Goal: Entertainment & Leisure: Consume media (video, audio)

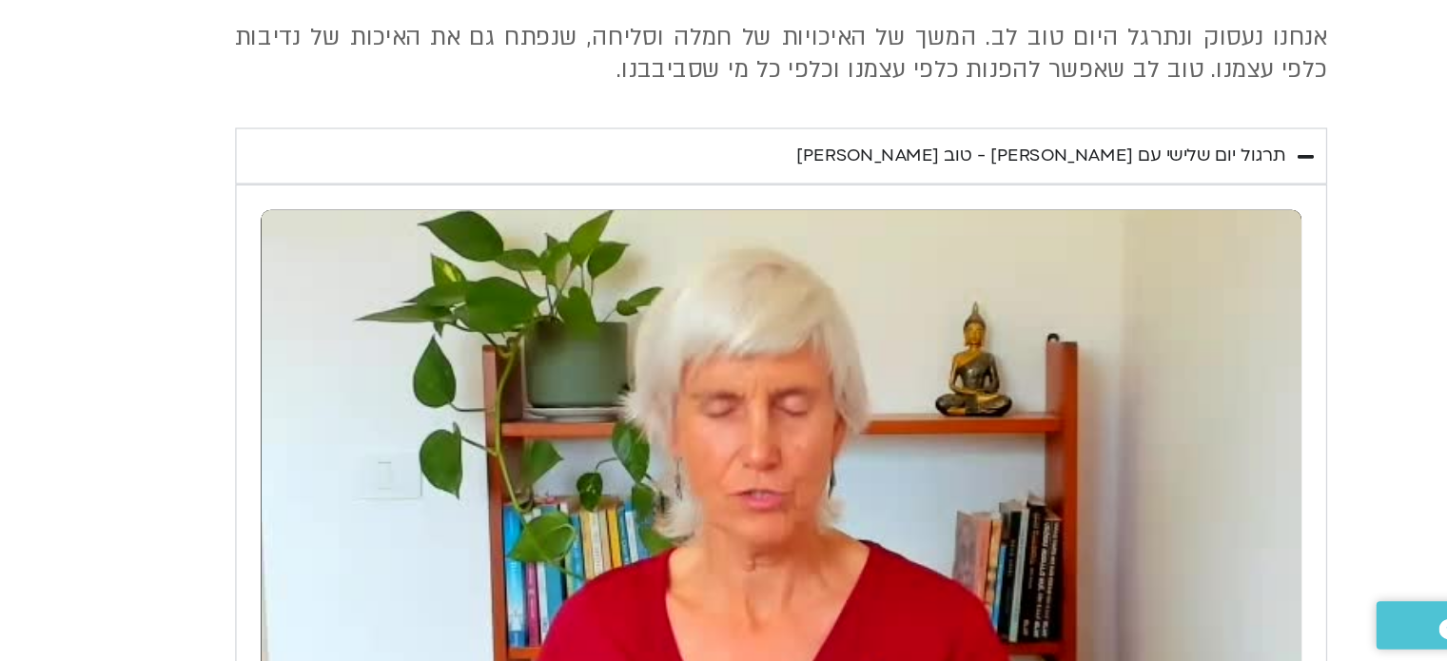
scroll to position [8488, 0]
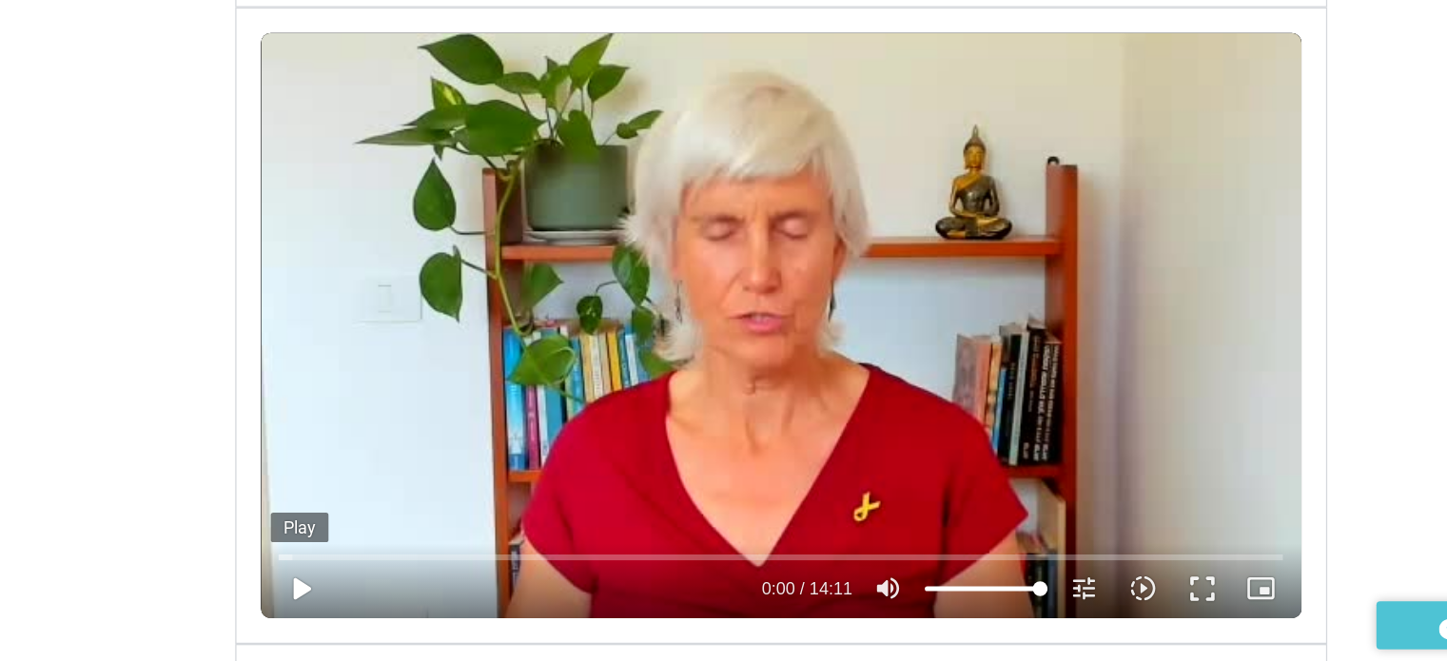
click at [424, 582] on button "play_arrow" at bounding box center [422, 605] width 46 height 46
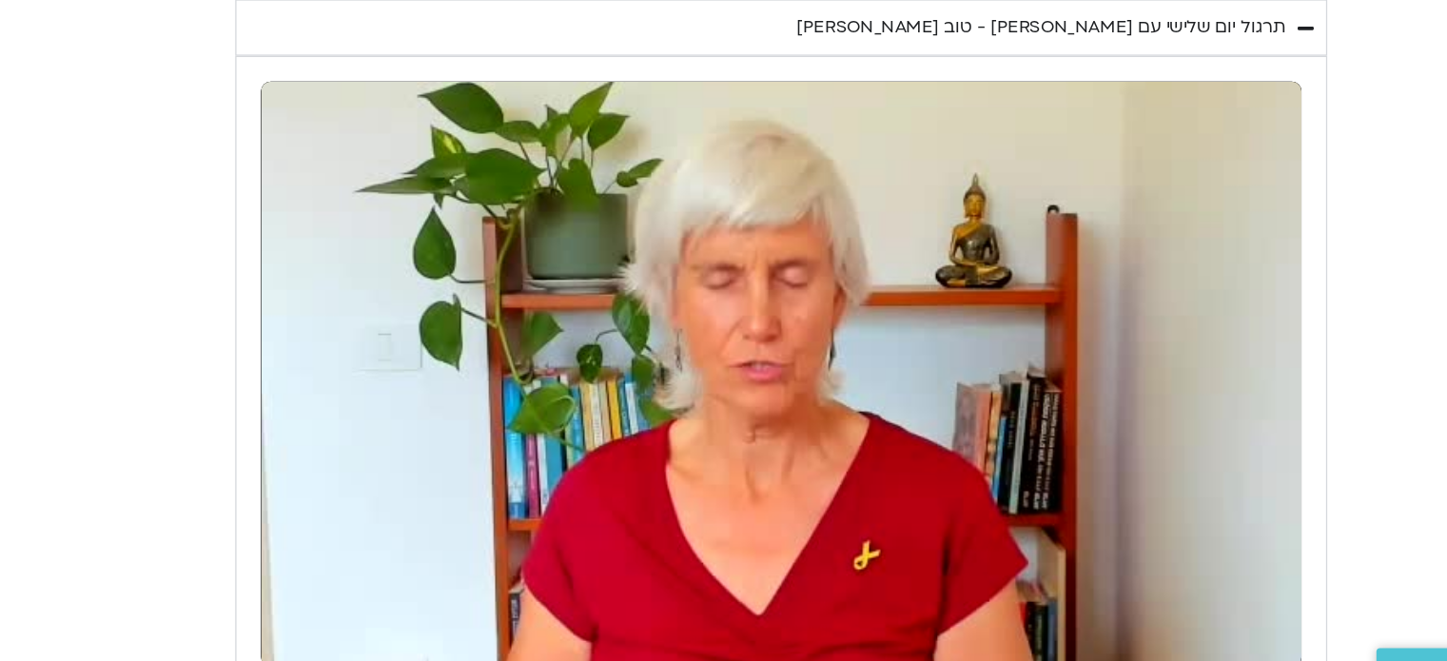
scroll to position [8487, 0]
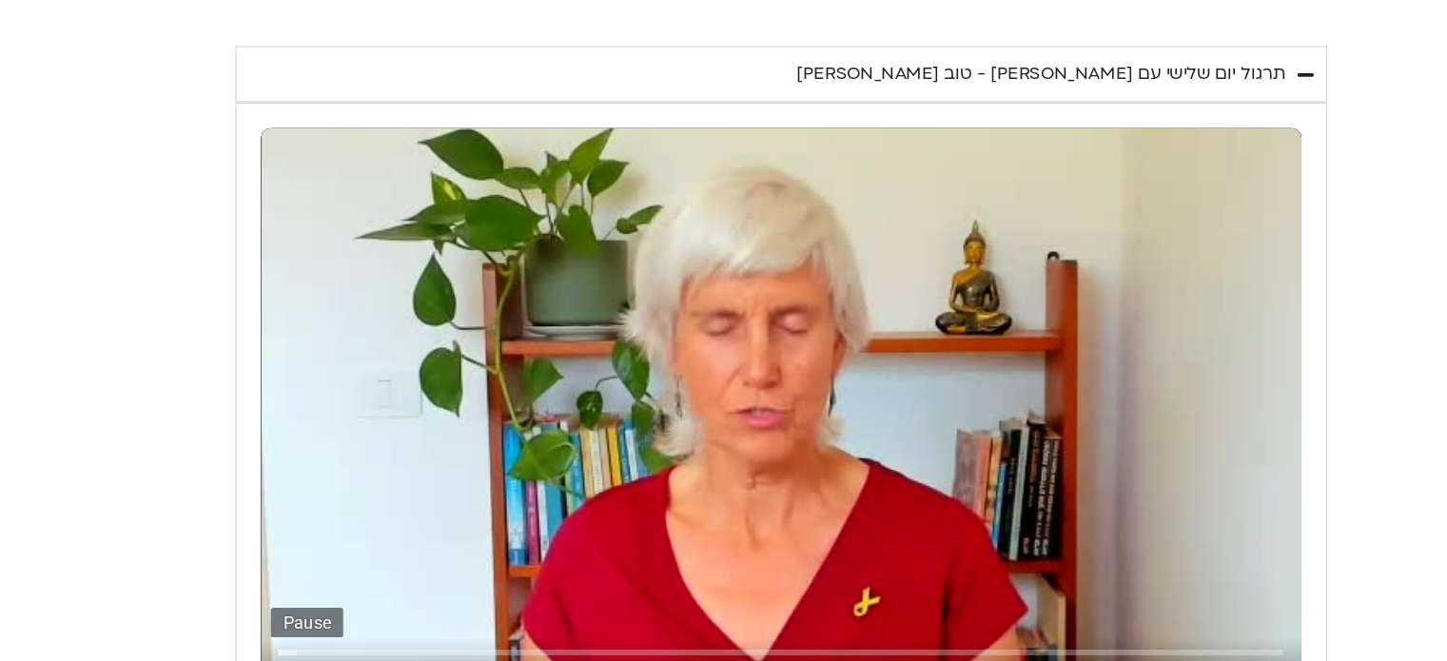
click at [424, 583] on button "pause" at bounding box center [422, 606] width 46 height 46
click at [239, 168] on div "יום שלישי - טוב [PERSON_NAME] אנחנו נעסוק ונתרגל היום טוב [PERSON_NAME]. המשך ש…" at bounding box center [723, 375] width 989 height 809
drag, startPoint x: 420, startPoint y: 399, endPoint x: 419, endPoint y: 411, distance: 11.5
click at [420, 583] on button "play_arrow" at bounding box center [422, 606] width 46 height 46
click at [422, 583] on button "pause" at bounding box center [422, 606] width 46 height 46
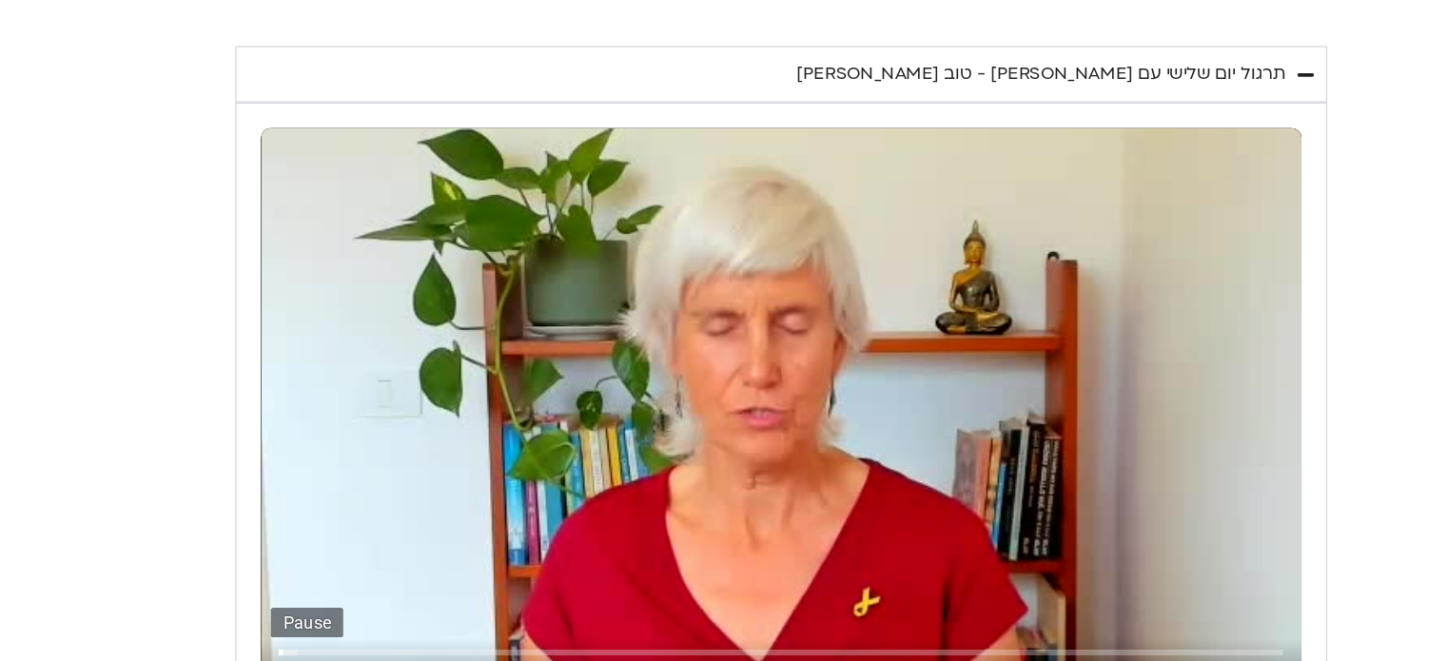
type input "4.049893"
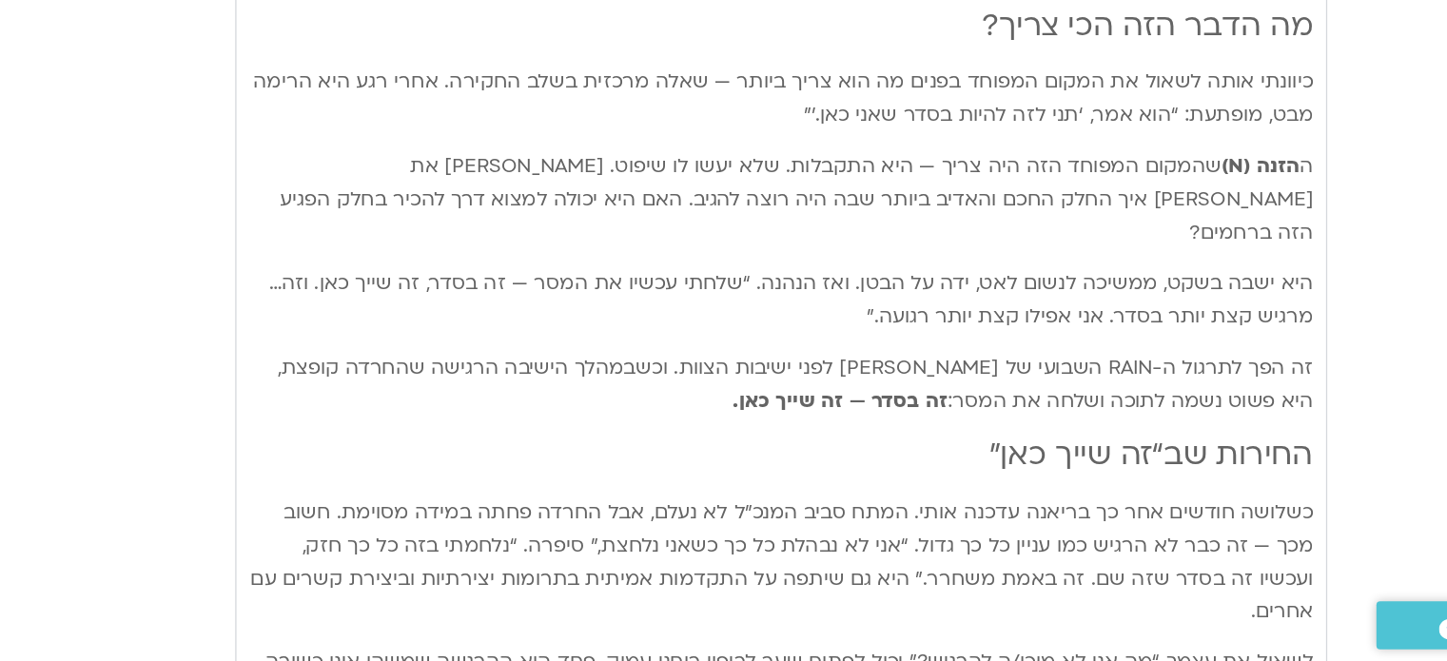
scroll to position [7674, 0]
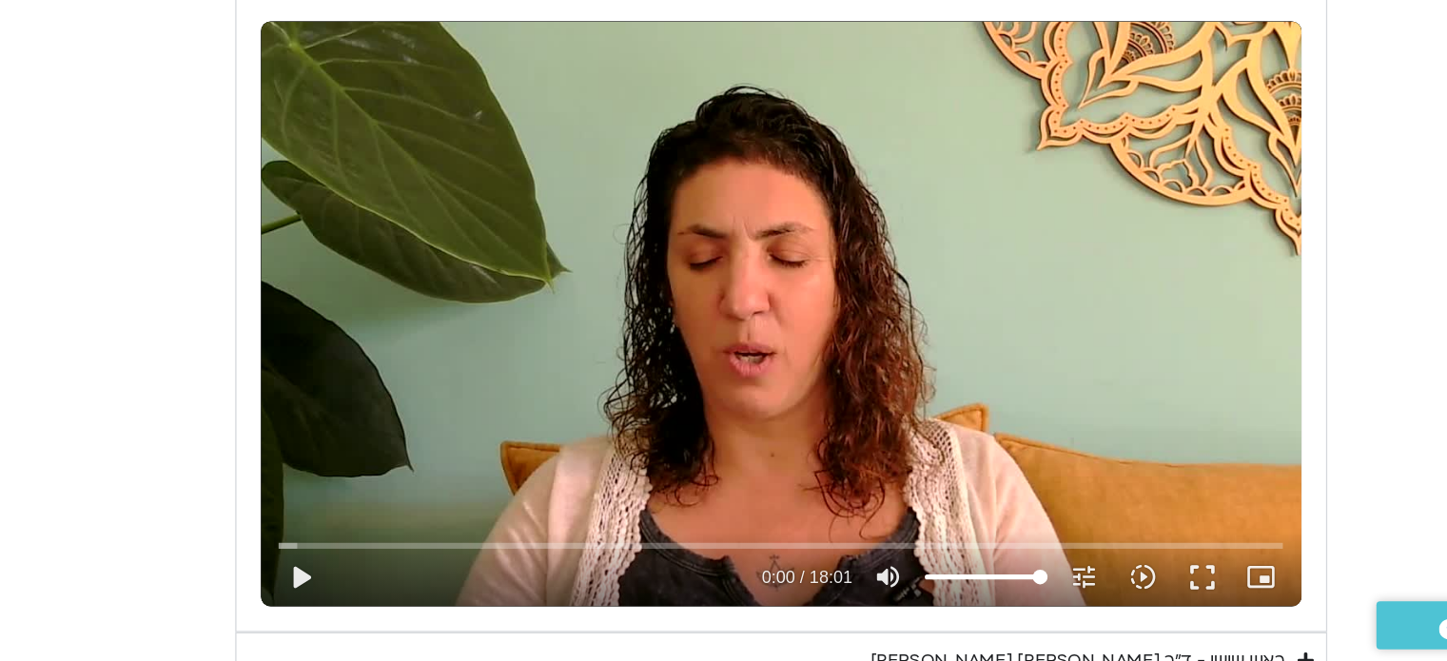
scroll to position [2289, 0]
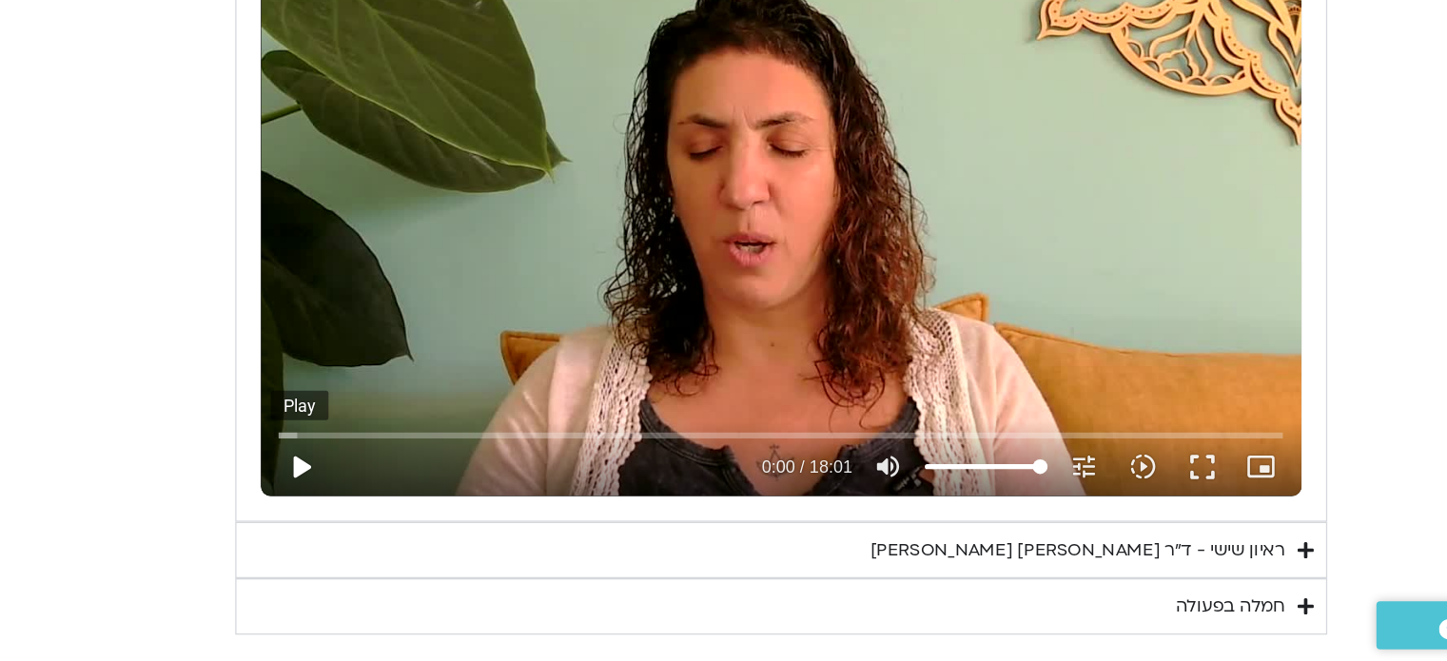
click at [419, 506] on button "play_arrow" at bounding box center [422, 510] width 46 height 46
type input "3.40389"
type input "80.4119318181818"
type input "3.545426"
type input "80.4119318181818"
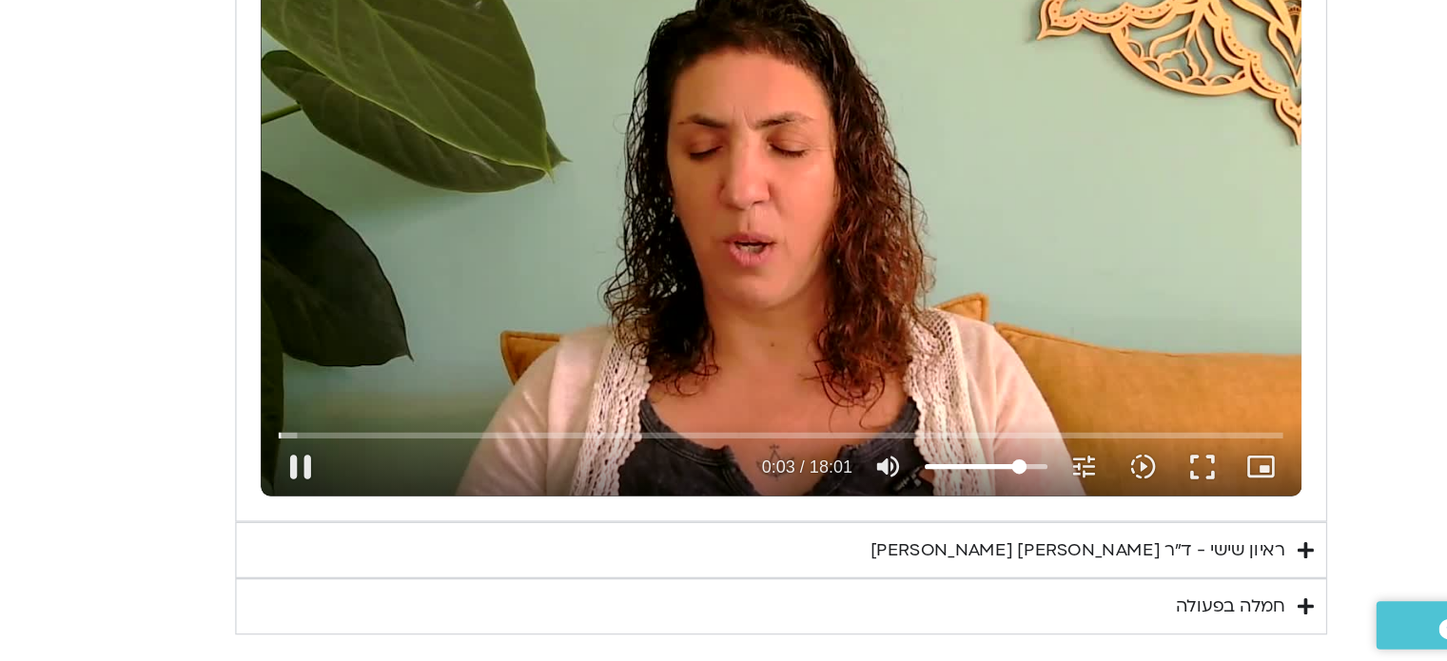
click at [979, 504] on input "Volume" at bounding box center [953, 509] width 95 height 11
type input "4.208094"
type input "66.3068181818182"
type input "4.335272"
type input "66.3068181818182"
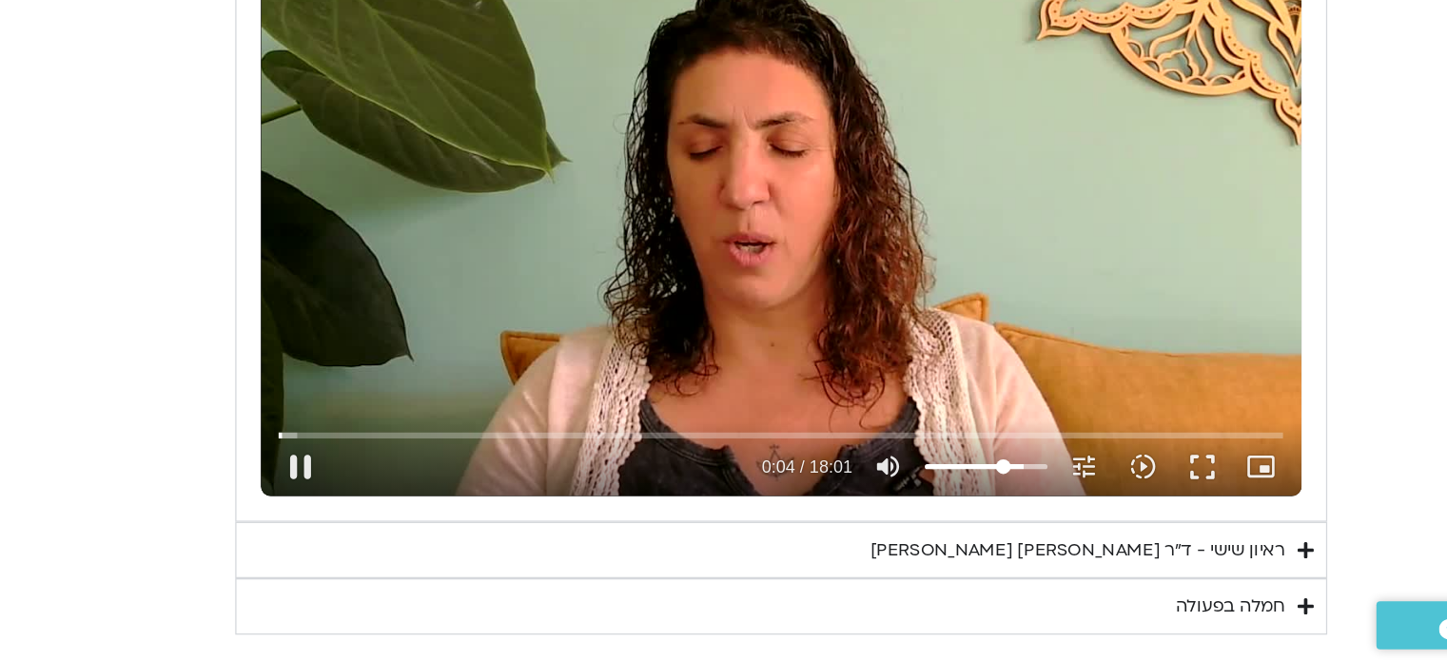
click at [967, 506] on input "Volume" at bounding box center [953, 509] width 95 height 11
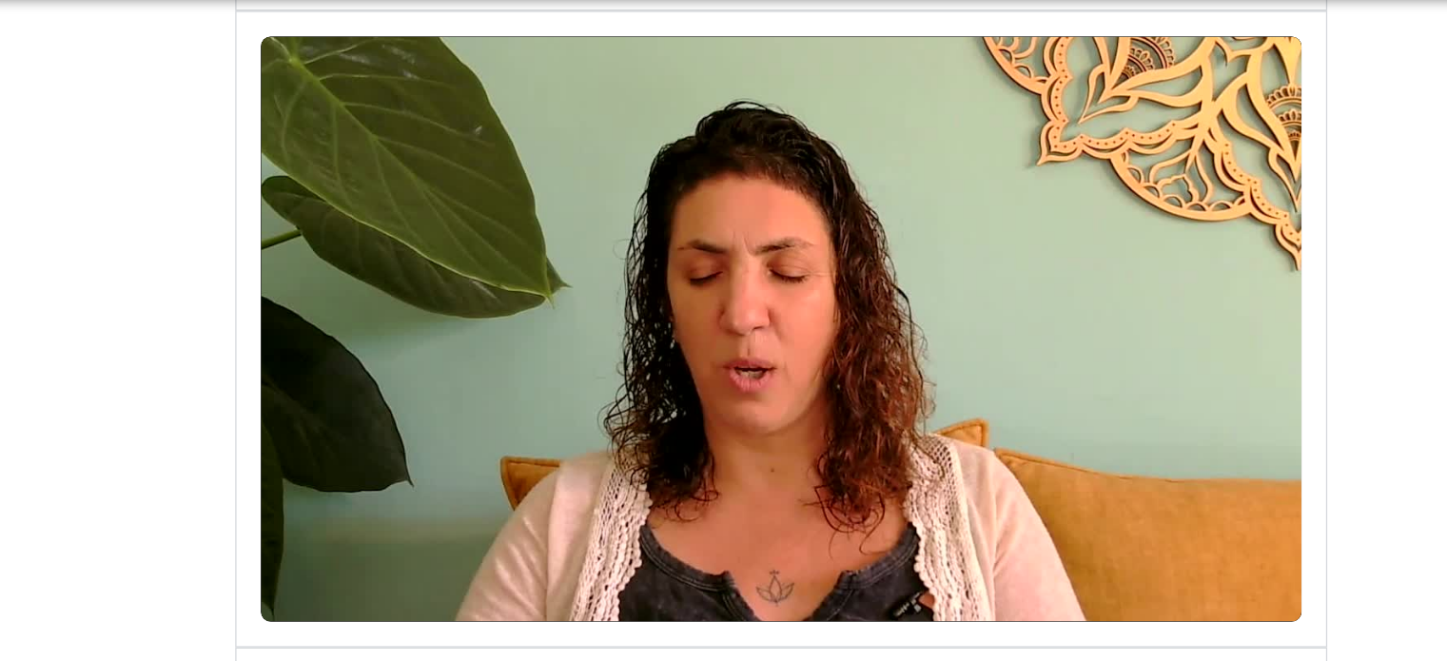
scroll to position [2282, 0]
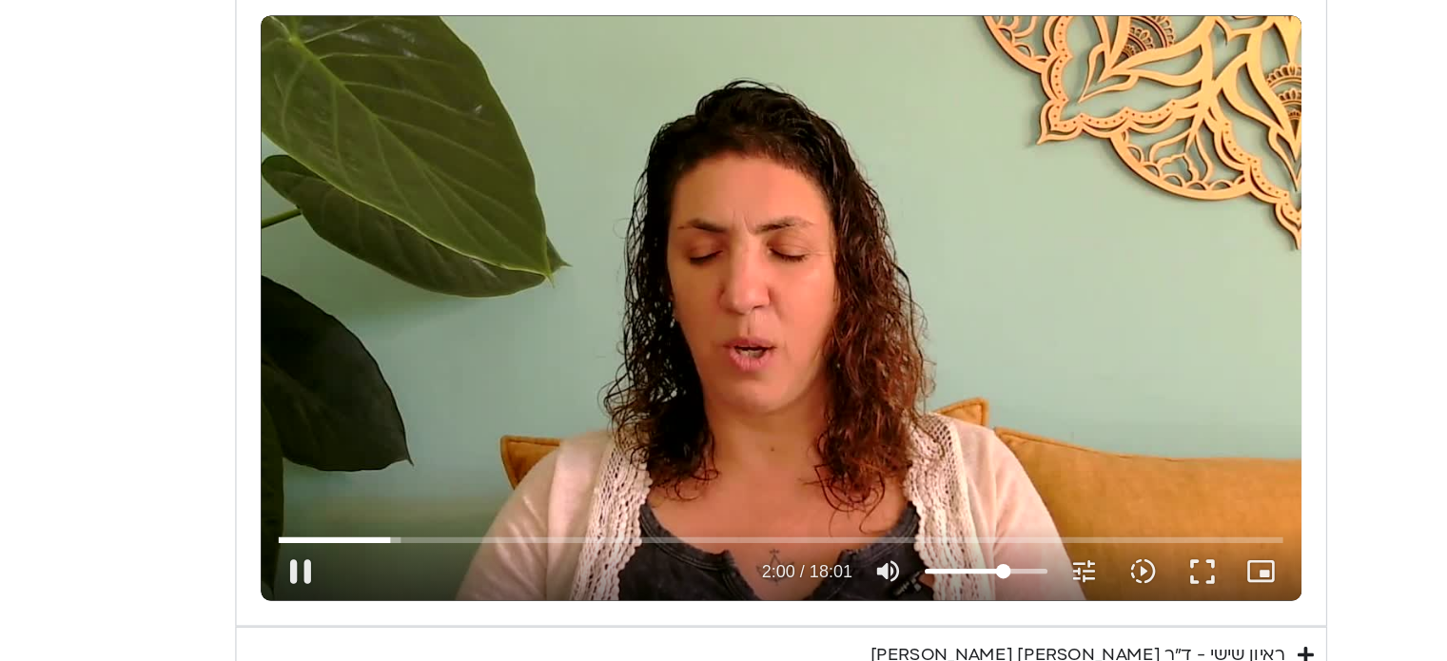
click at [839, 317] on div "Skip Ad 18:00 pause 2:00 / 18:01 volume_up Mute tune Resolution Auto 720p slow_…" at bounding box center [795, 313] width 806 height 454
click at [422, 515] on button "play_arrow" at bounding box center [422, 517] width 46 height 46
click at [661, 489] on input "Seek" at bounding box center [794, 491] width 779 height 11
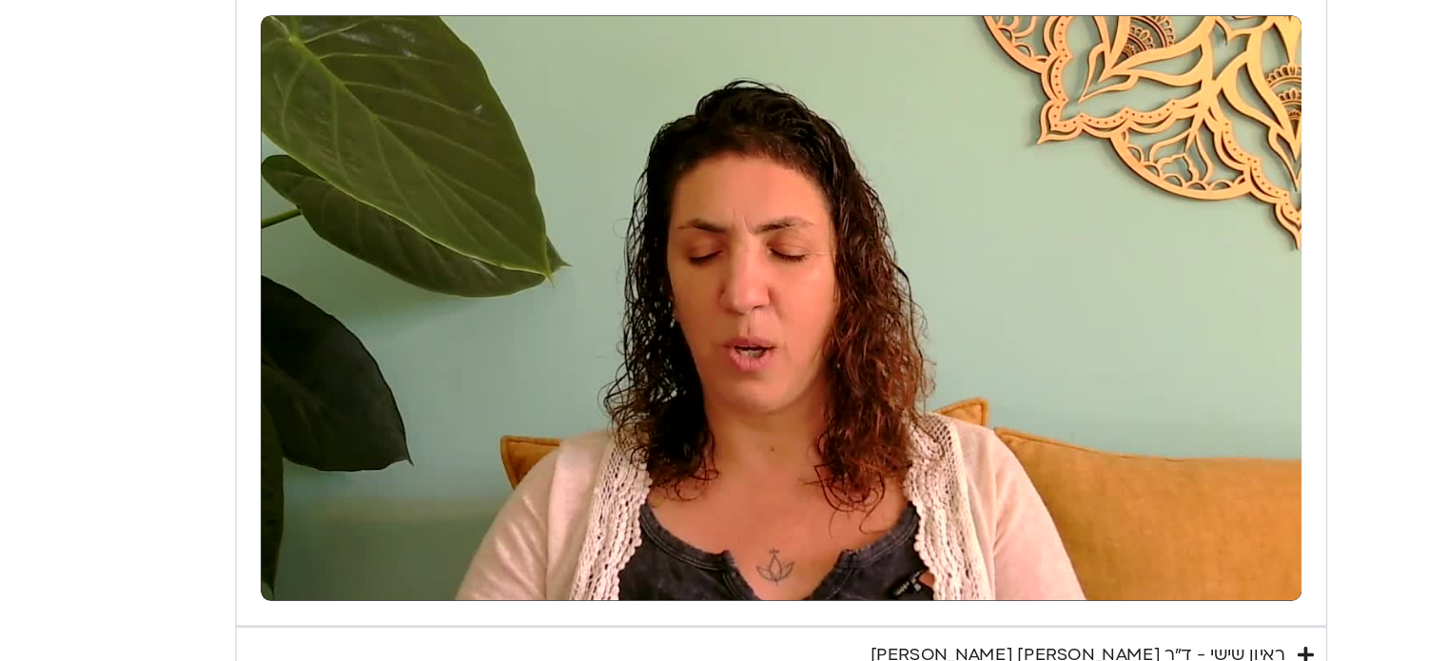
click at [231, 432] on div "יום שישי - הכרת הטוב תרגול יום שישי עם אלה - הכרת הטוב נא להזין כתובת אימייל כד…" at bounding box center [723, 305] width 989 height 683
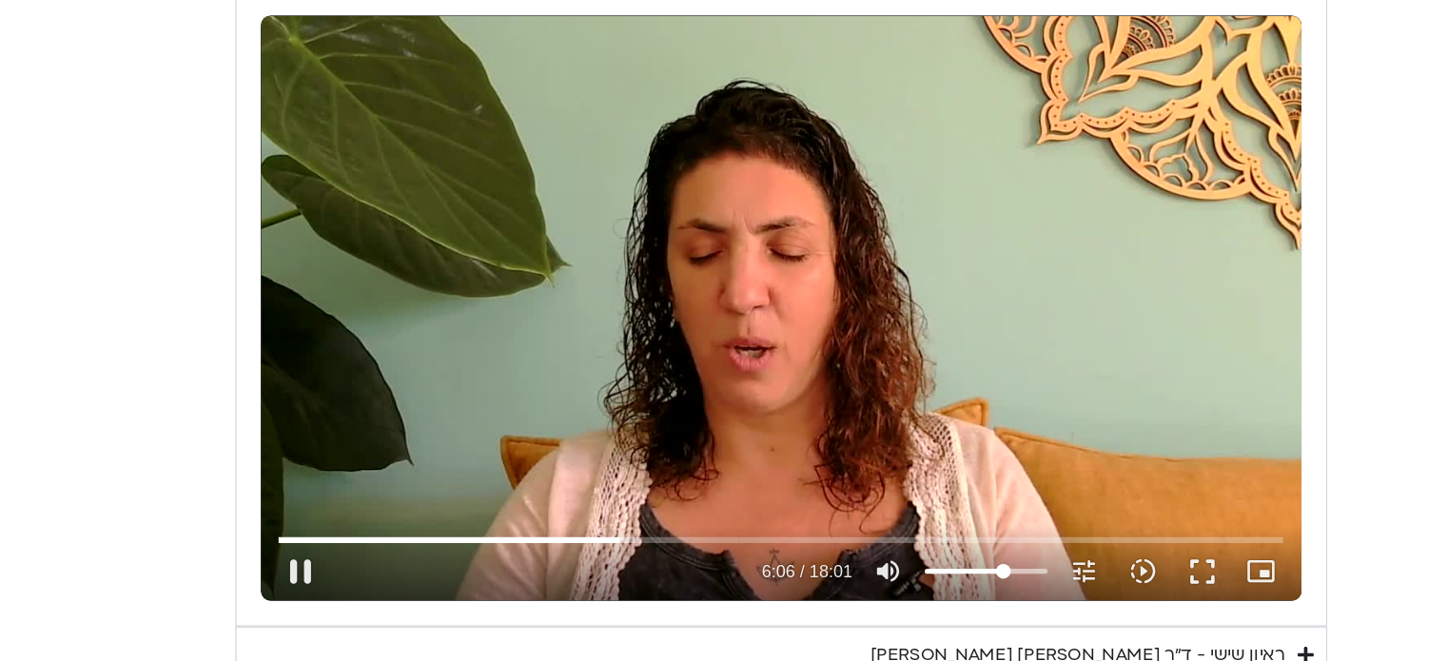
click at [551, 348] on div "Skip Ad 5:10 pause 6:06 / 18:01 volume_up Mute tune Resolution Auto 720p slow_m…" at bounding box center [795, 313] width 806 height 454
click at [419, 513] on button "play_arrow" at bounding box center [422, 517] width 46 height 46
click at [417, 515] on button "pause" at bounding box center [422, 517] width 46 height 46
click at [414, 517] on button "play_arrow" at bounding box center [422, 517] width 46 height 46
click at [413, 514] on button "pause" at bounding box center [422, 517] width 46 height 46
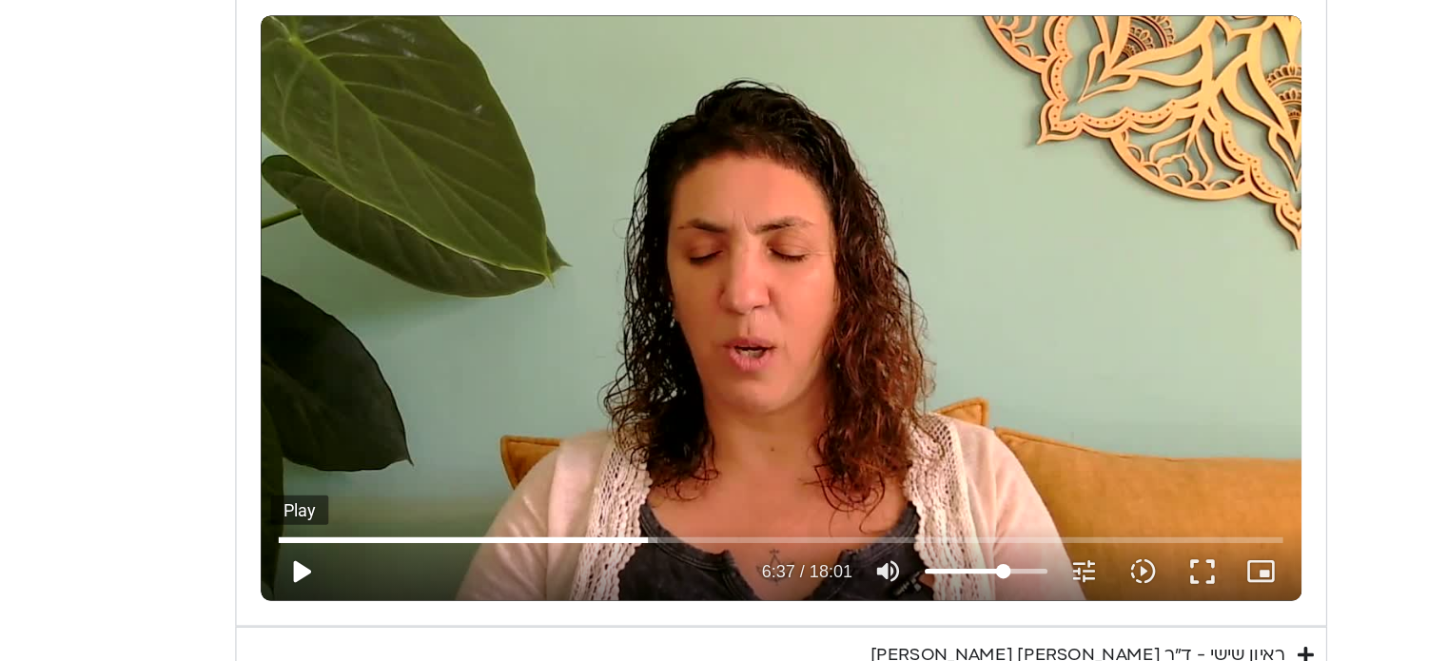
click at [421, 513] on button "play_arrow" at bounding box center [422, 517] width 46 height 46
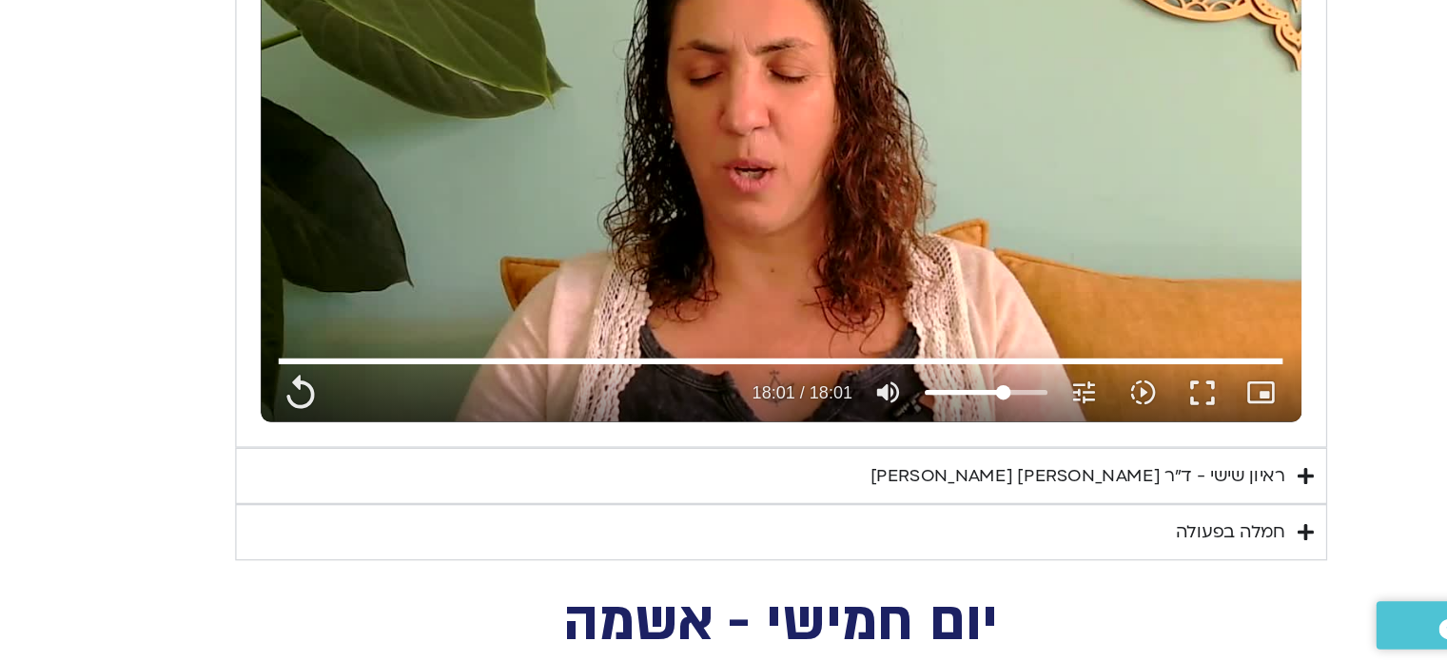
scroll to position [2356, 0]
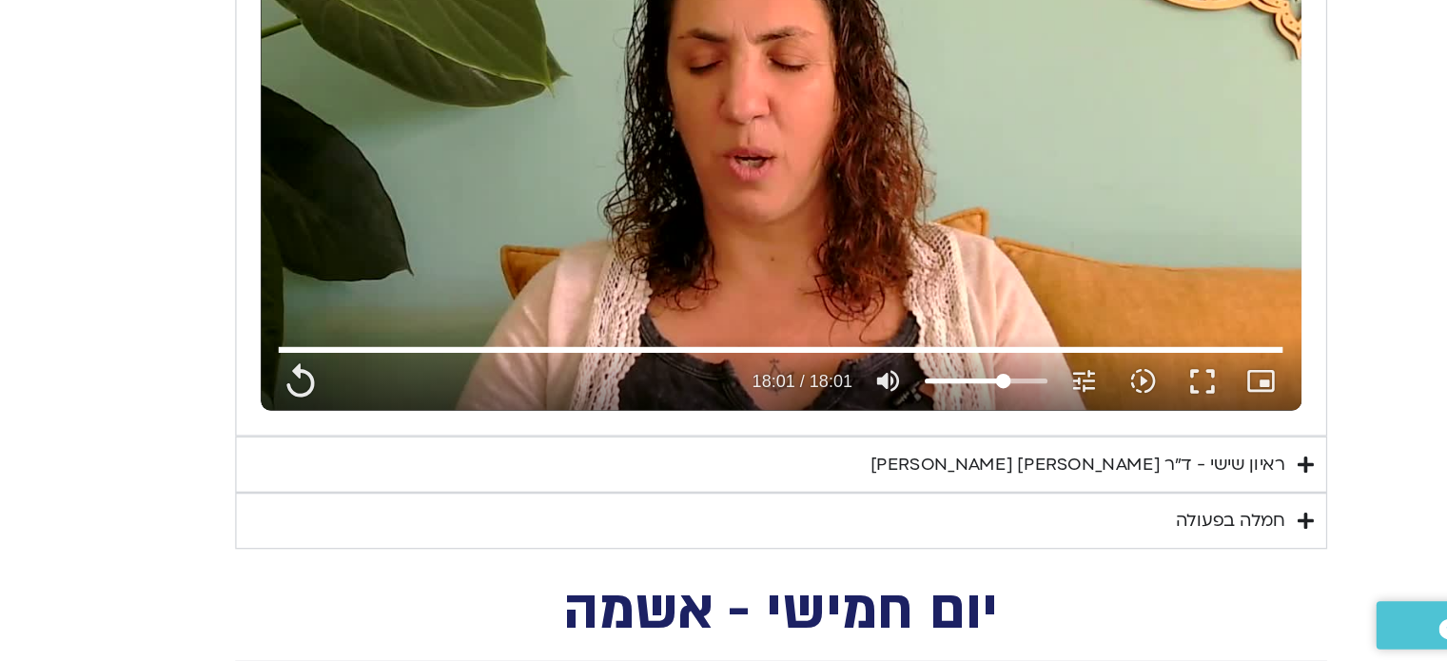
click at [1130, 504] on div "ראיון שישי - ד"ר [PERSON_NAME] [PERSON_NAME]" at bounding box center [1024, 507] width 321 height 23
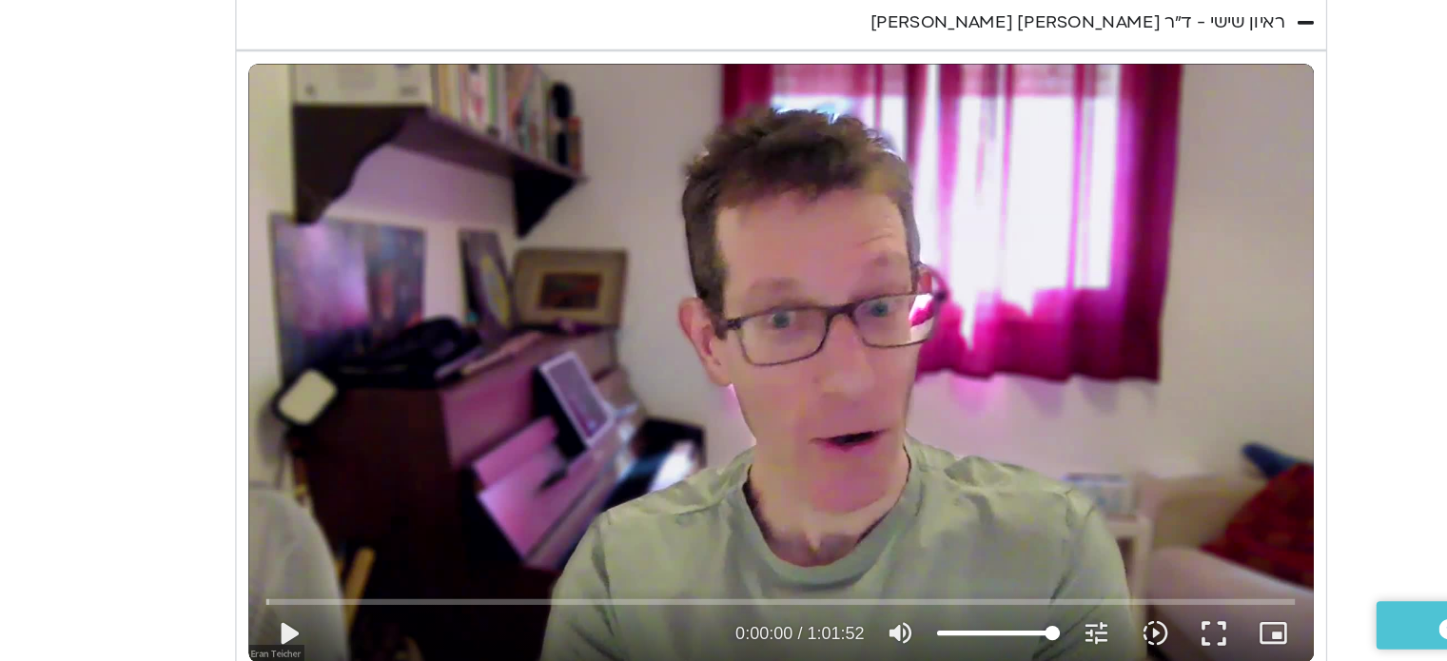
scroll to position [2725, 0]
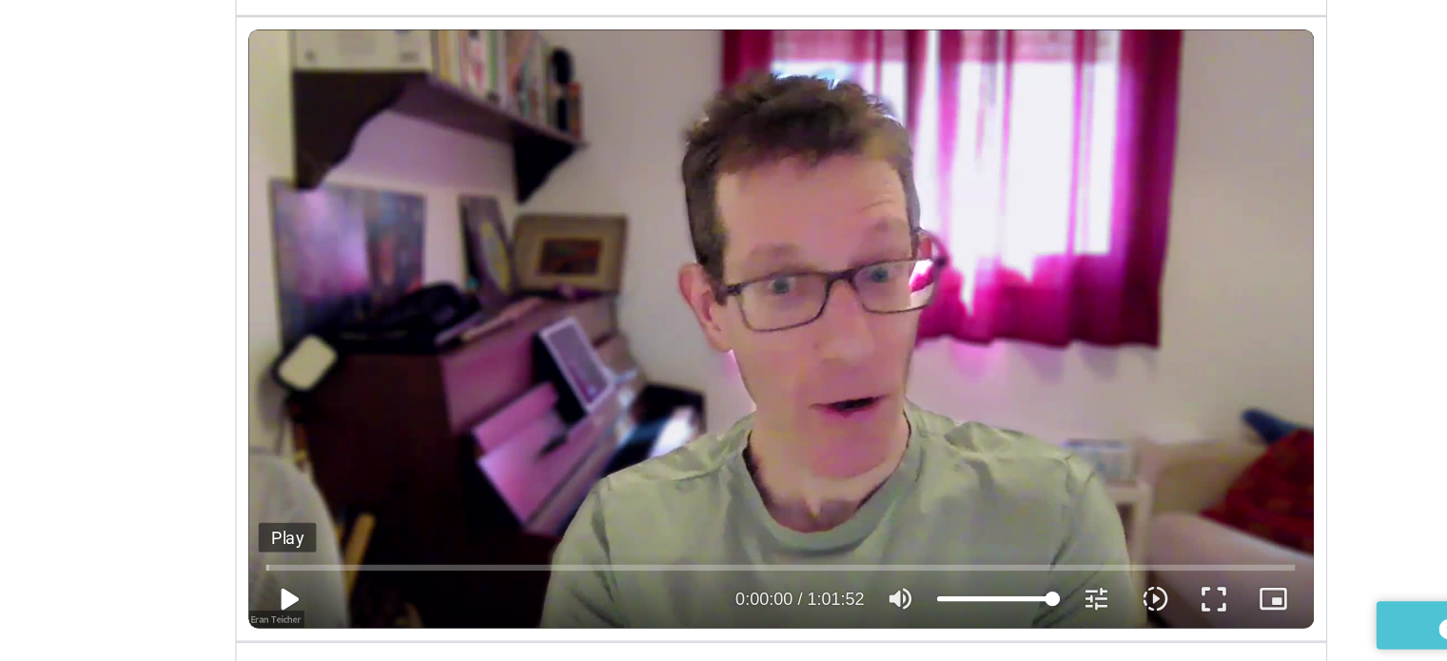
click at [404, 606] on button "play_arrow" at bounding box center [413, 613] width 46 height 46
type input "1081.16"
type input "0.05362"
type input "1081.16"
type input "0.10328"
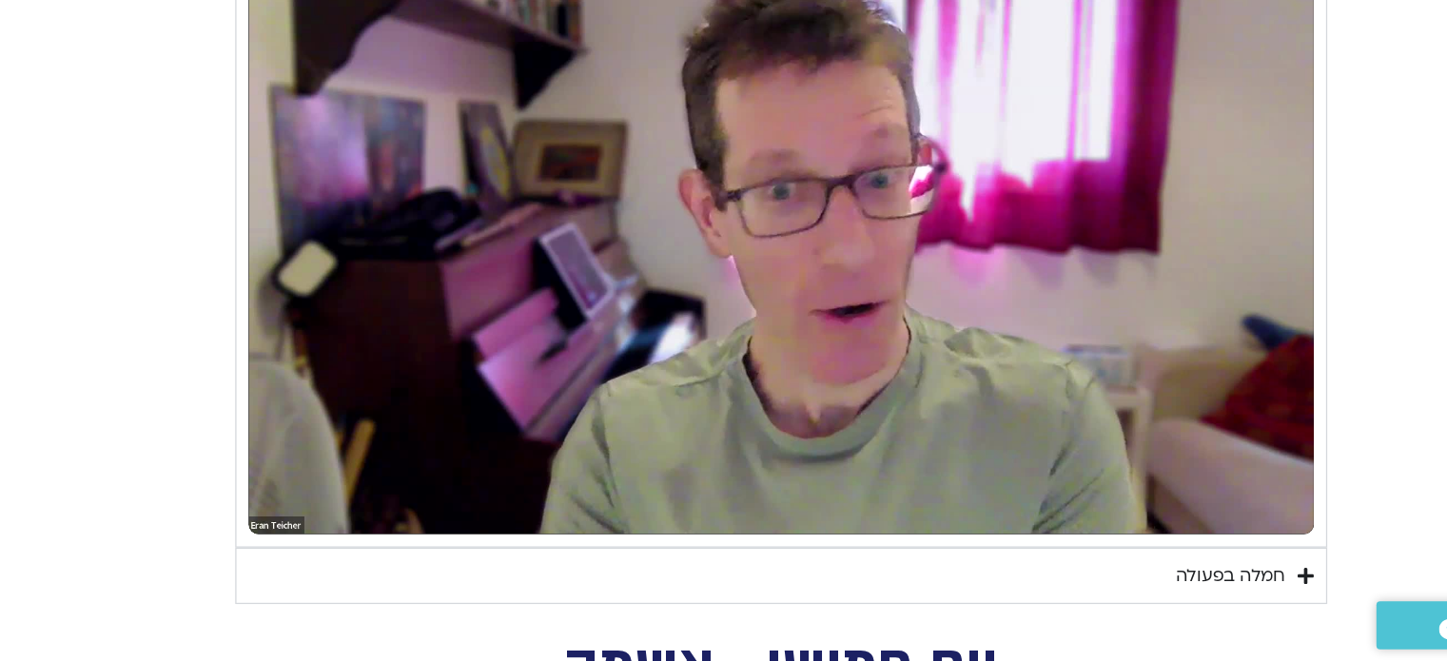
scroll to position [2872, 0]
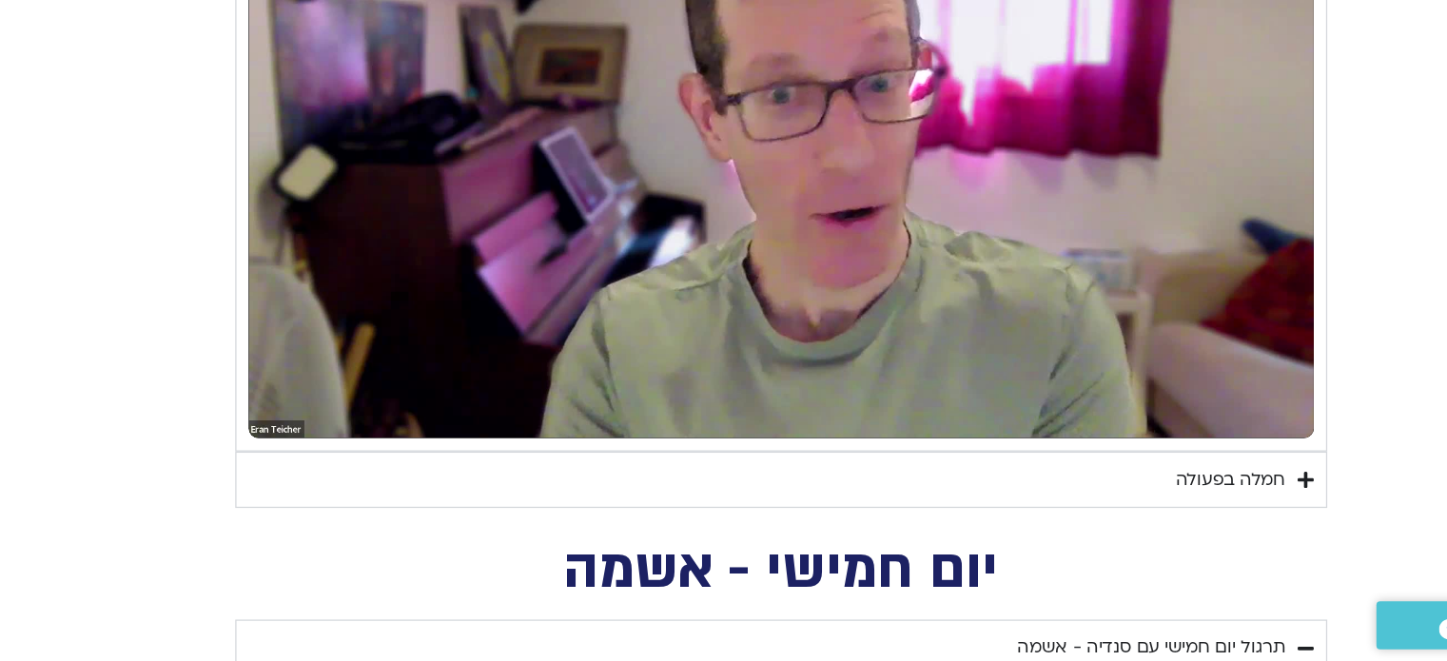
click at [1122, 521] on div "חמלה בפעולה" at bounding box center [1143, 520] width 85 height 23
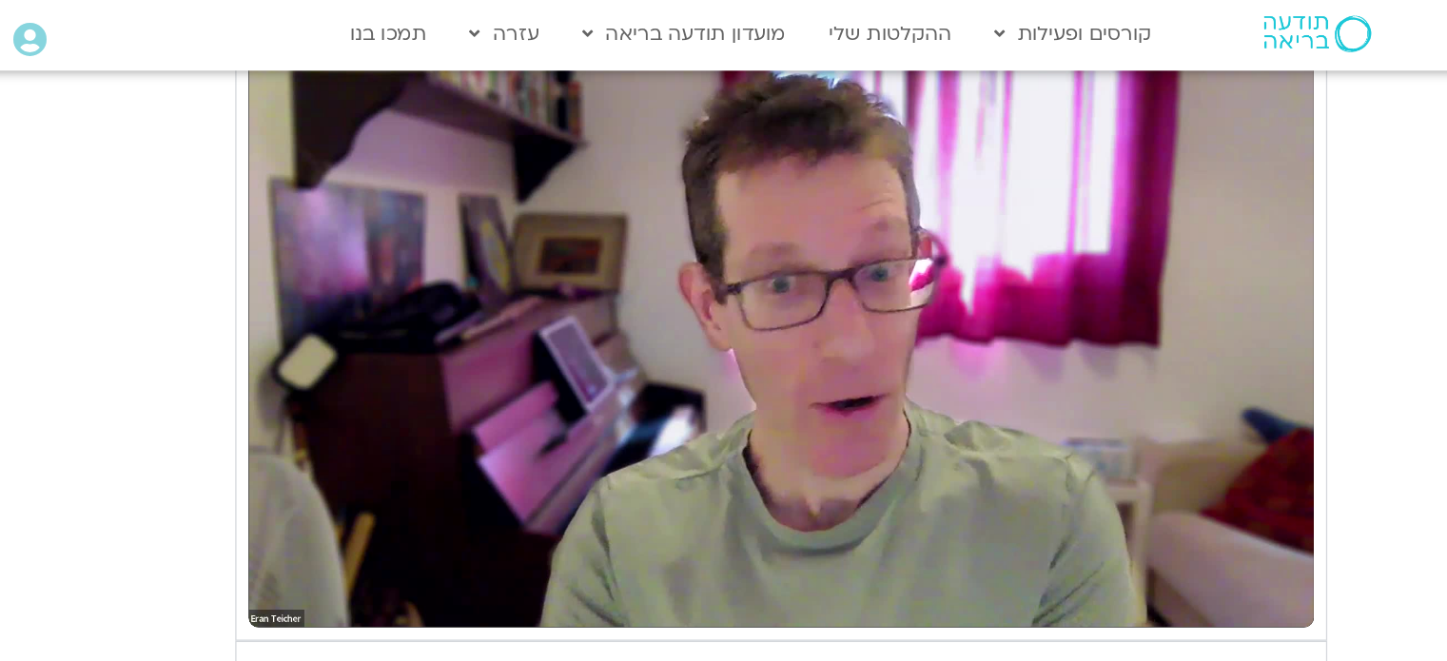
scroll to position [2871, 0]
type input "1081.16"
type input "239.609155"
type input "1081.16"
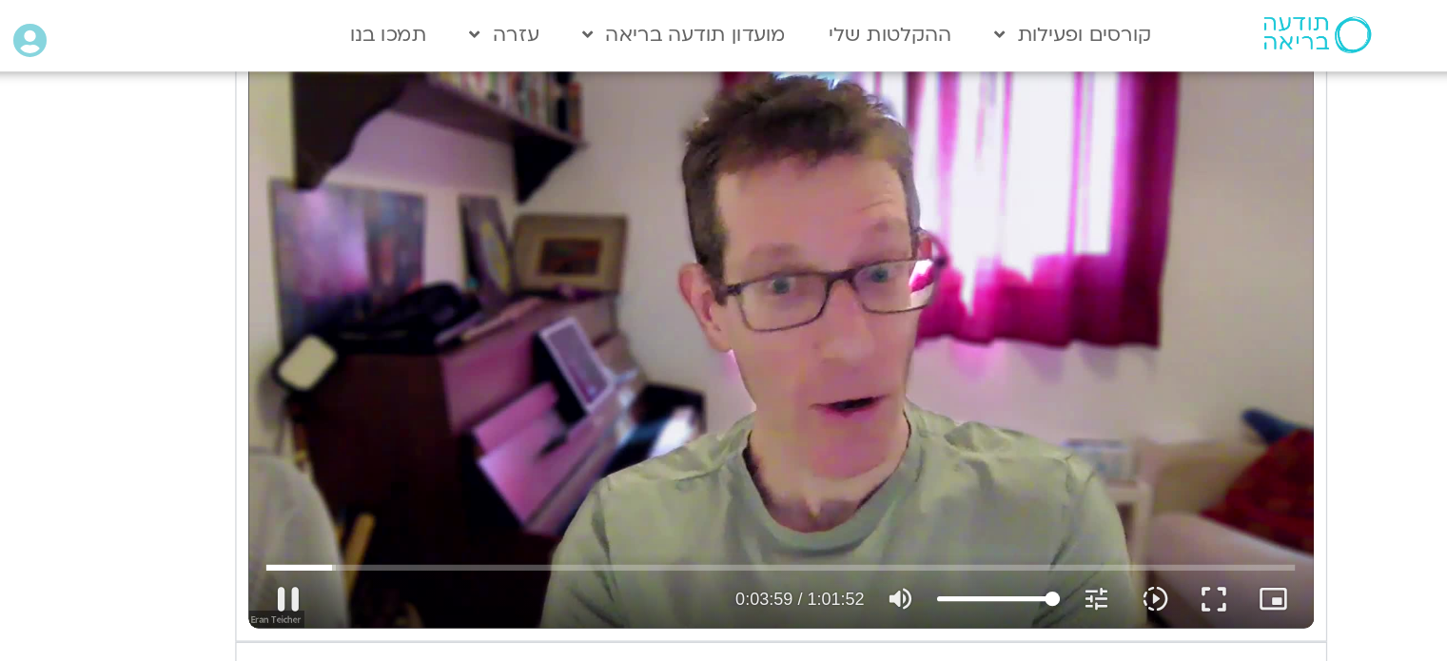
type input "239.742891"
type input "1081.16"
type input "239.8599"
type input "1081.16"
type input "240.009351"
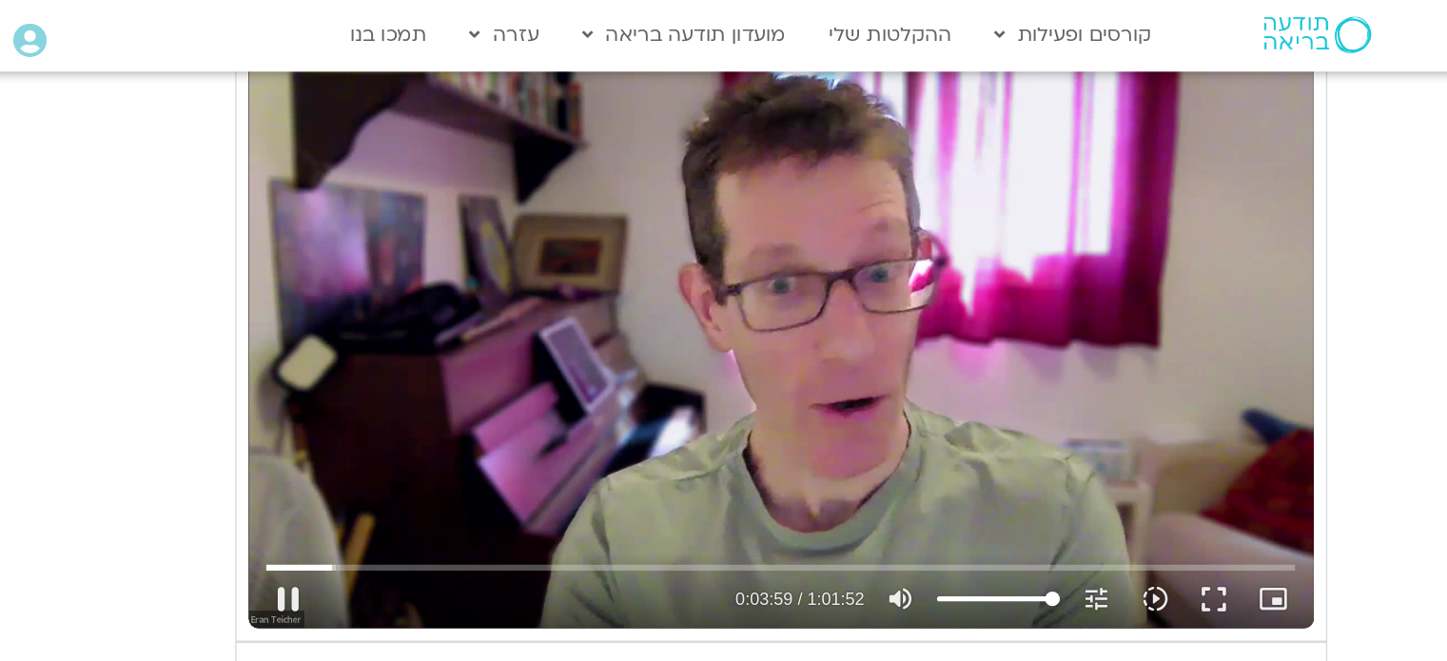
type input "1081.16"
type input "240.142704"
type input "1081.16"
type input "240.277799"
type input "1081.16"
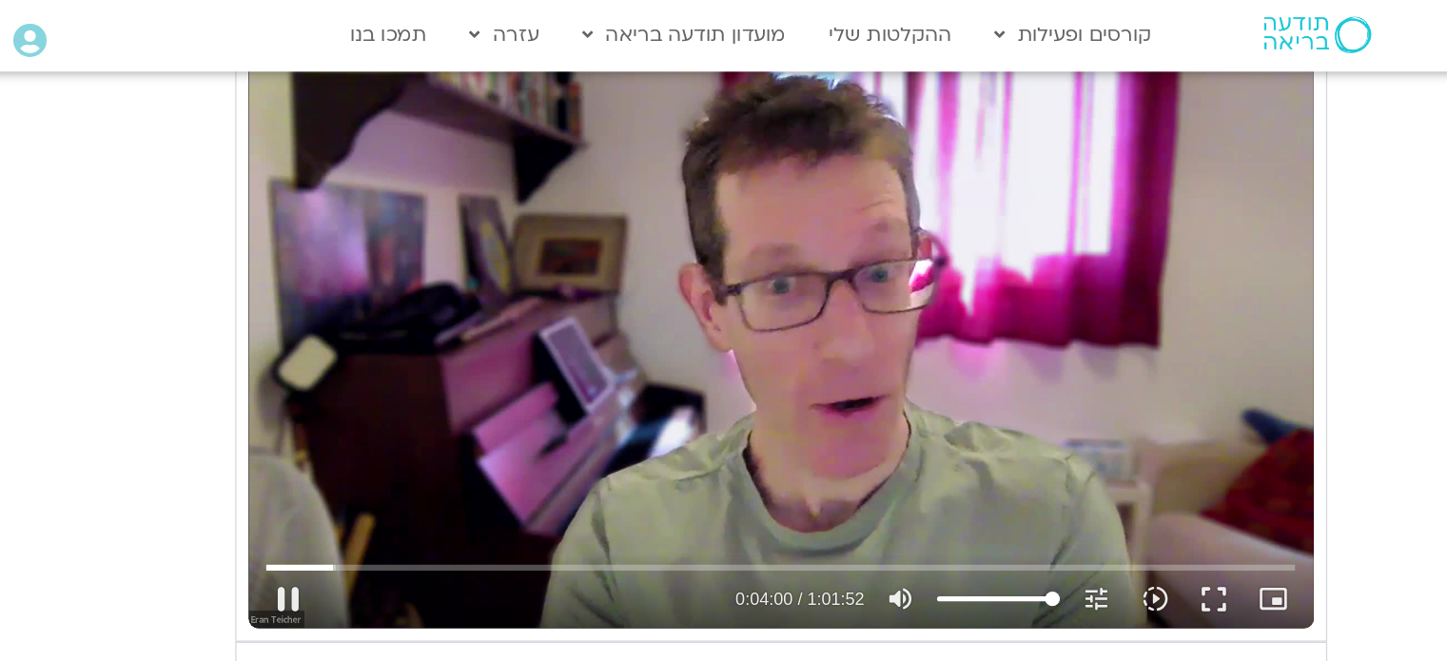
type input "240.409708"
type input "1081.16"
type input "240.543265"
type input "1081.16"
type input "240.676592"
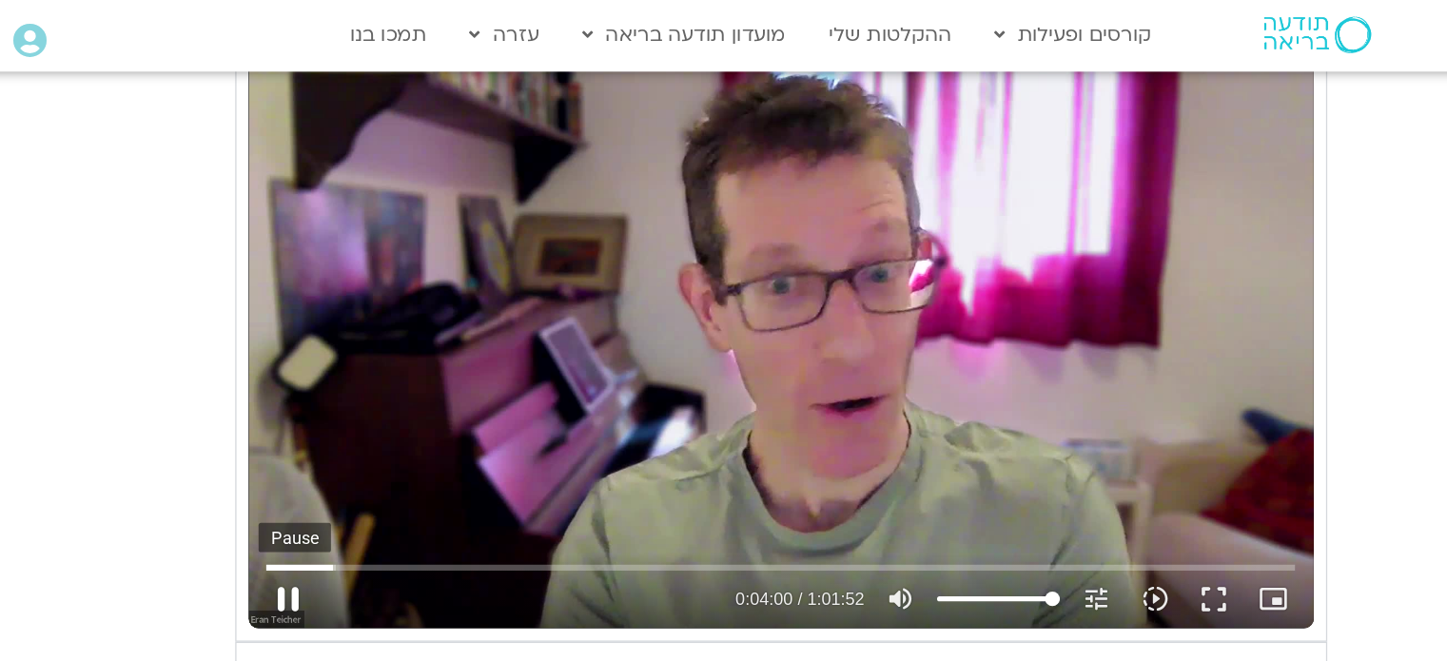
type input "1081.16"
type input "240.793207"
type input "1081.16"
type input "240.944034"
type input "1081.16"
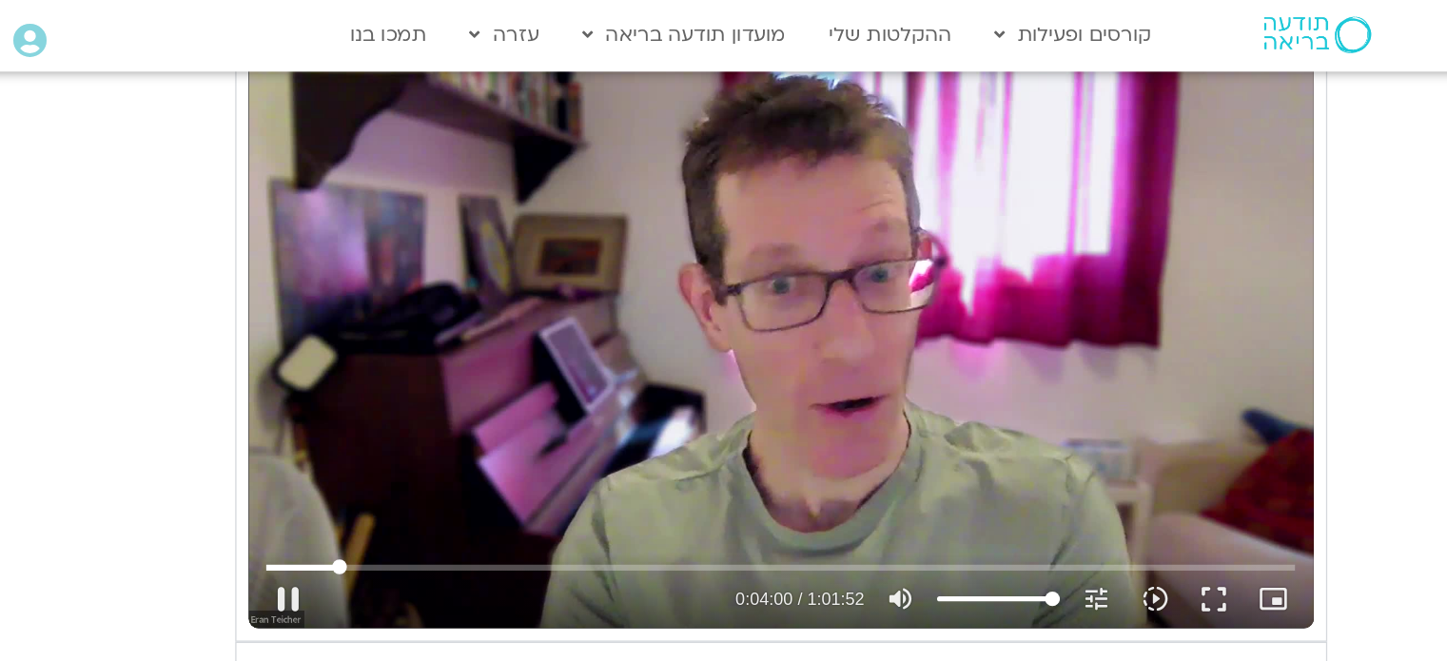
type input "241.077549"
type input "1081.16"
type input "241.177442"
type input "1081.16"
type input "241.310103"
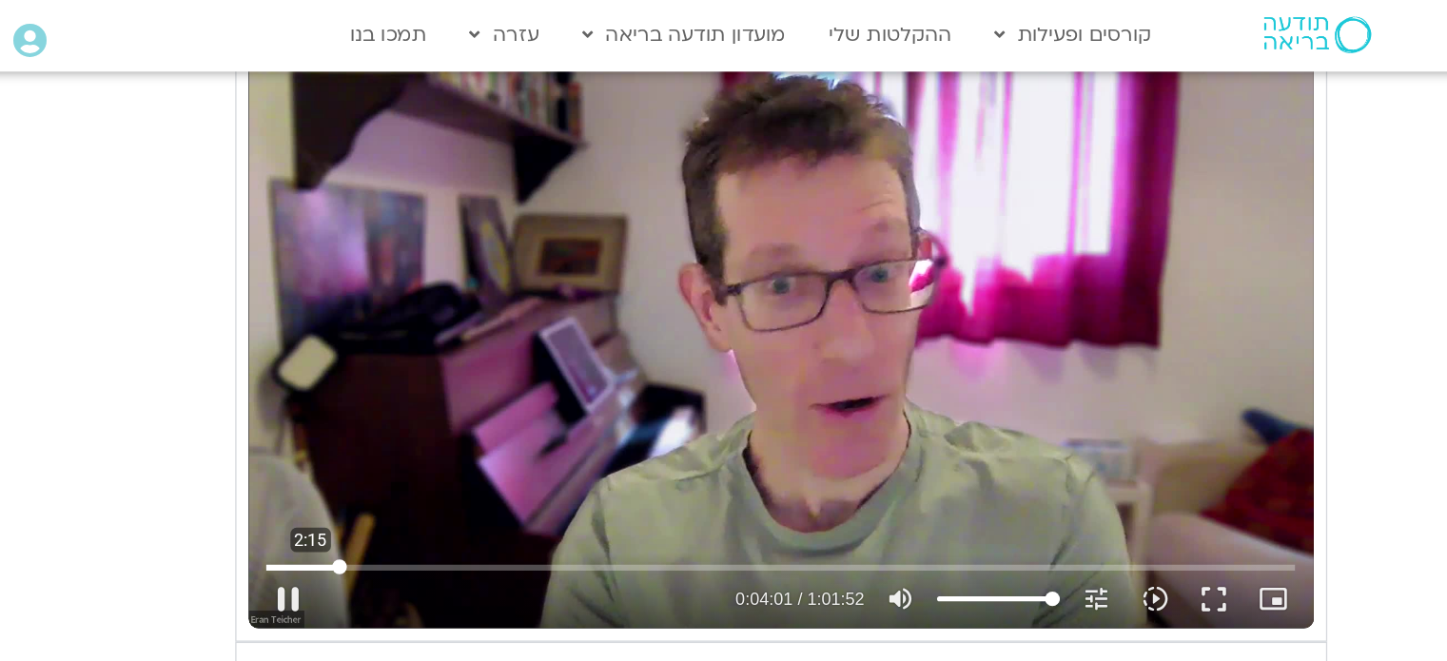
type input "1081.16"
type input "241.444191"
type input "1081.16"
type input "241.576924"
type input "1081.16"
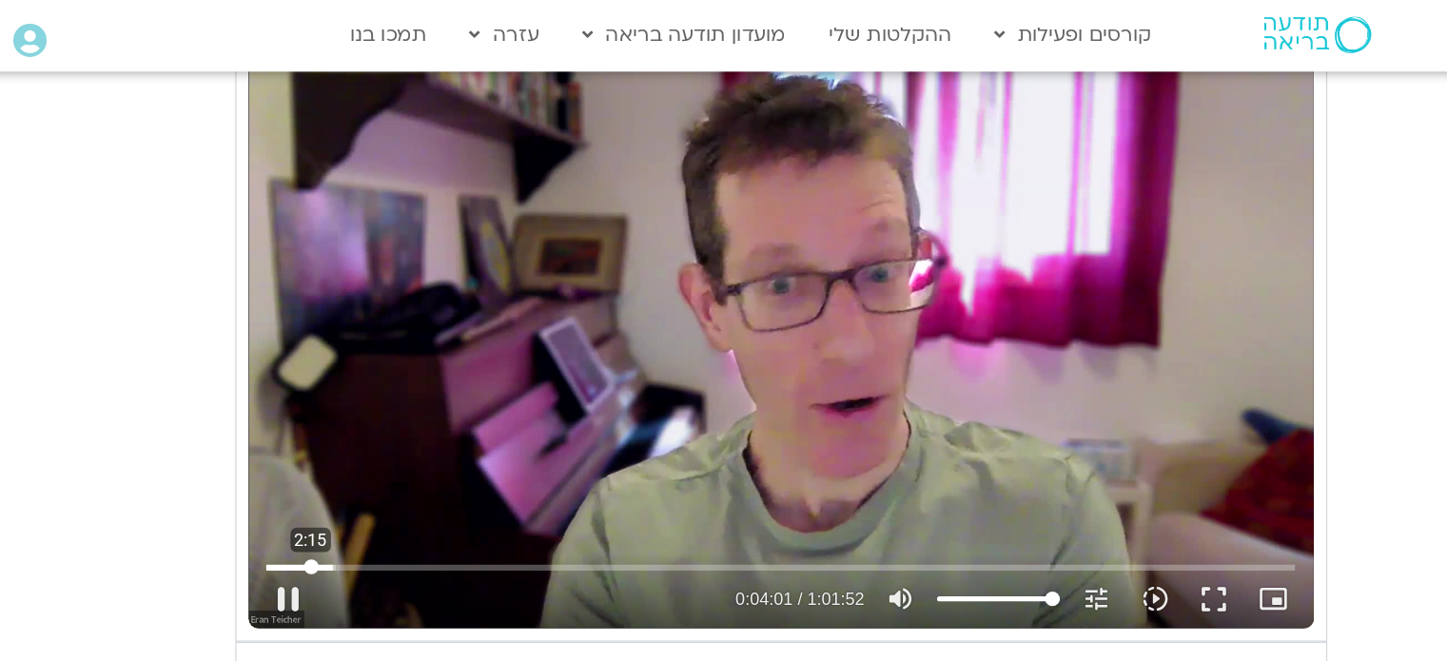
click at [430, 438] on input "Seek" at bounding box center [795, 441] width 798 height 11
type input "139.336523"
type input "1081.16"
type input "139.360482"
type input "1081.16"
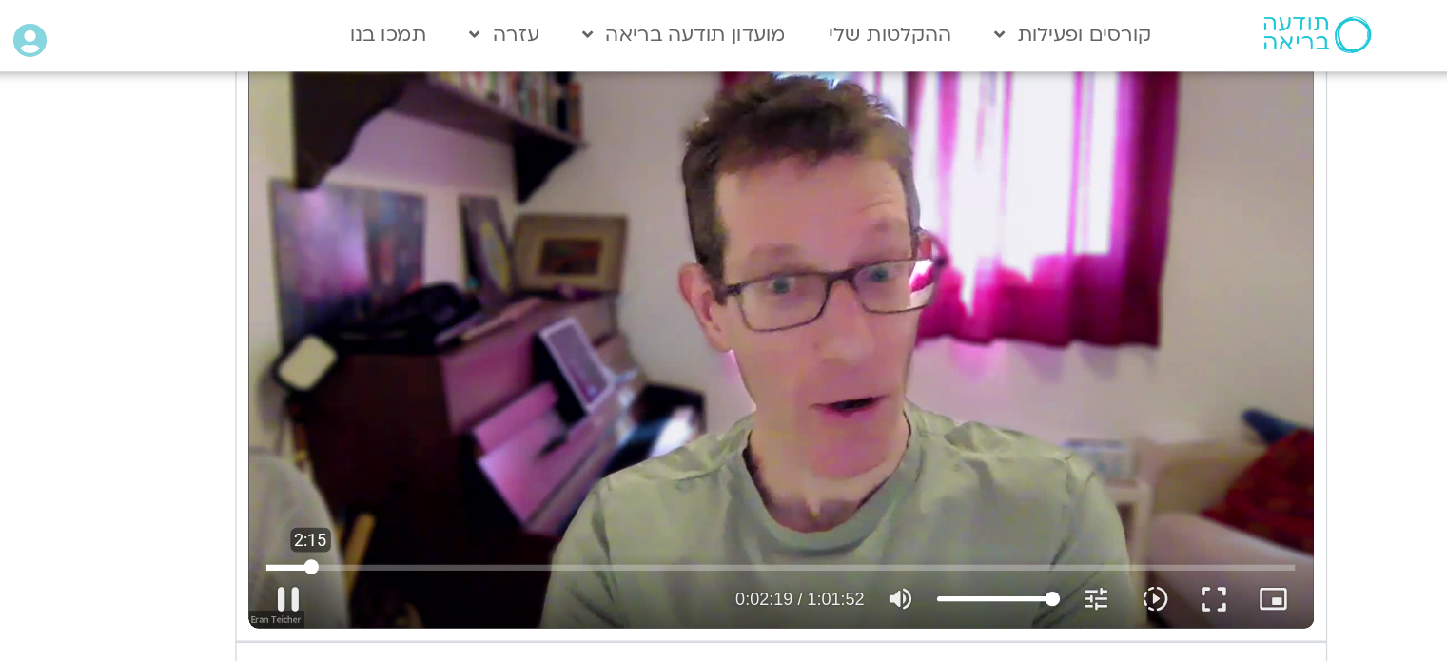
type input "139.485766"
type input "1081.16"
type input "139.611568"
type input "1081.16"
type input "139.745591"
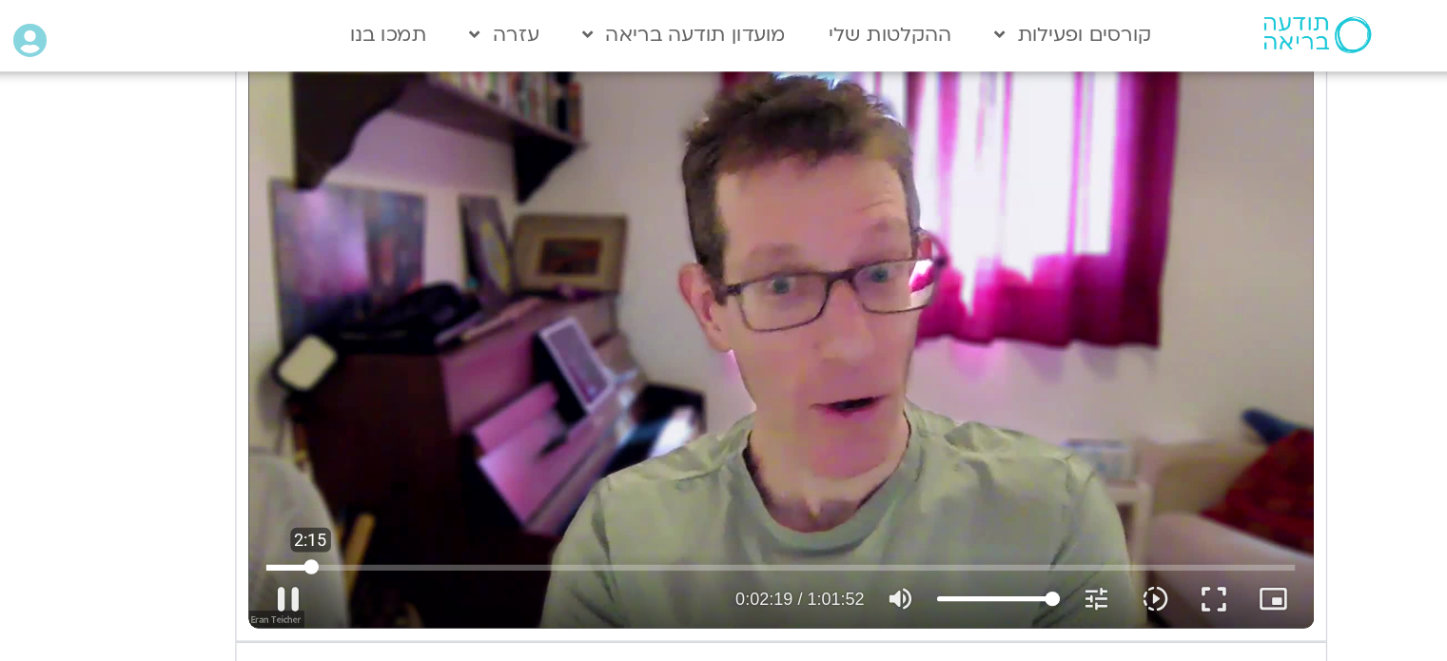
type input "1081.16"
type input "139.880054"
type input "1081.16"
type input "140.011306"
type input "1081.16"
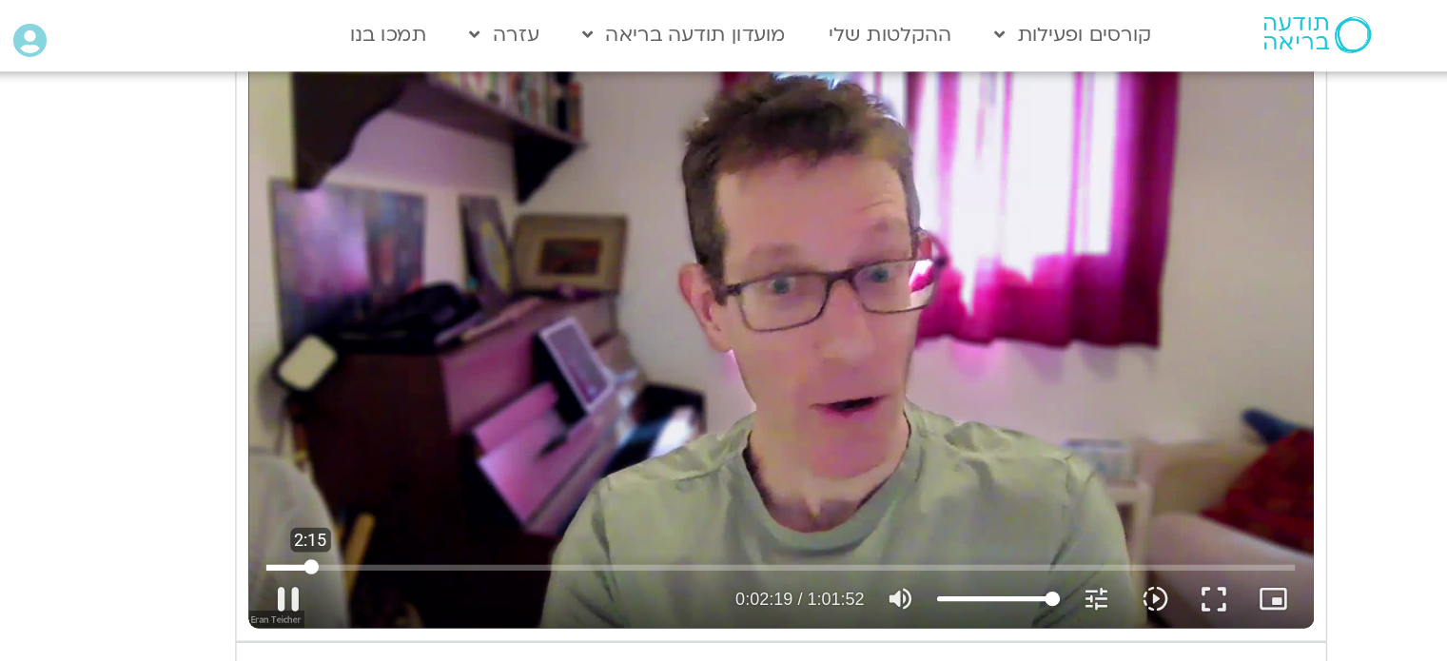
type input "140.144317"
type input "1081.16"
type input "140.329241"
type input "1081.16"
type input "140.413039"
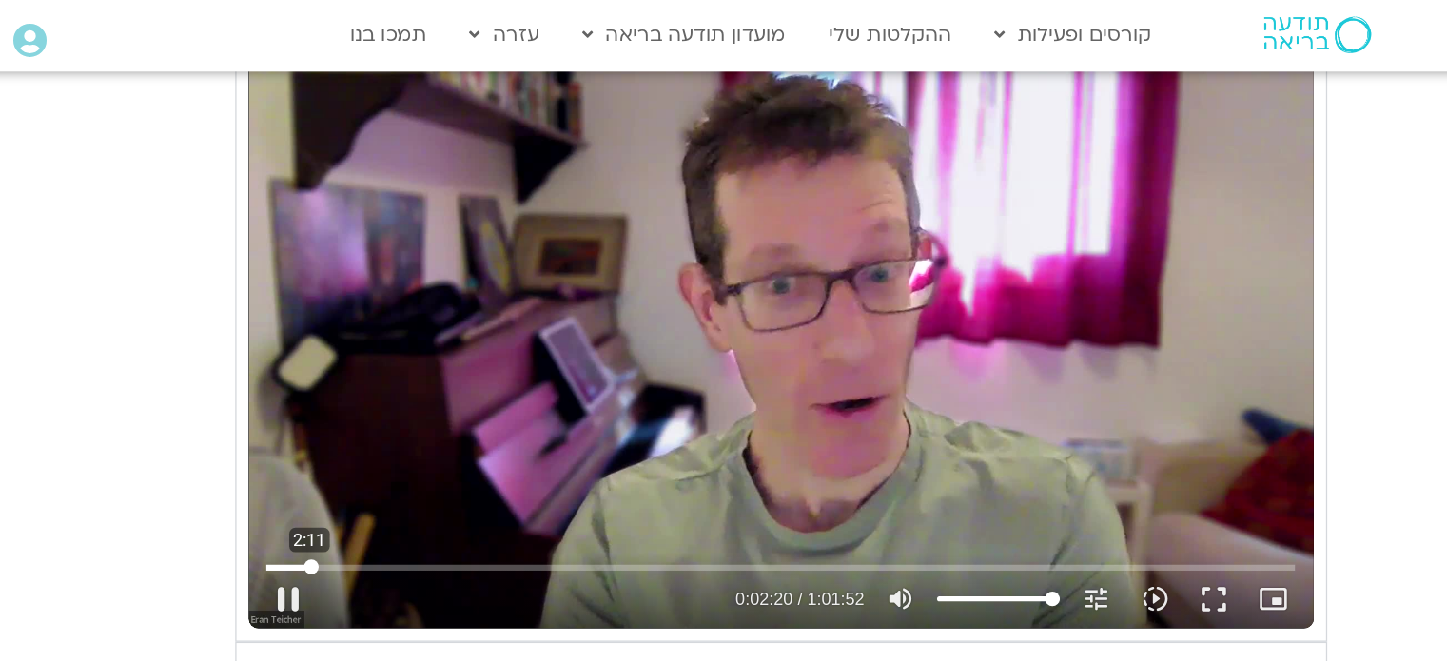
type input "1081.16"
type input "140.545729"
type input "1081.16"
type input "140.729655"
type input "1081.16"
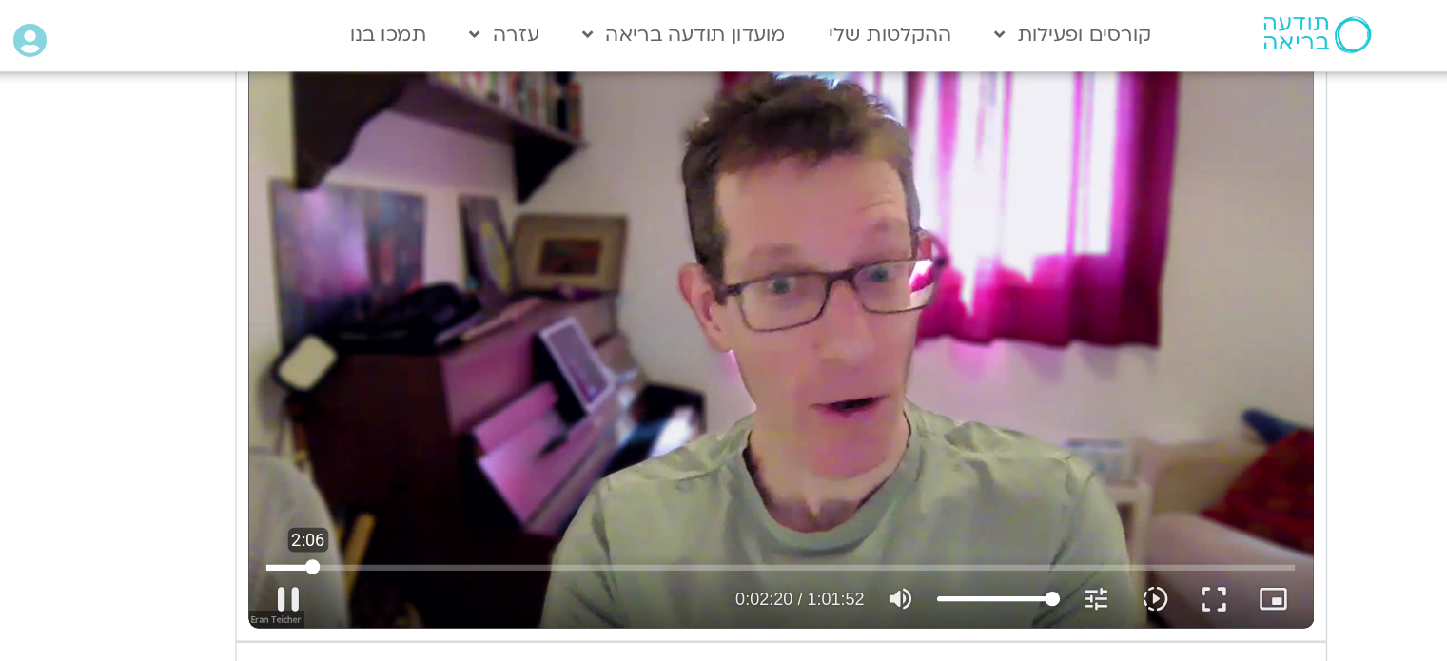
type input "140.812552"
type input "1081.16"
type input "140.945513"
click at [426, 436] on input "Seek" at bounding box center [795, 441] width 798 height 11
type input "1081.16"
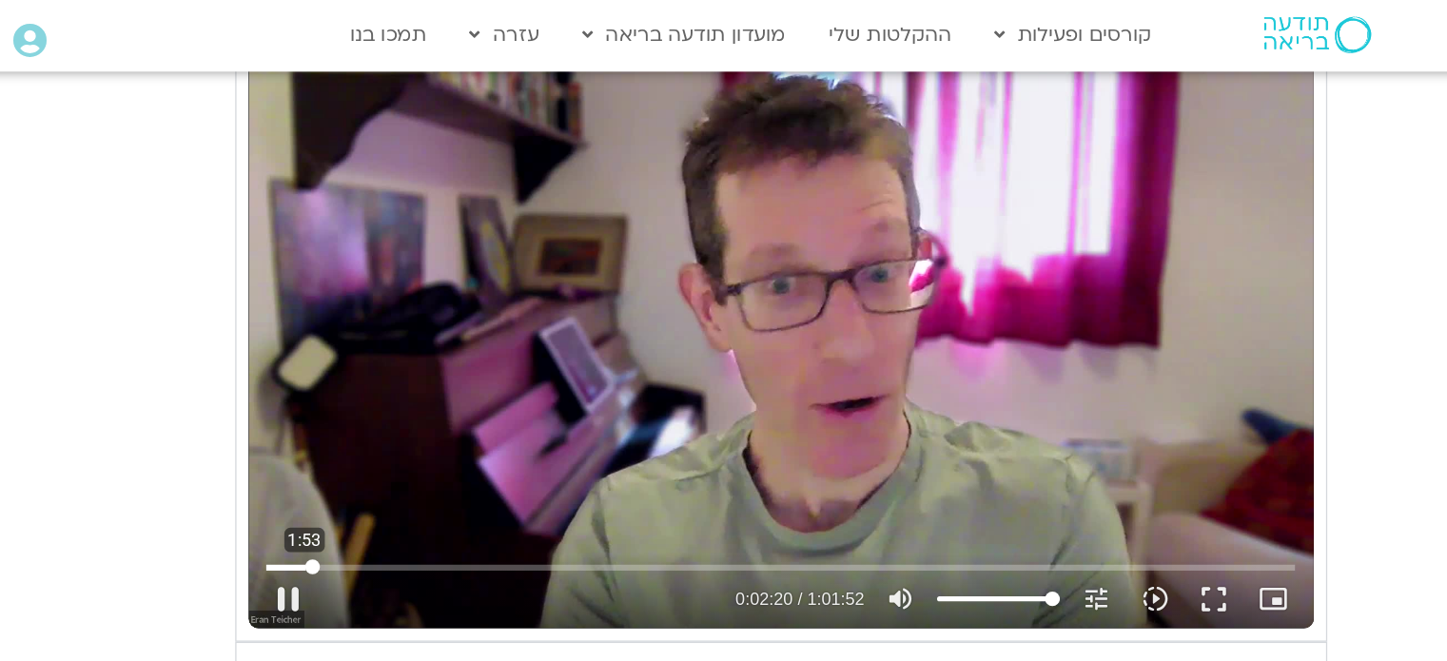
type input "140.963695"
type input "1081.16"
type input "141.060966"
type input "1081.16"
type input "141.192592"
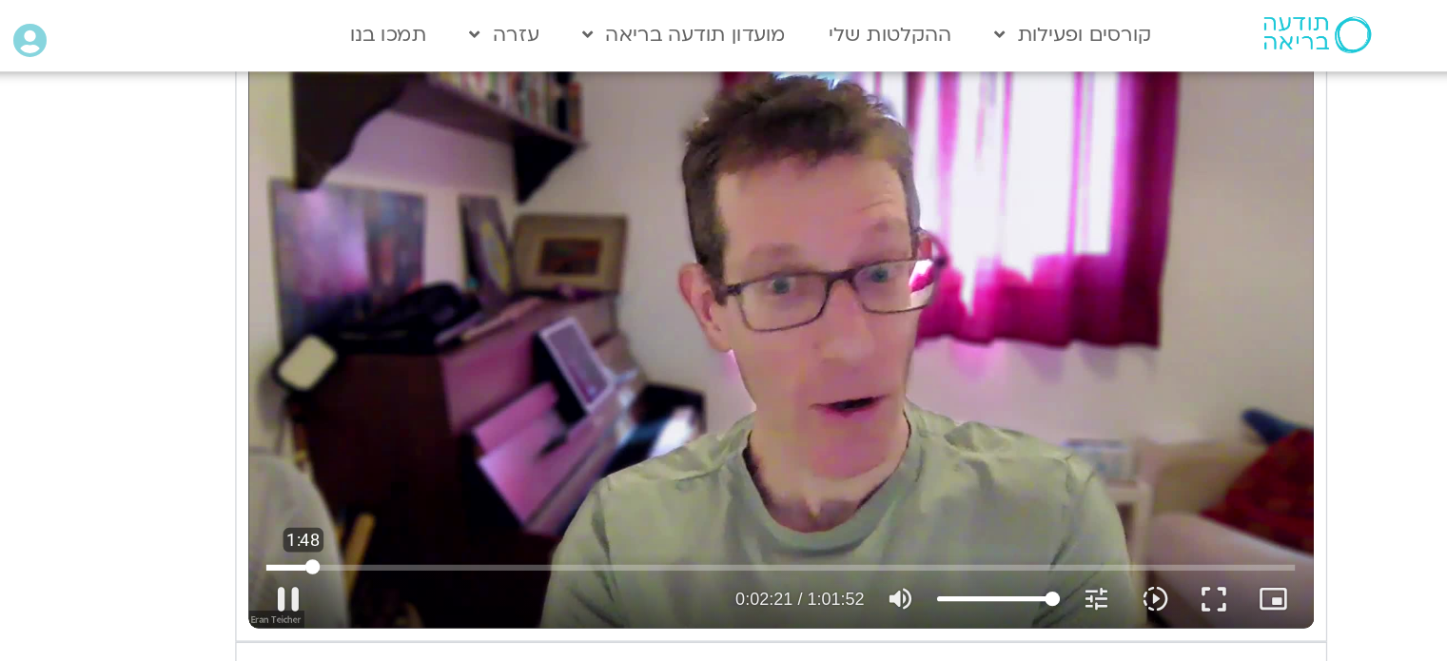
type input "1081.16"
type input "141.39297"
type input "1081.16"
type input "141.459569"
type input "1081.16"
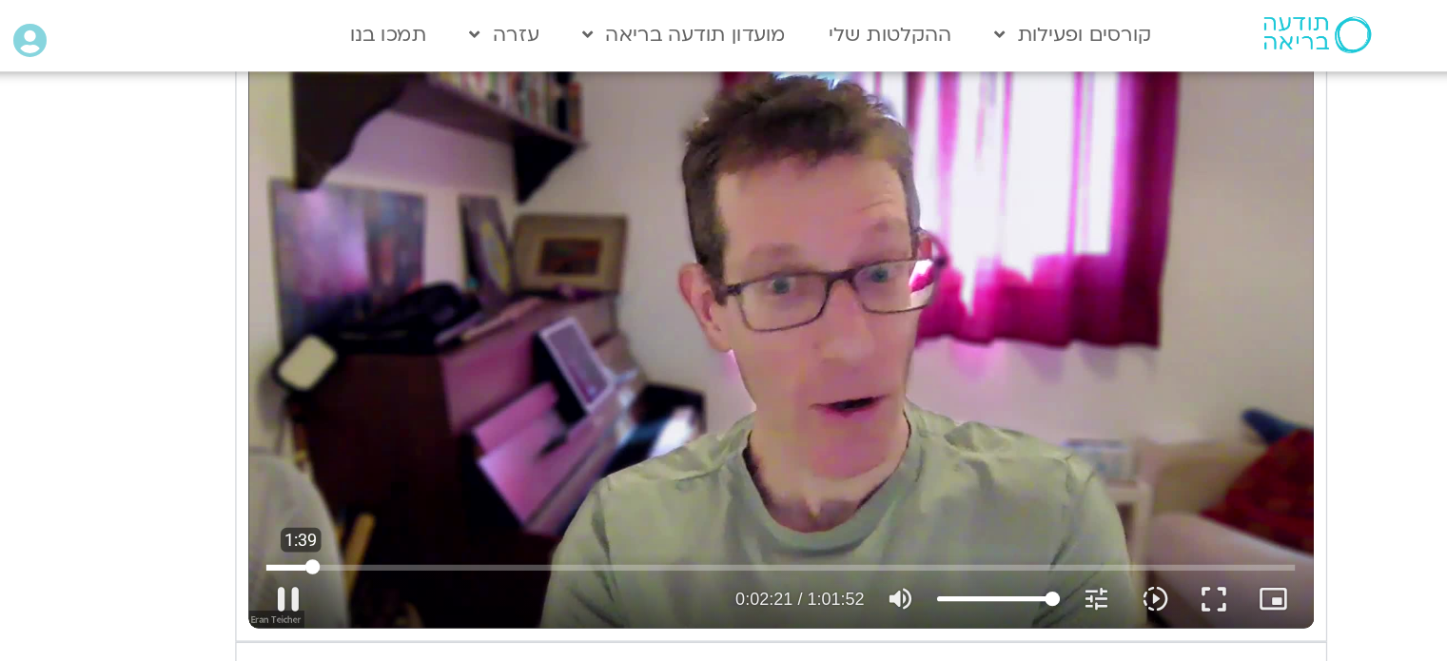
type input "141.591831"
type input "1081.16"
click at [422, 438] on input "Seek" at bounding box center [795, 441] width 798 height 11
type input "103.141574"
type input "1081.16"
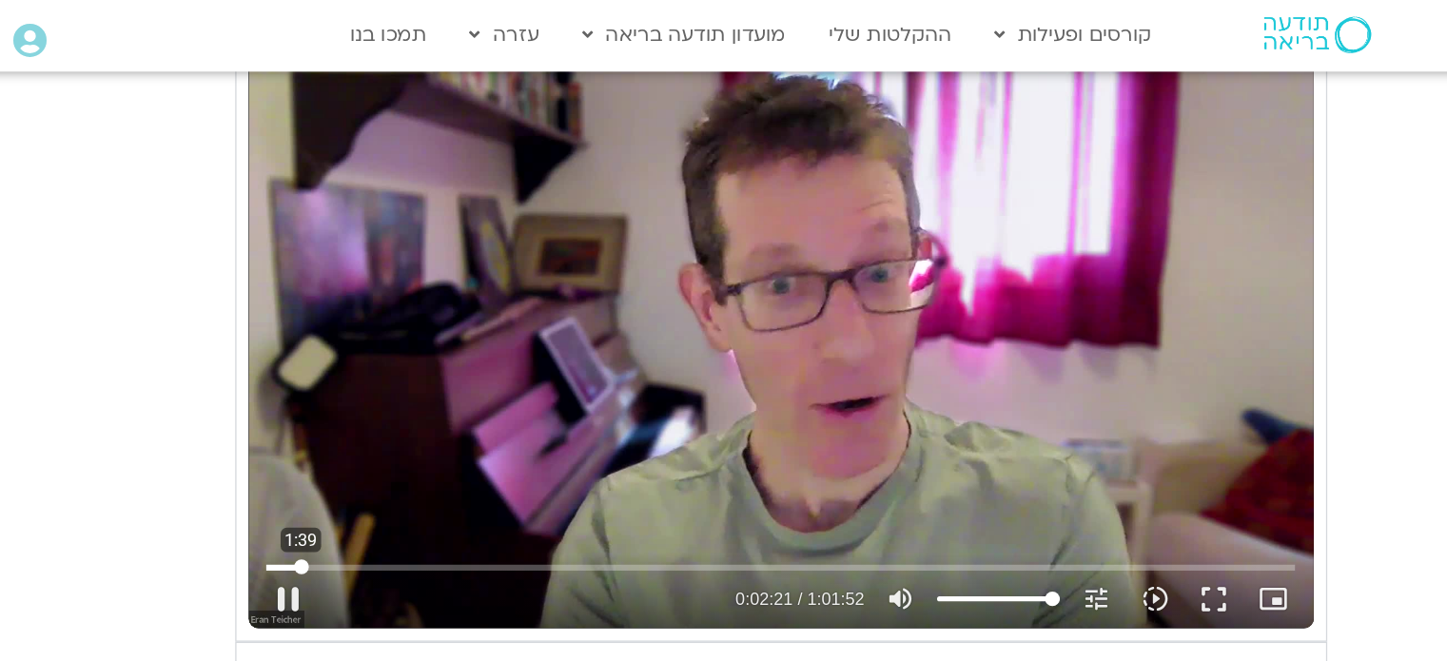
type input "103.146729"
type input "1081.16"
type input "103.214395"
type input "1081.16"
type input "103.346493"
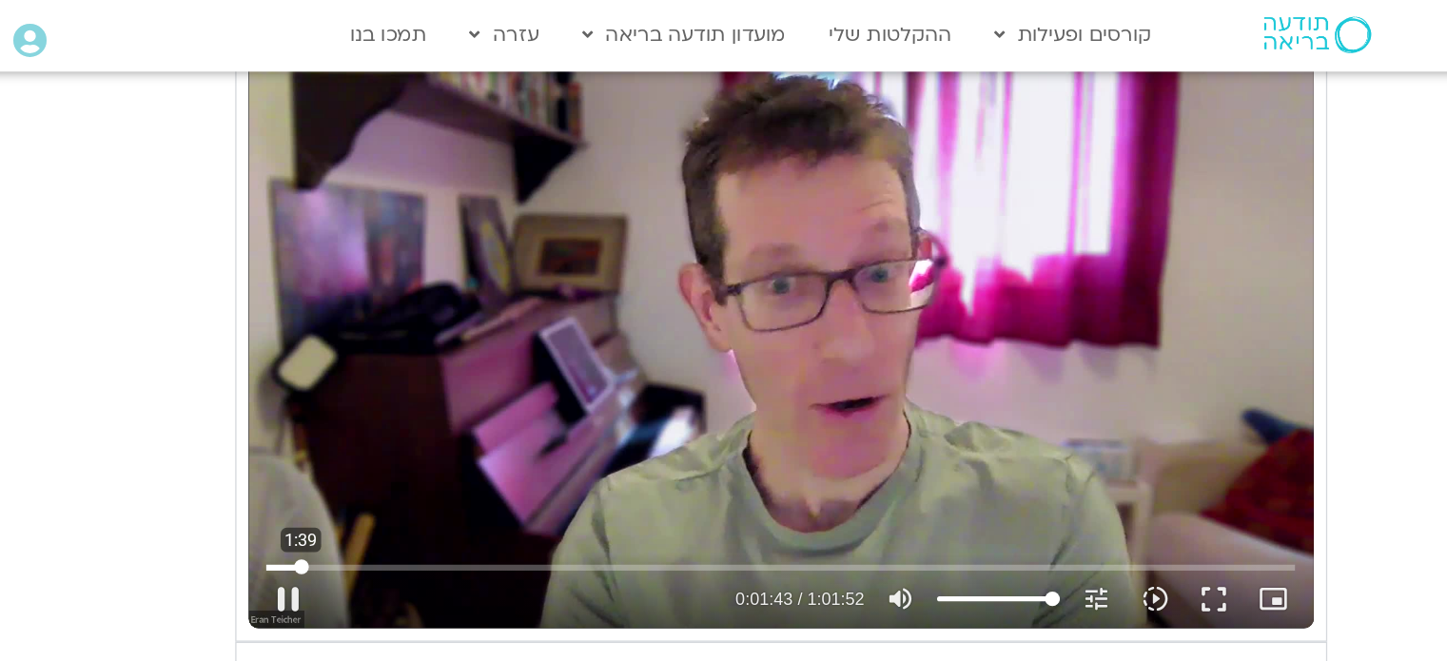
type input "1081.16"
type input "103.580054"
type input "1081.16"
type input "103.680119"
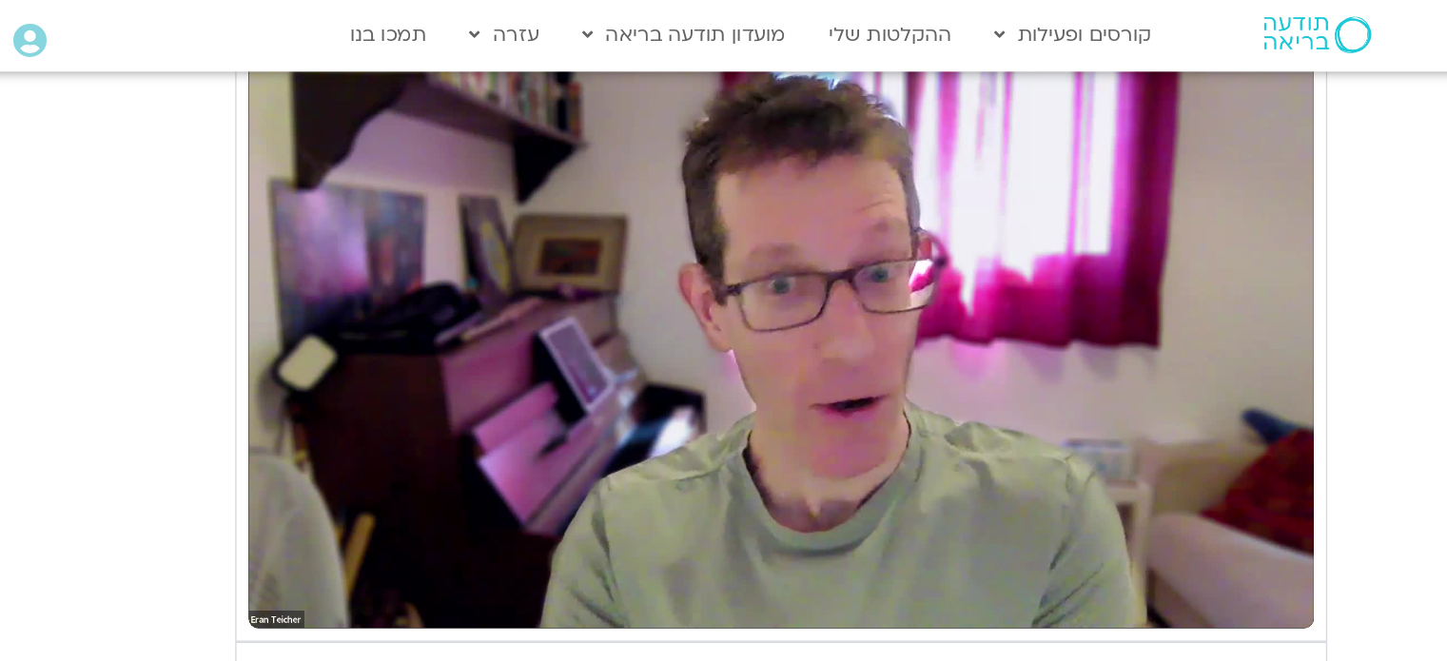
type input "1081.16"
type input "104.781579"
type input "1081.16"
type input "104.864443"
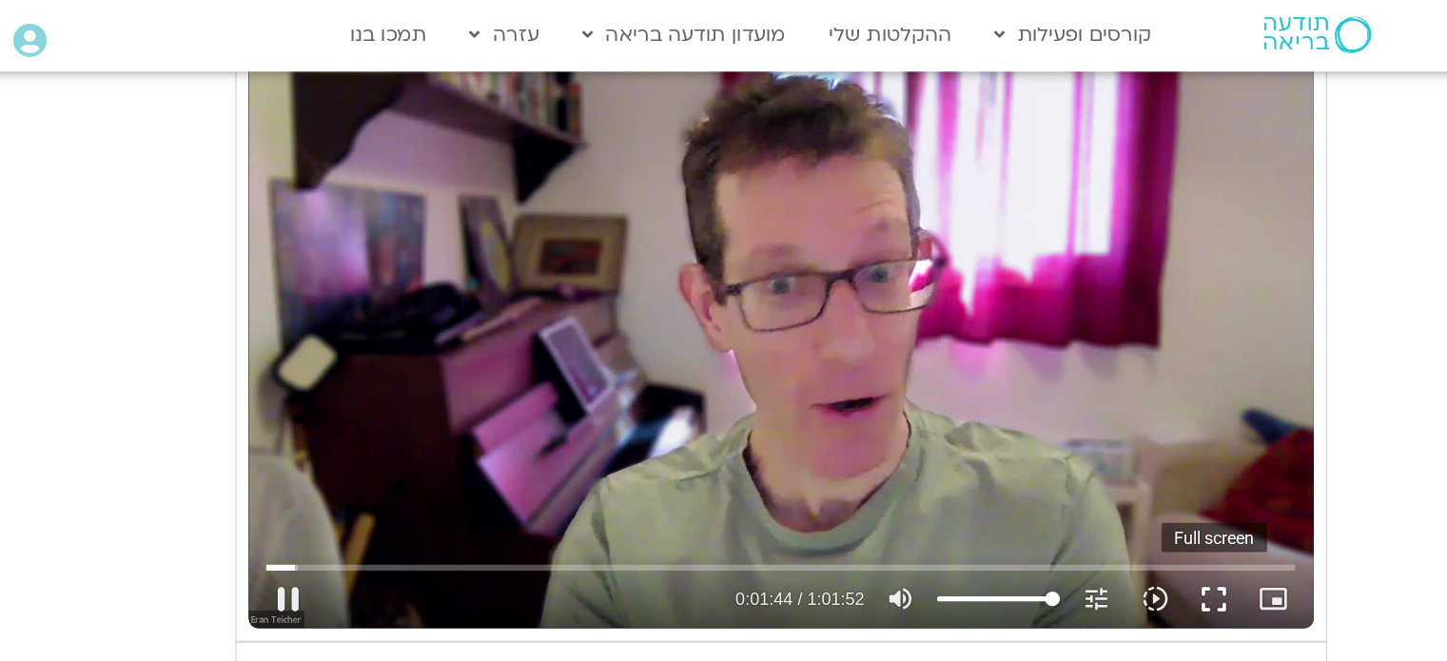
type input "1081.16"
type input "104.949331"
type input "1081.16"
type input "105.181427"
type input "1081.16"
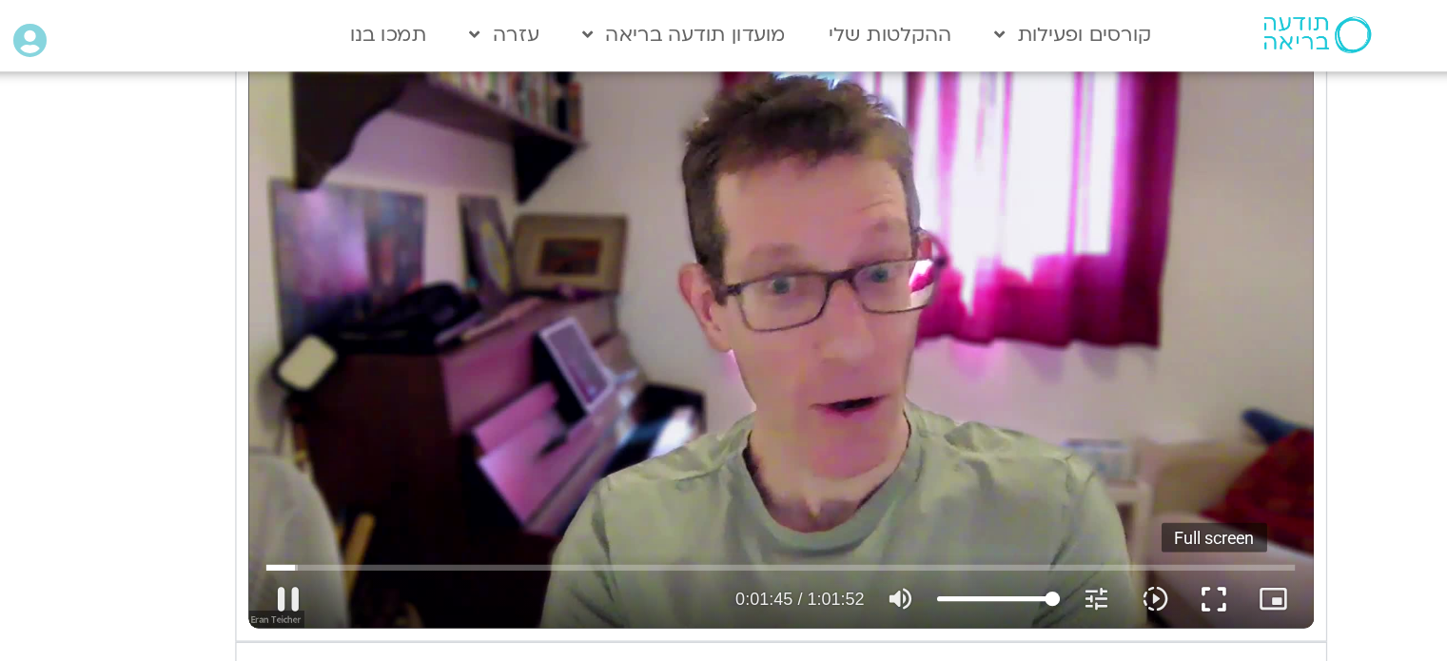
type input "105.215322"
type input "1081.16"
type input "105.448744"
type input "1081.16"
type input "105.565017"
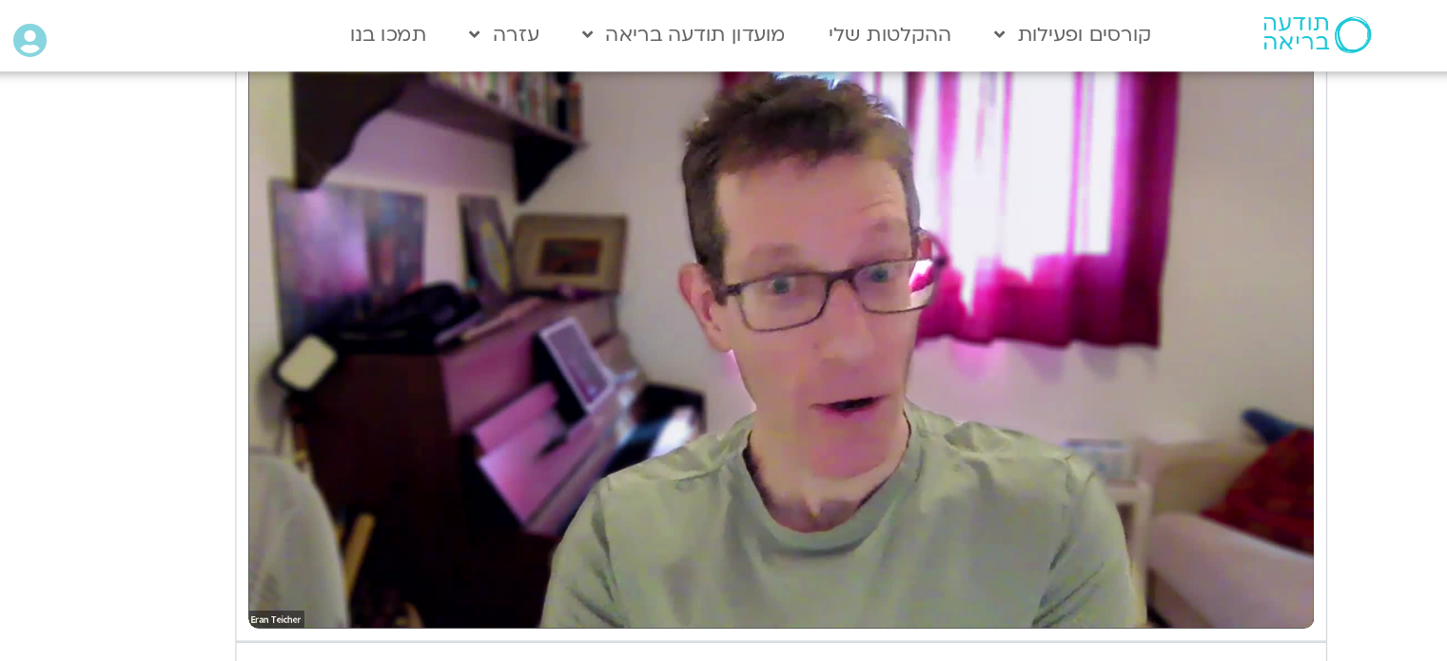
type input "1081.16"
type input "114.376551"
type input "1081.16"
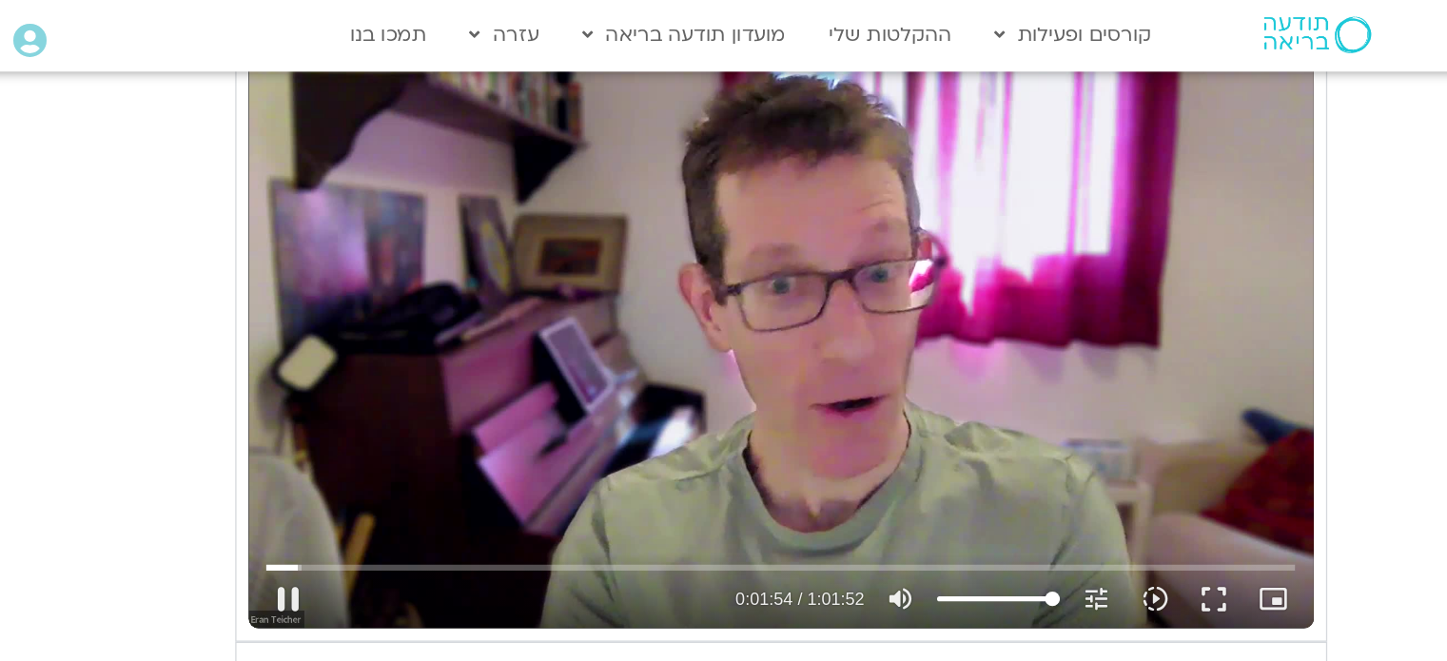
type input "114.525267"
type input "1081.16"
type input "114.558302"
type input "1081.16"
type input "114.792181"
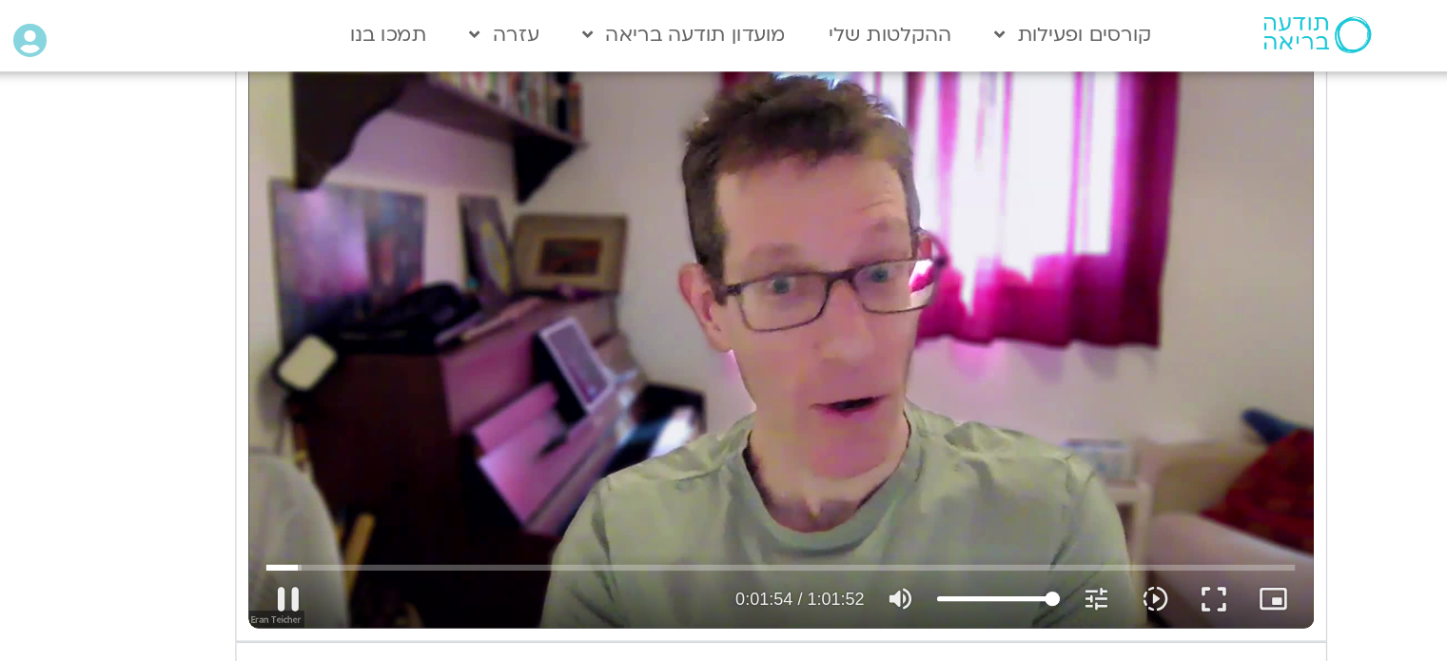
type input "1081.16"
type input "114.925858"
type input "1081.16"
type input "115.058873"
type input "1081.16"
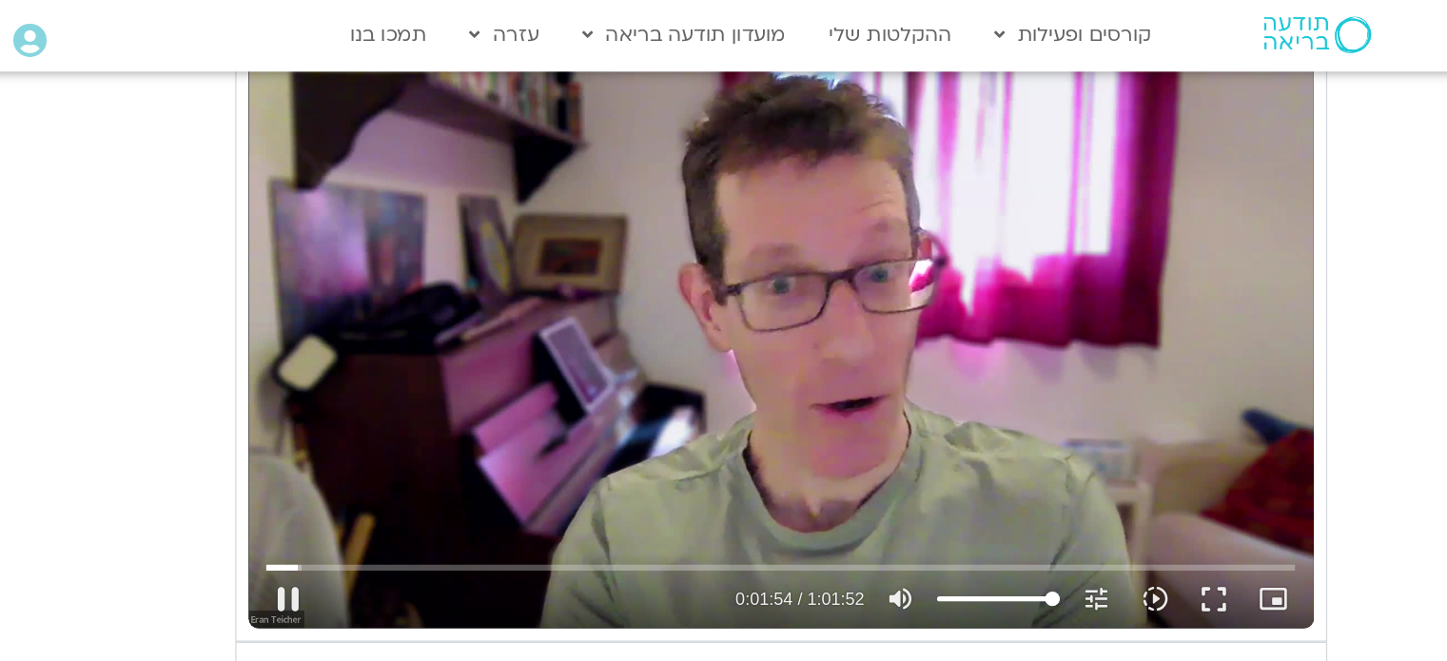
type input "115.142397"
type input "1081.16"
type input "115.326101"
type input "1081.16"
type input "115.459403"
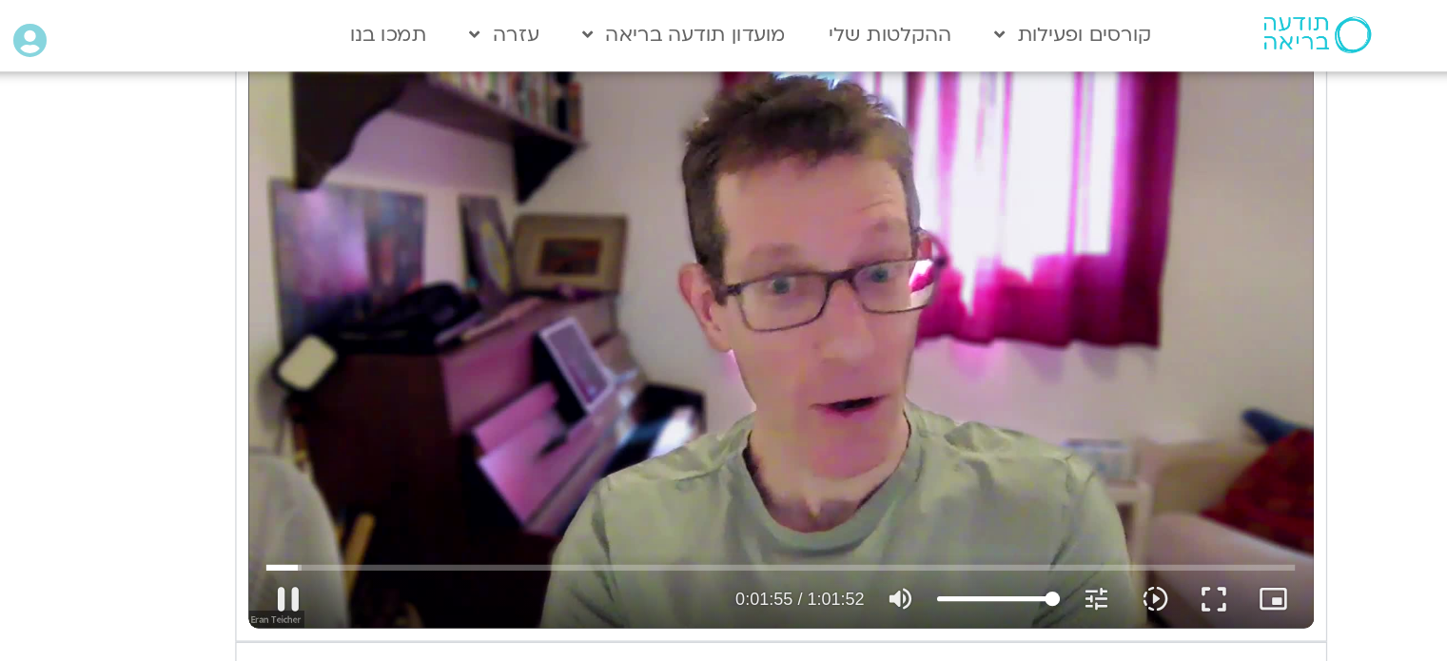
type input "1081.16"
type input "115.59296"
type input "1081.16"
type input "115.726491"
type input "1081.16"
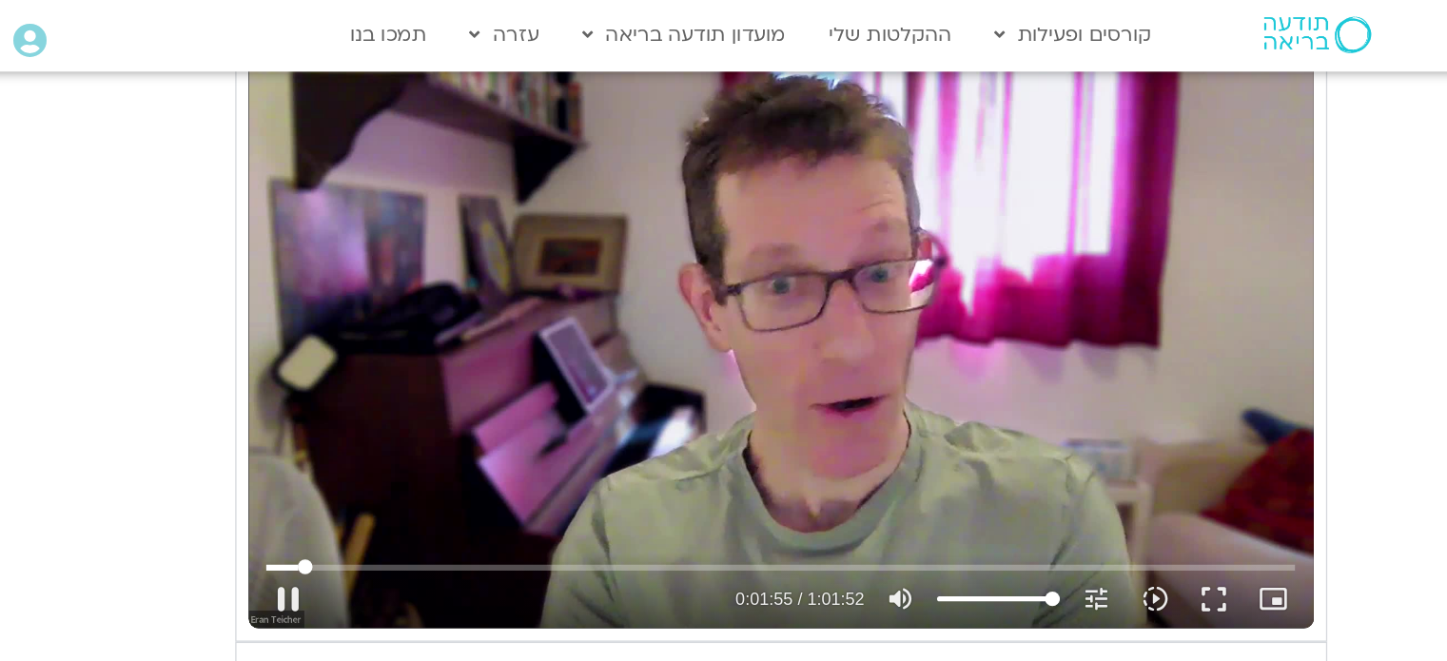
type input "115.860079"
type input "1081.16"
type input "115.993162"
type input "1081.16"
type input "116.060287"
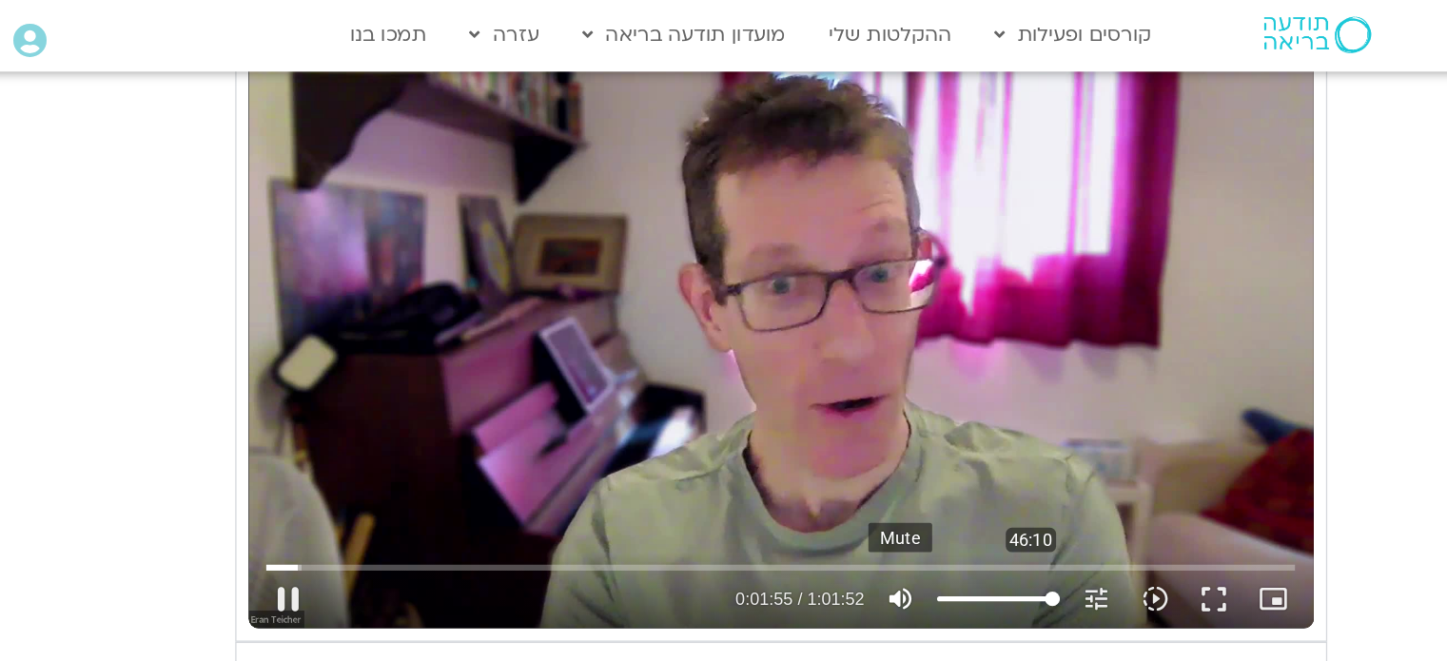
type input "1081.16"
type input "116.131631"
type input "1081.16"
type input "116.377469"
type input "1081.16"
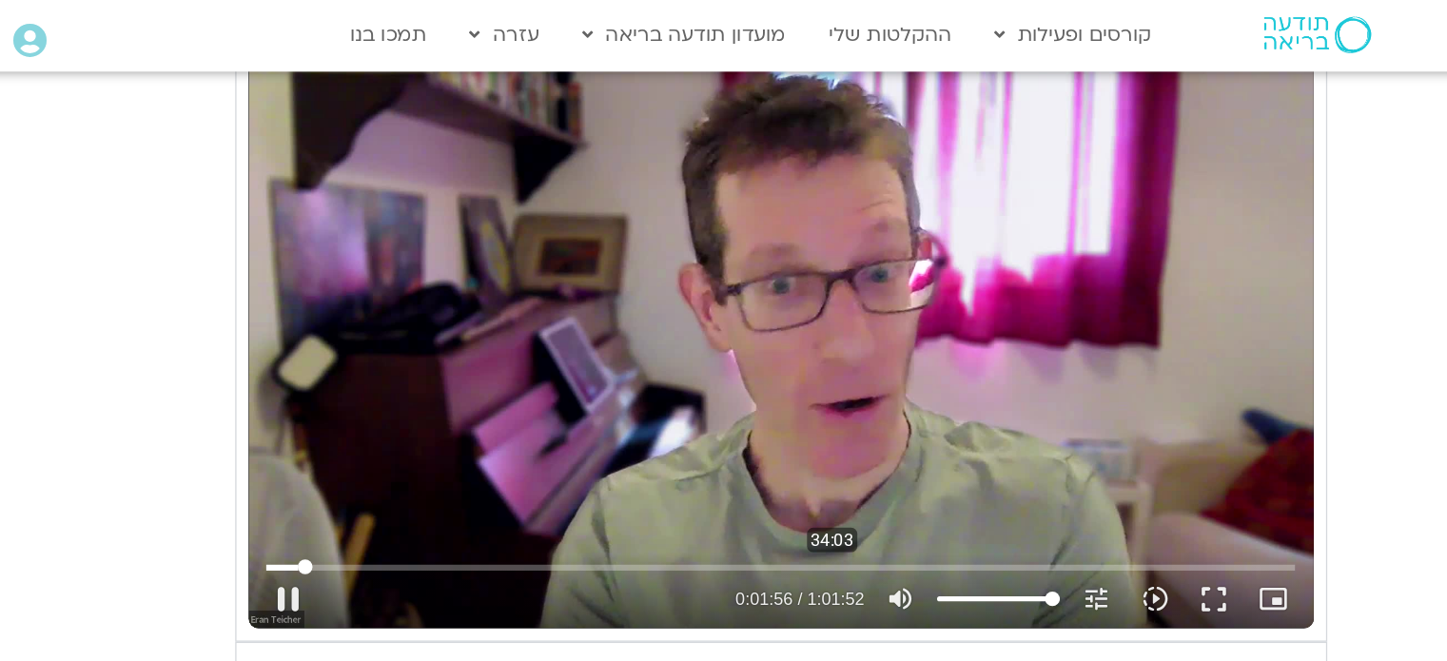
type input "116.527807"
type input "1081.16"
type input "116.646615"
type input "1081.16"
type input "116.779298"
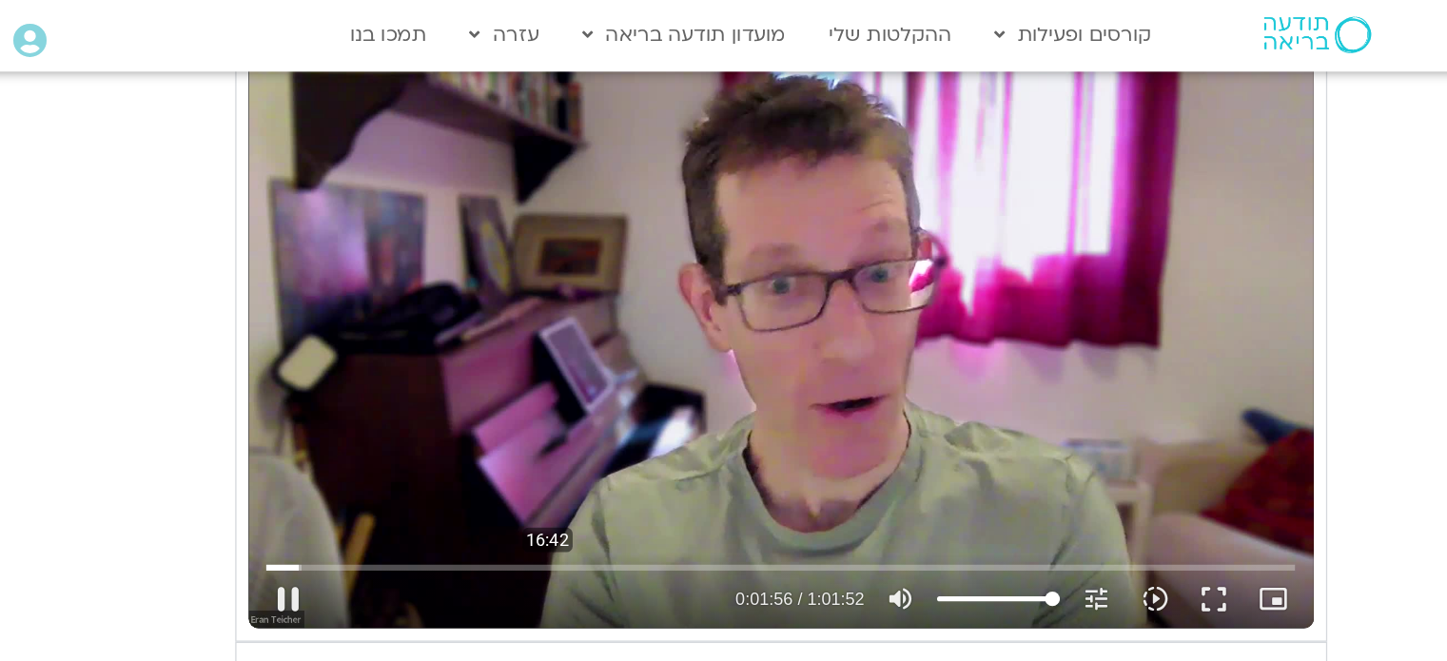
type input "1081.16"
type input "116.830563"
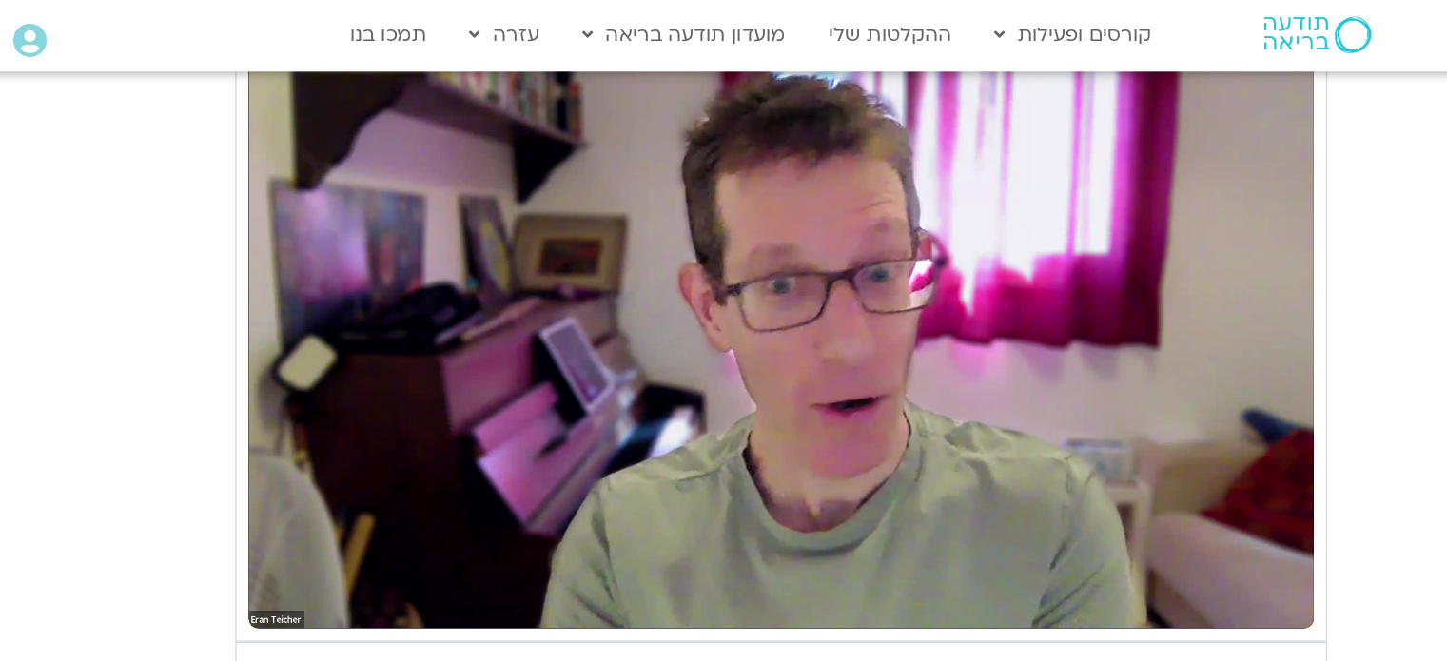
type input "1081.16"
type input "118.812964"
type input "1081.16"
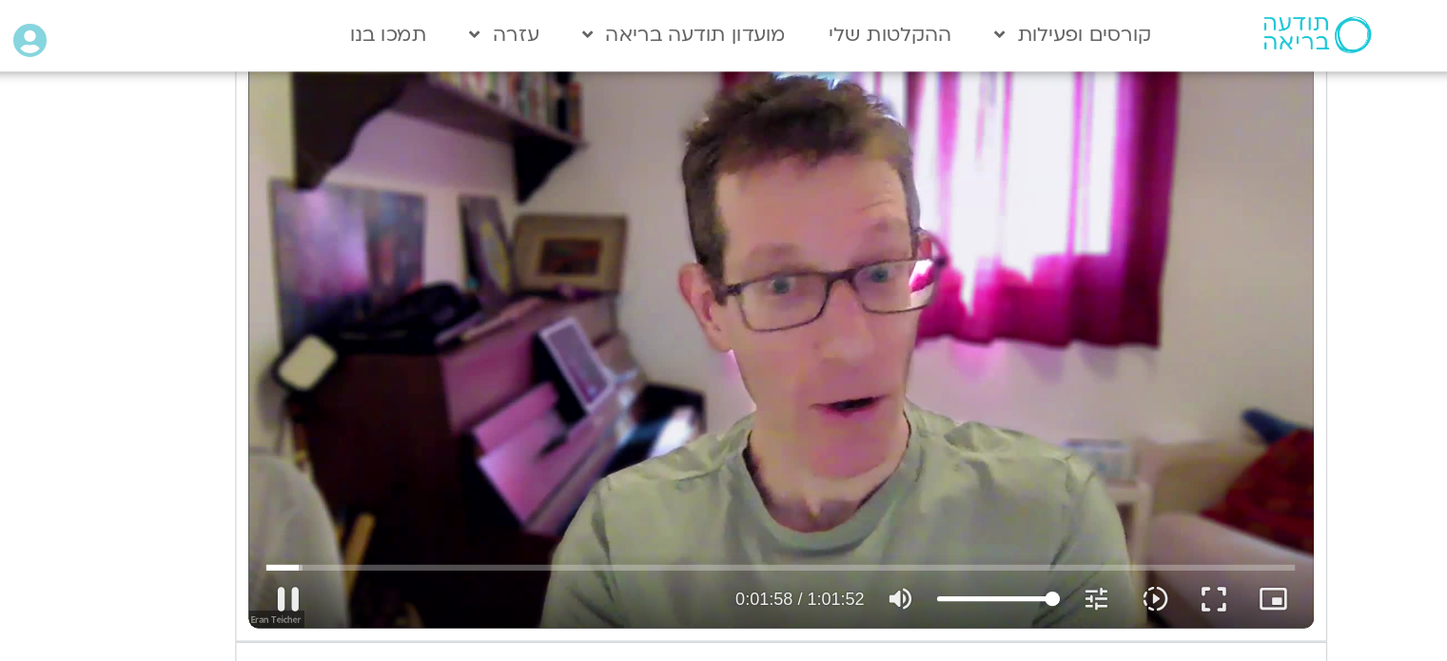
type input "118.947005"
type input "1081.16"
type input "119.046775"
type input "1081.16"
type input "119.213887"
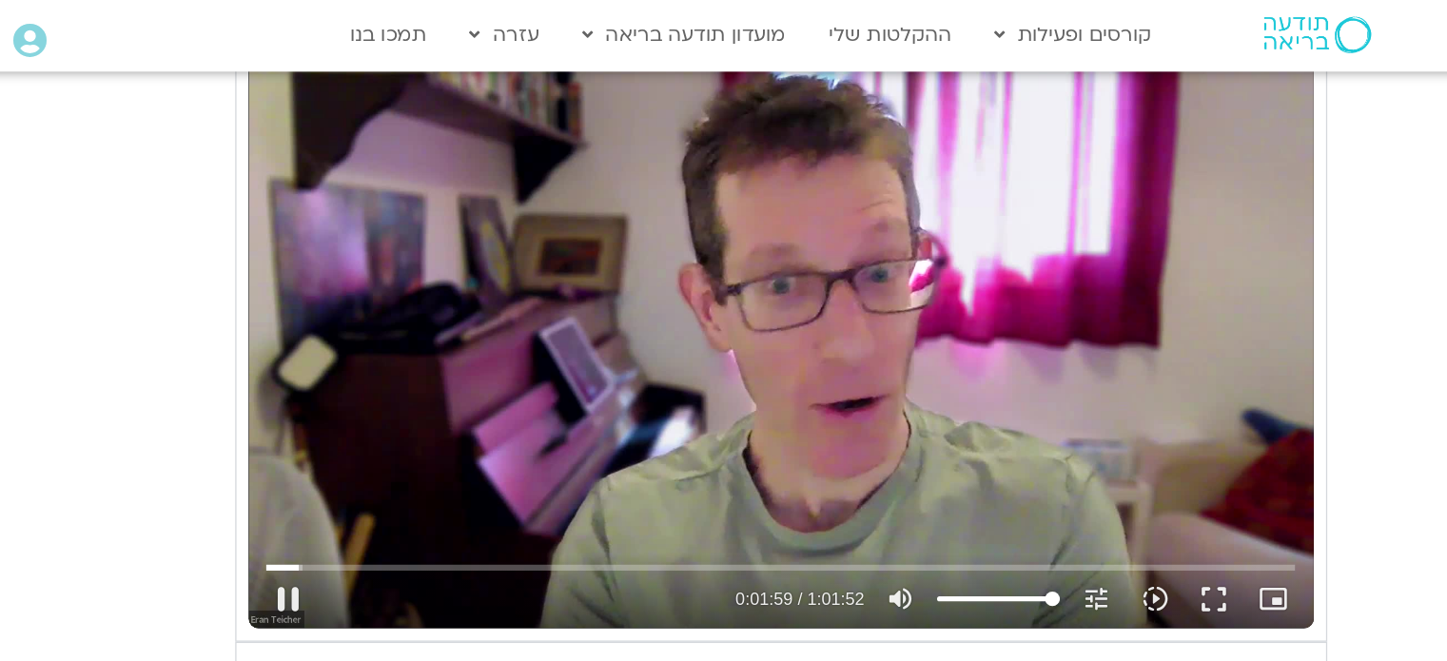
type input "1081.16"
type input "119.347401"
type input "1081.16"
type input "119.396931"
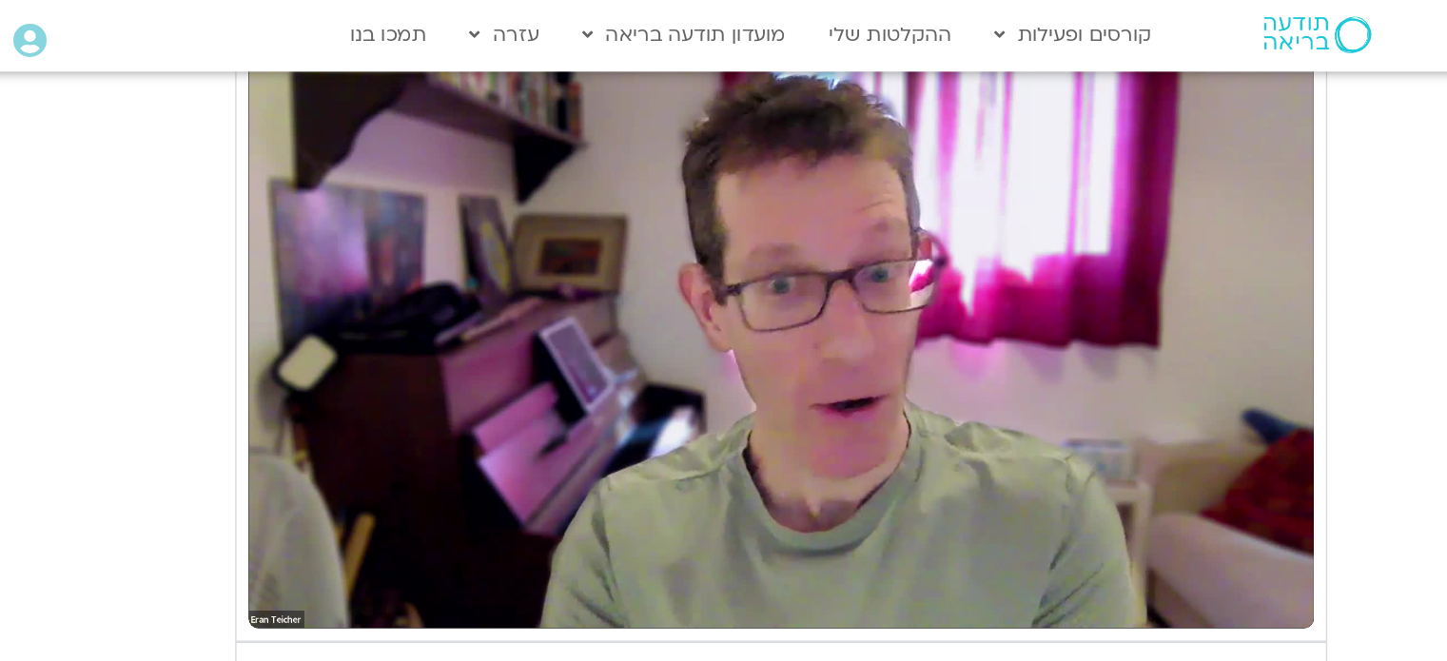
click at [1265, 367] on section "יום שישי - הכרת הטוב תרגול יום שישי עם אלה - הכרת הטוב נא להזין כתובת אימייל כד…" at bounding box center [723, 1] width 1447 height 1253
type input "1081.16"
type input "123.084508"
type input "1081.16"
type input "123.151556"
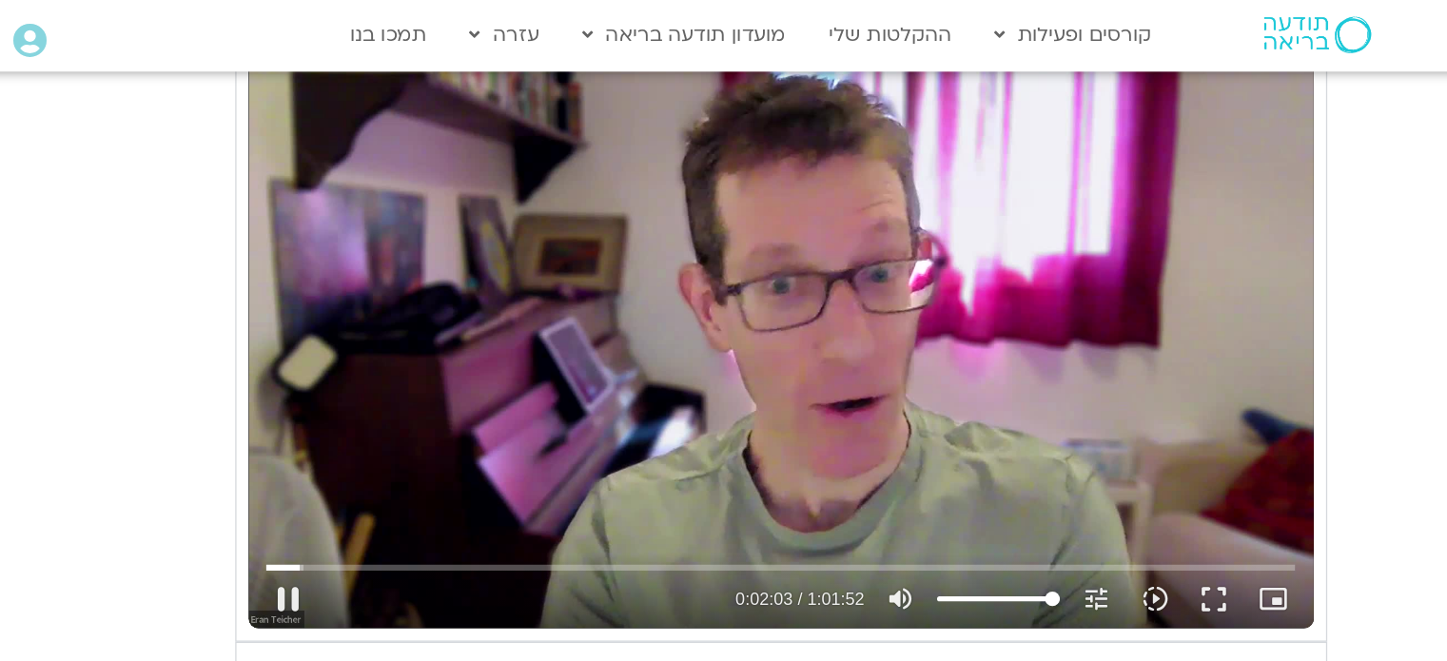
type input "1081.16"
type input "123.235221"
type input "1081.16"
type input "123.484739"
type input "1081.16"
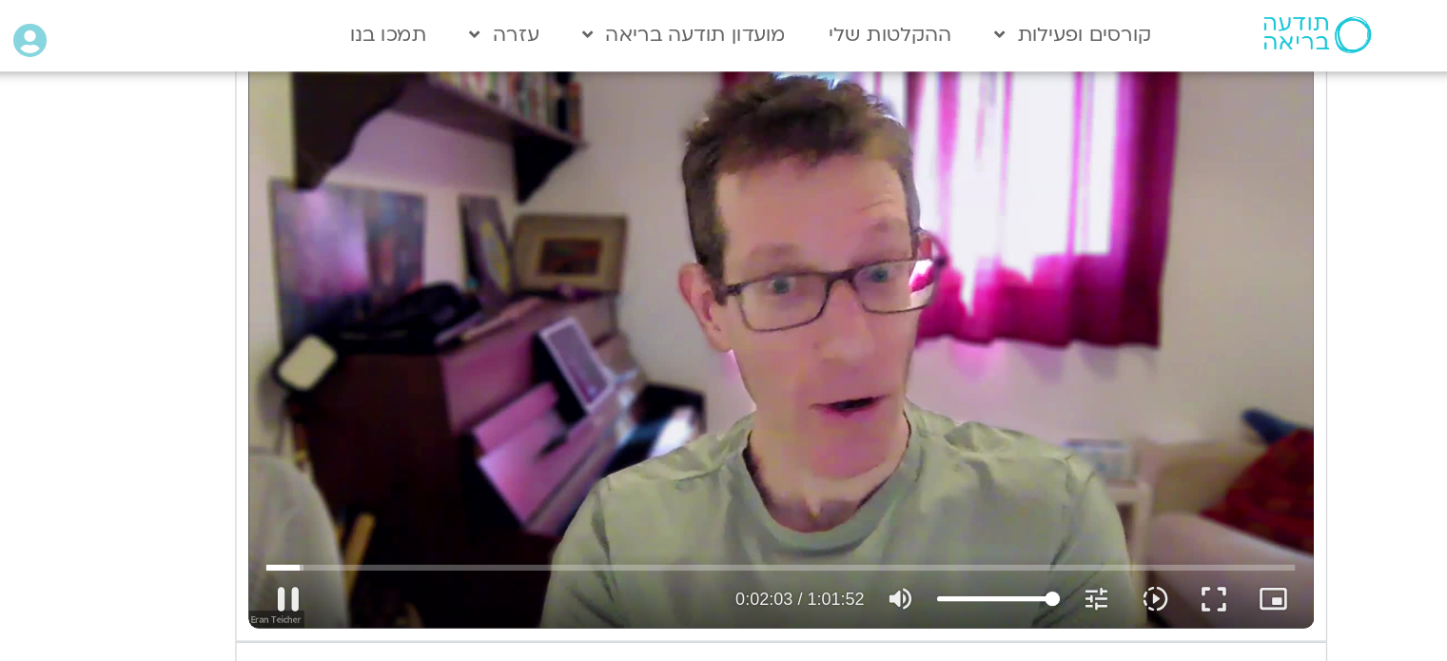
type input "123.601295"
type input "1081.16"
type input "123.751787"
type input "1081.16"
type input "123.885271"
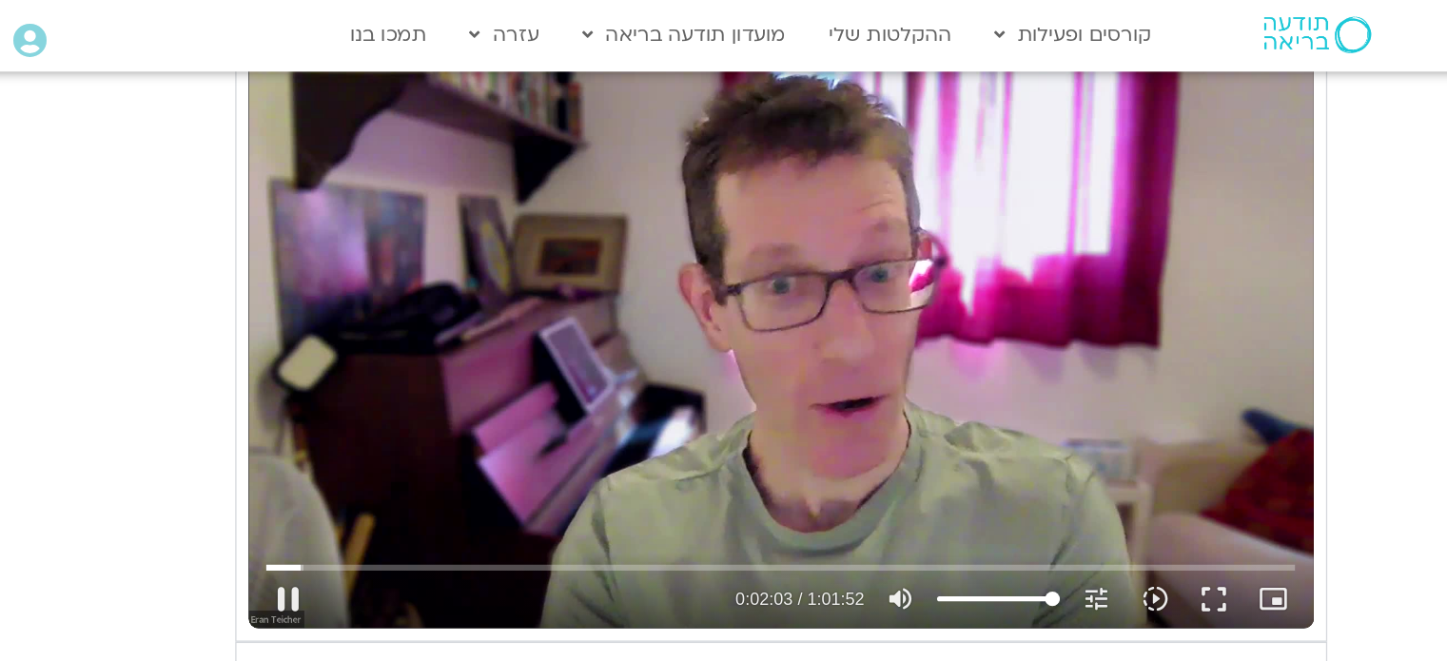
type input "1081.16"
type input "124.002016"
type input "1081.16"
type input "124.052616"
type input "1081.16"
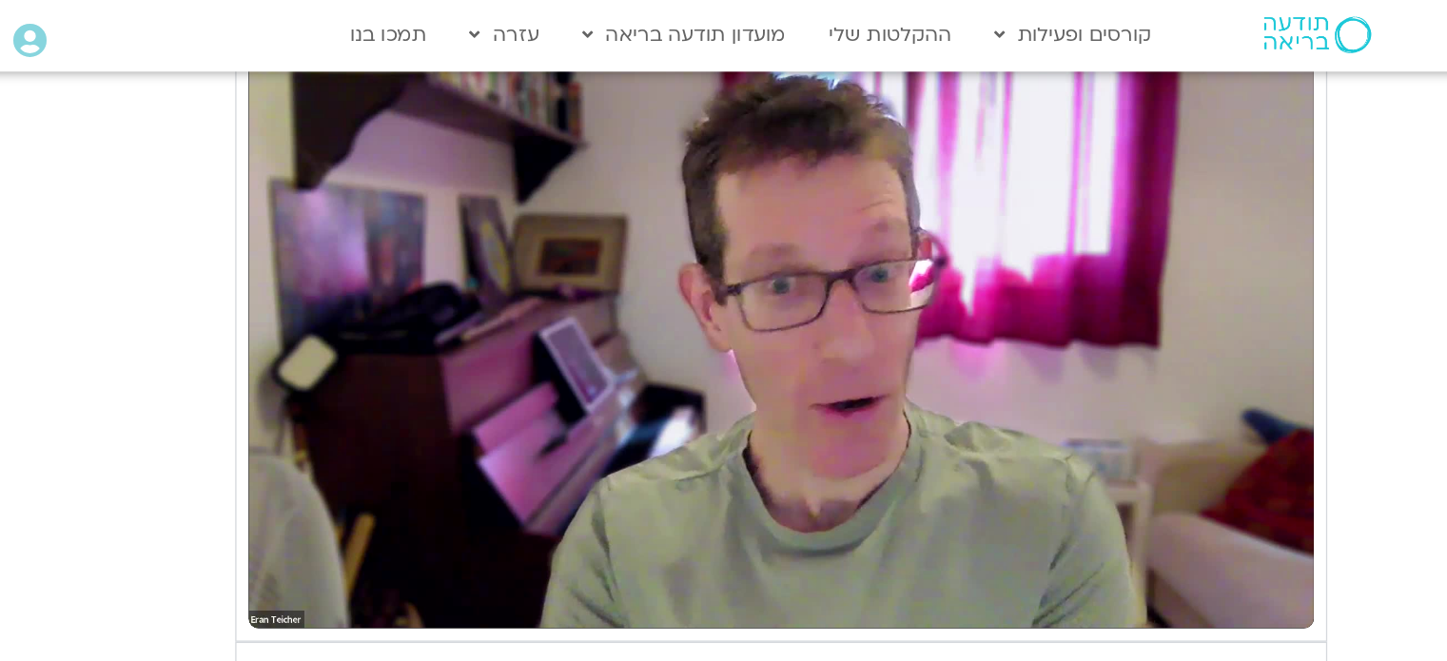
type input "124.285933"
type input "1081.16"
type input "124.369565"
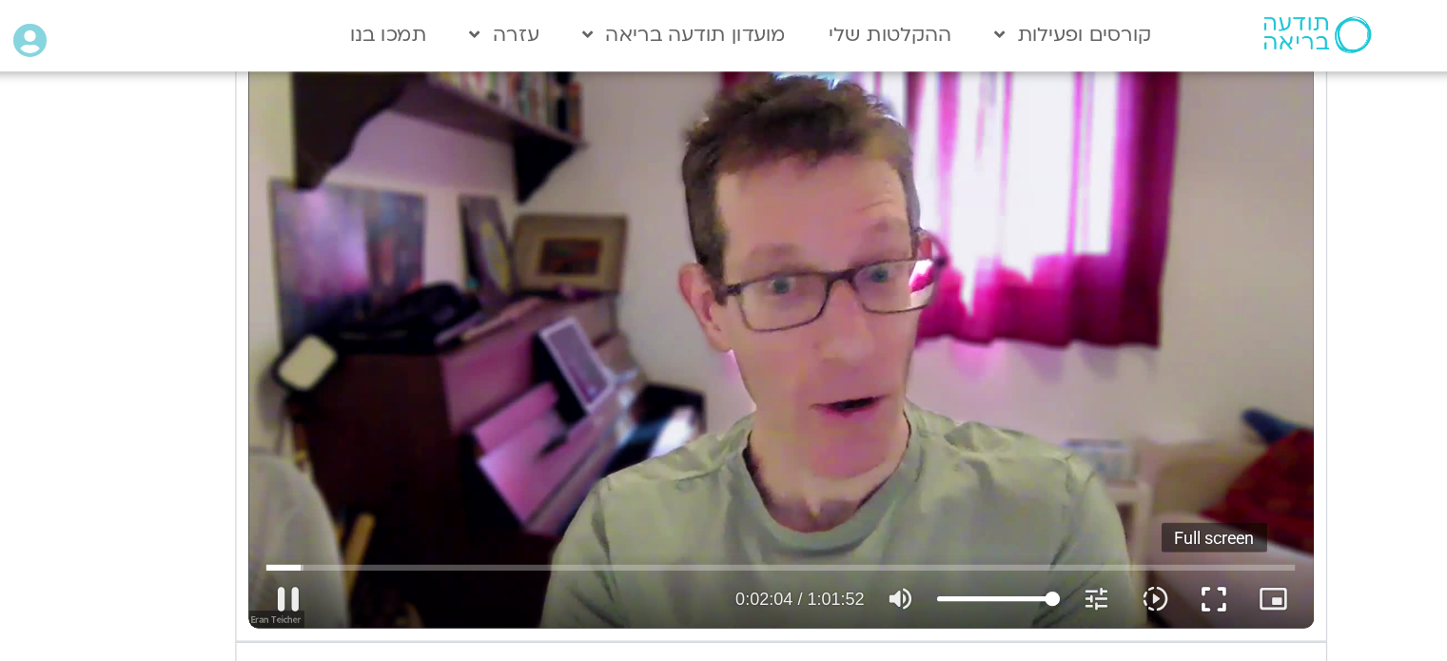
type input "1081.16"
type input "124.422866"
type input "1081.16"
type input "124.557087"
click at [1128, 463] on button "fullscreen" at bounding box center [1131, 466] width 46 height 46
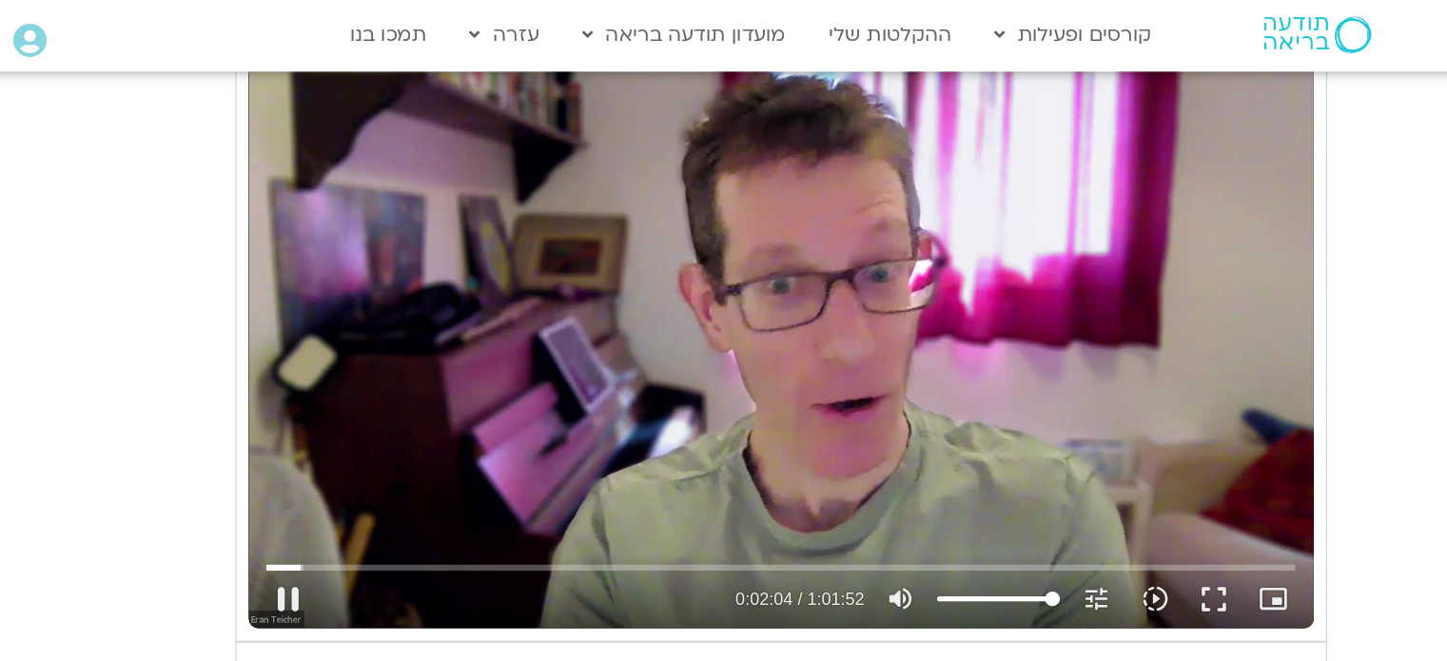
type input "1081.16"
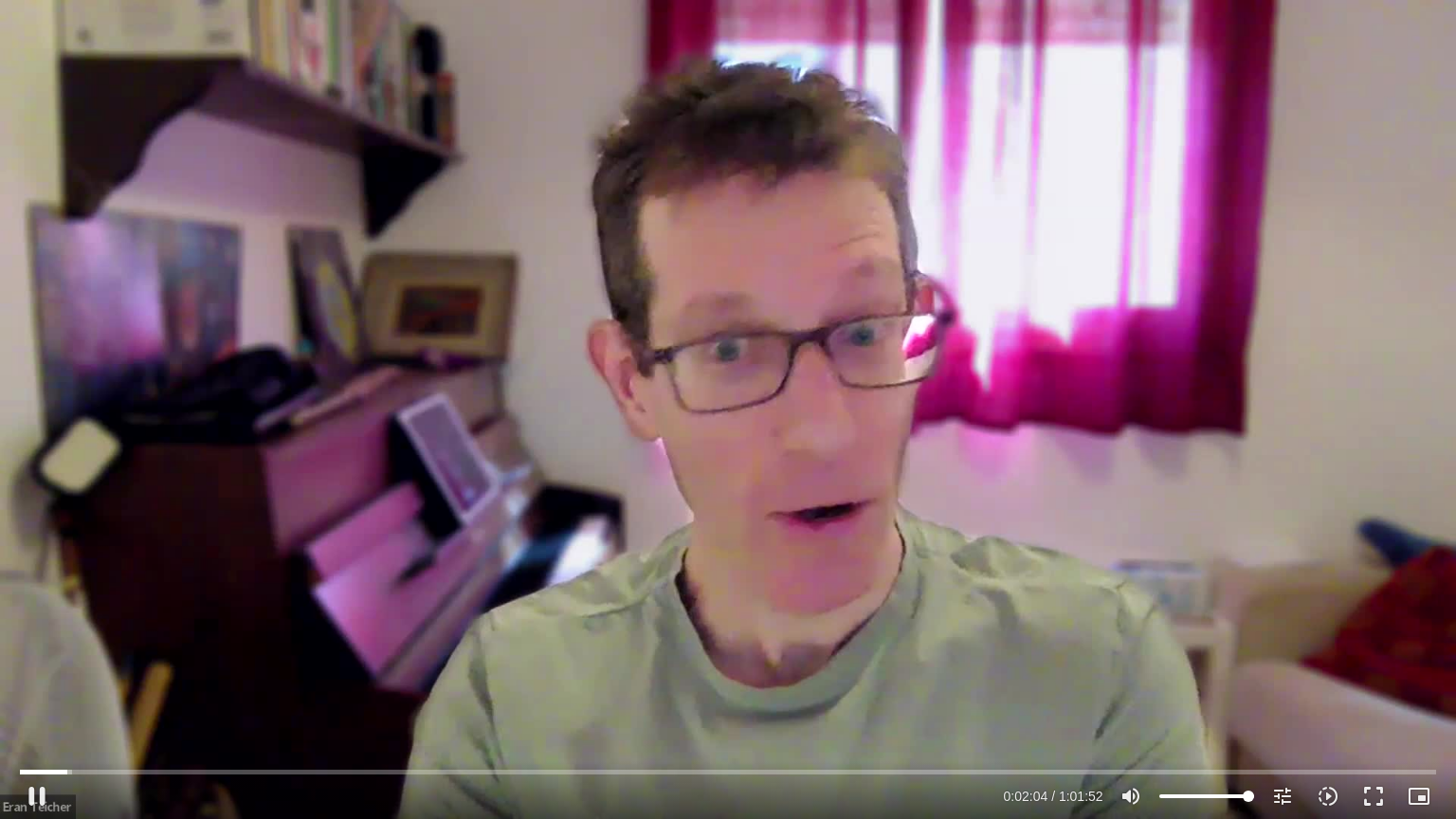
type input "124.886181"
type input "1081.16"
type input "125.024606"
type input "1081.16"
type input "125.119724"
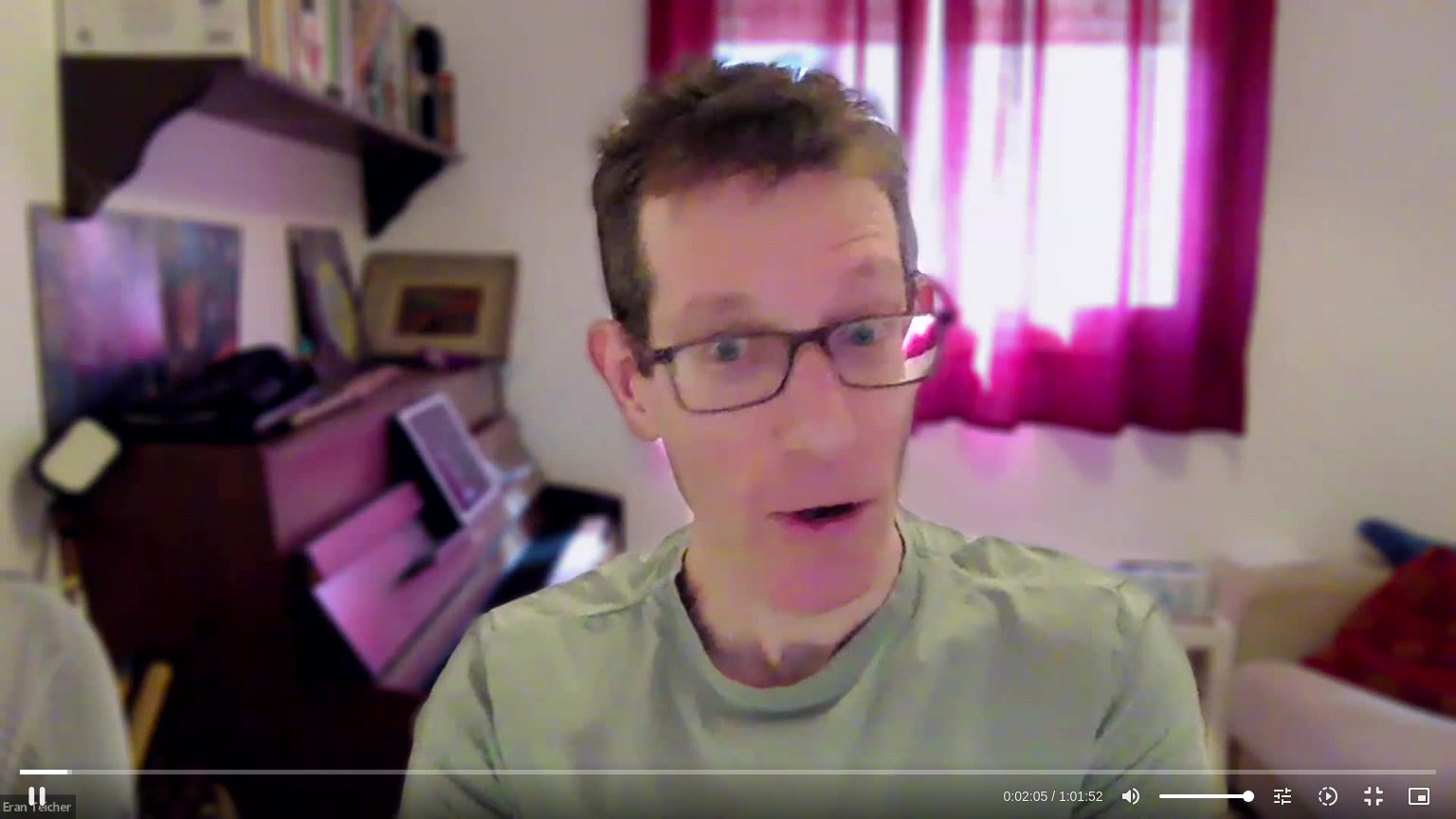
type input "1081.16"
type input "125.173829"
type input "1081.16"
type input "125.305519"
type input "1081.16"
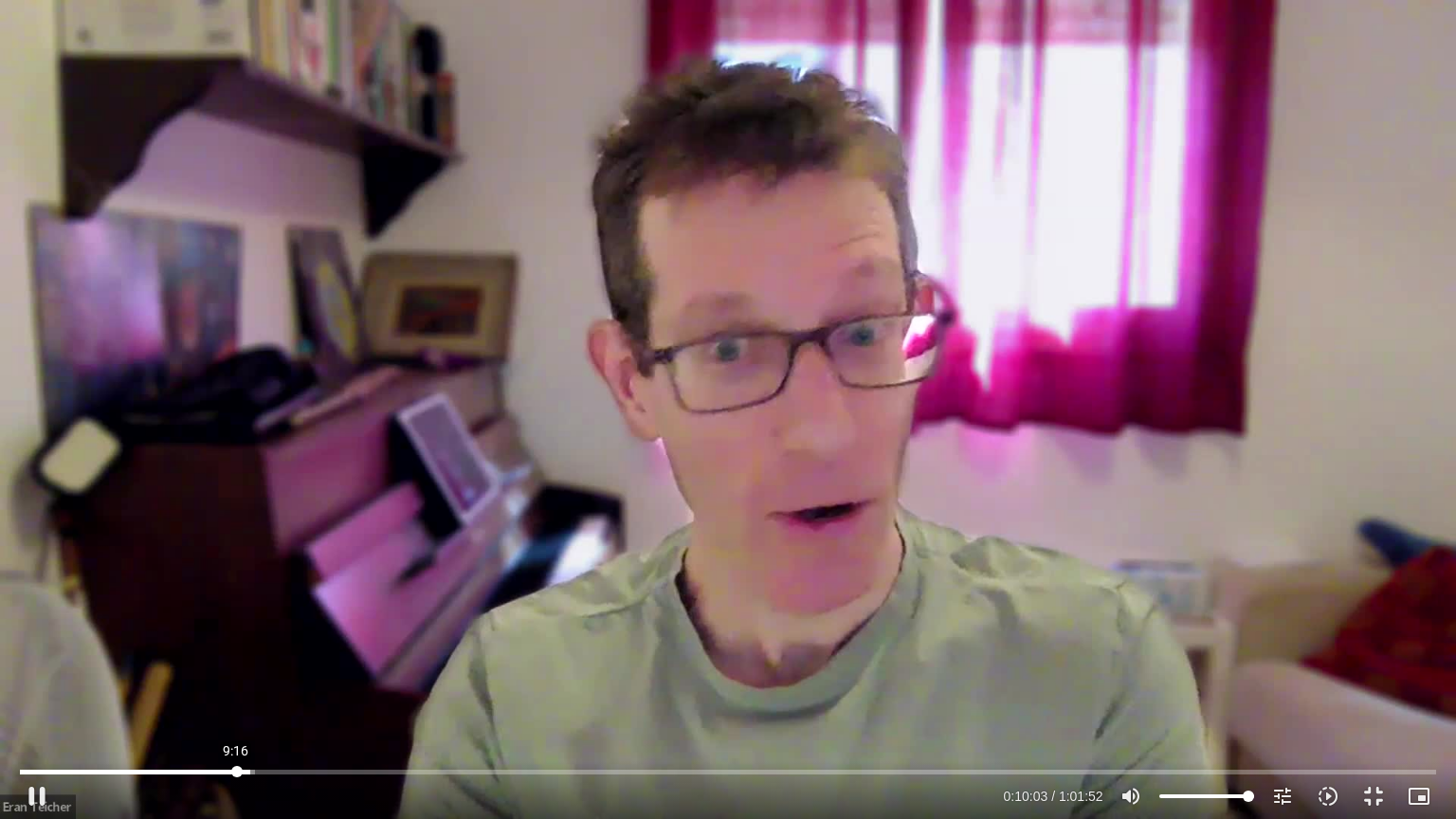
click at [236, 658] on input "Seek" at bounding box center [728, 770] width 1415 height 11
click at [39, 658] on button "pause" at bounding box center [37, 796] width 46 height 46
click at [36, 658] on button "play_arrow" at bounding box center [37, 796] width 46 height 46
click at [36, 658] on button "pause" at bounding box center [37, 796] width 46 height 46
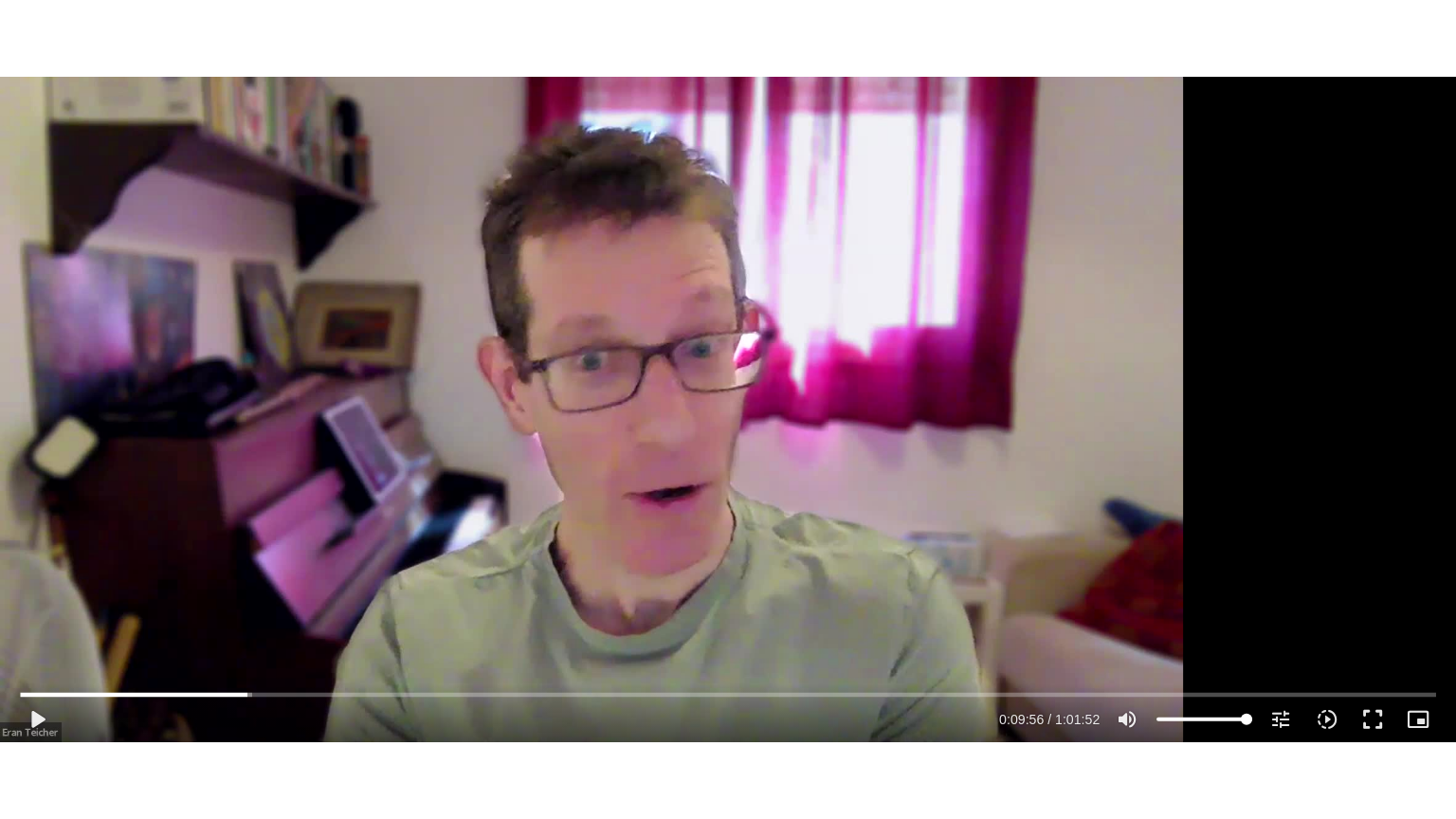
scroll to position [2766, 0]
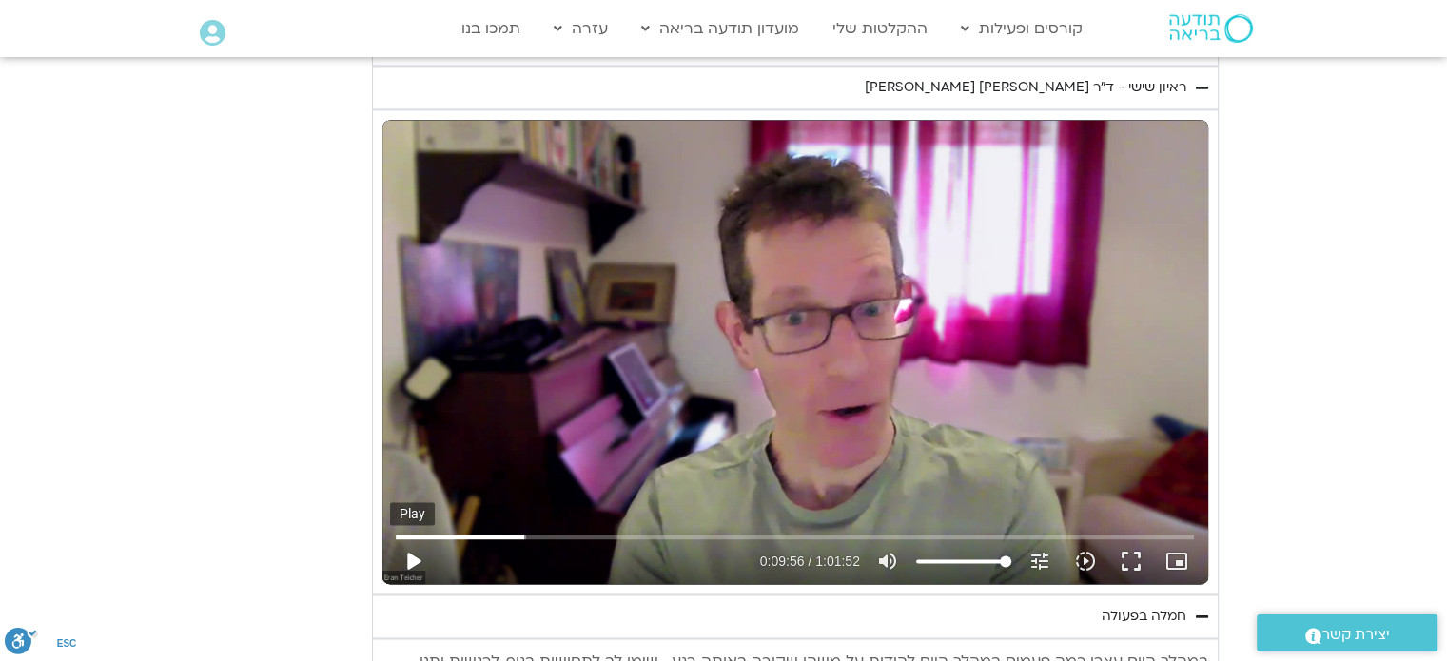
click at [419, 566] on button "play_arrow" at bounding box center [413, 561] width 46 height 46
click at [1129, 547] on button "fullscreen" at bounding box center [1131, 561] width 46 height 46
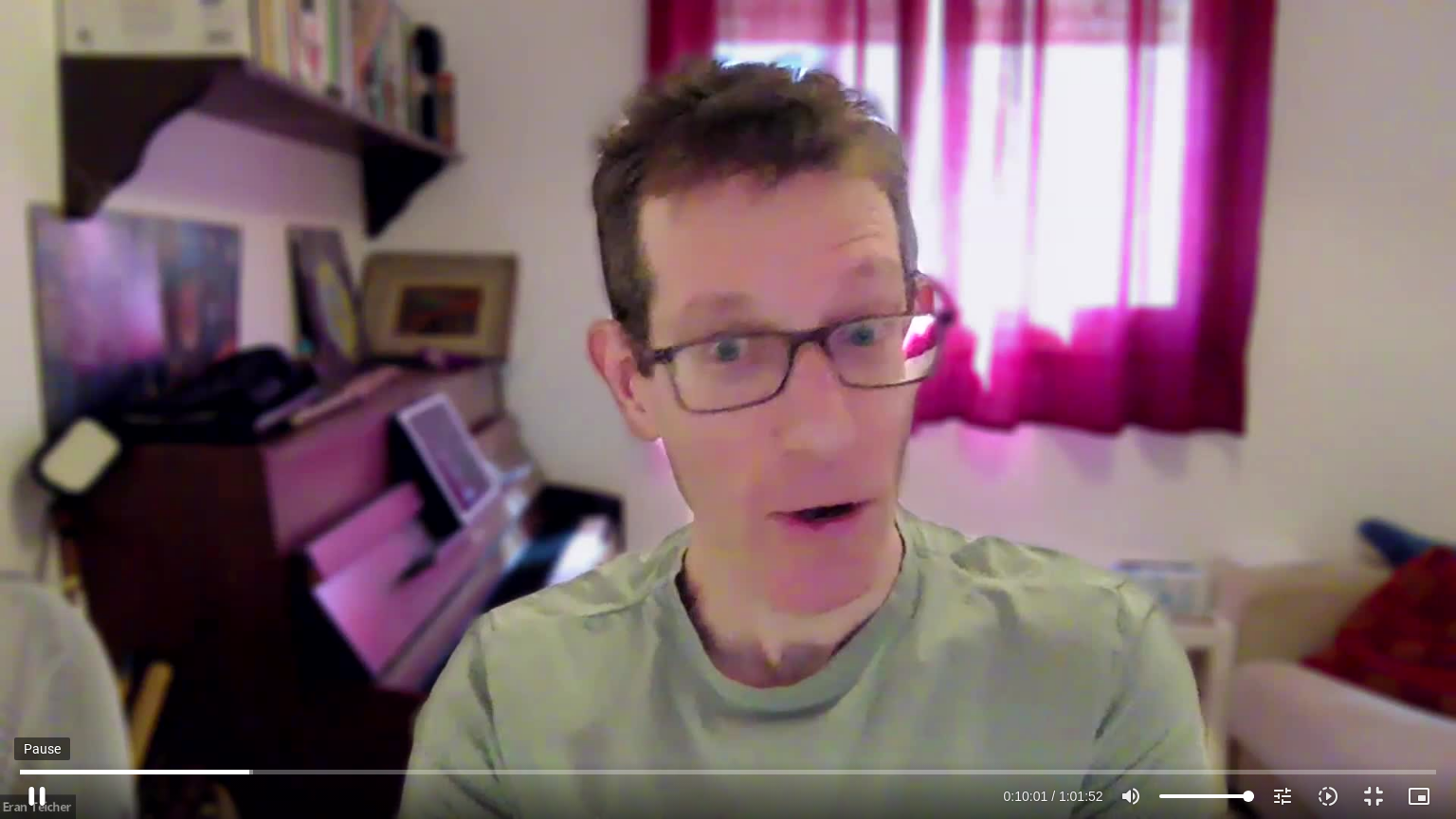
click at [34, 658] on button "pause" at bounding box center [37, 796] width 46 height 46
click at [98, 633] on div "Skip Ad 0:32 play_arrow 0:10:01 / 1:01:52 volume_up Mute tune Resolution Auto 7…" at bounding box center [728, 410] width 1456 height 819
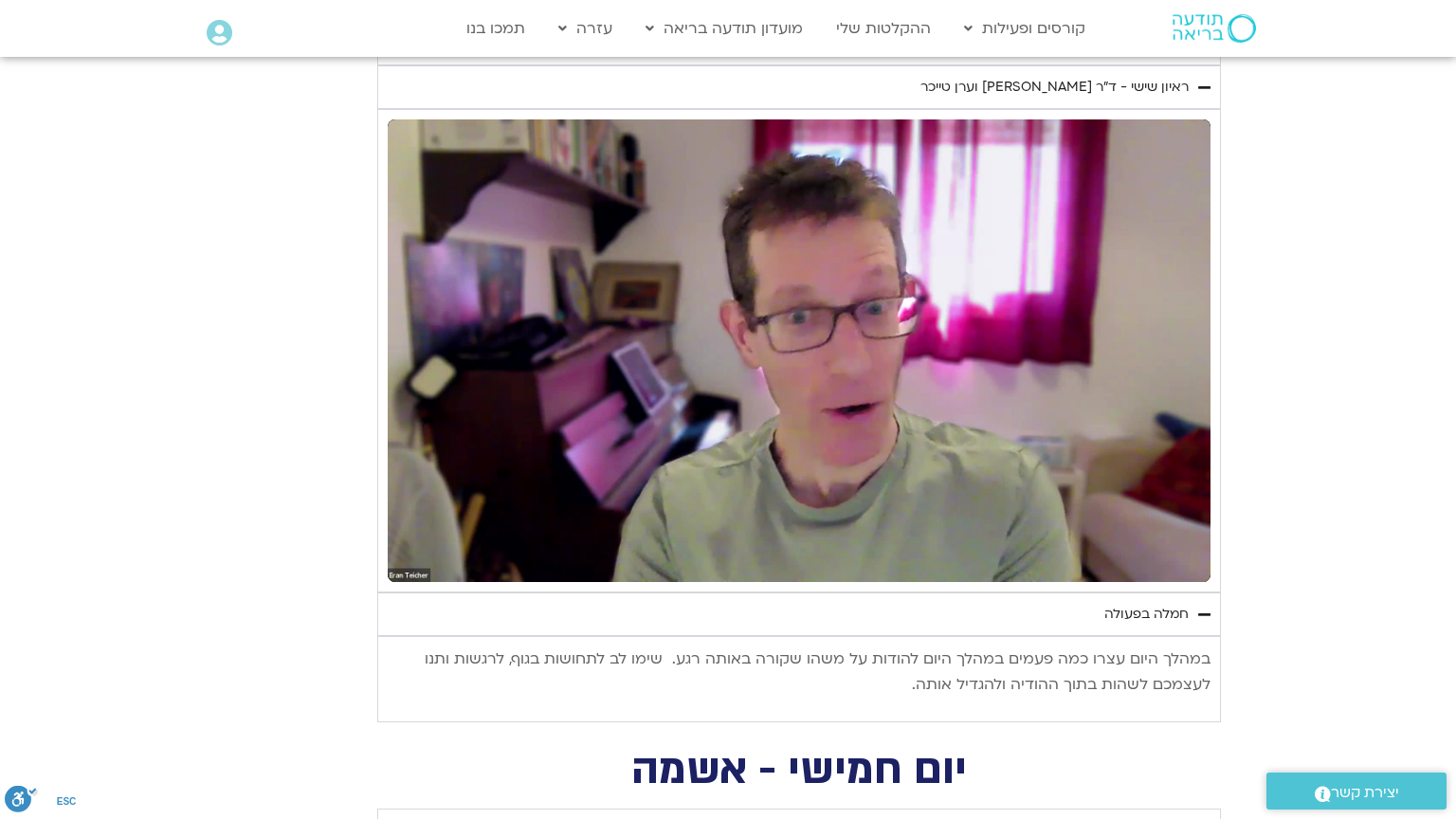
type input "1081.16"
type input "2797.752877"
type input "1081.16"
type input "2797.784472"
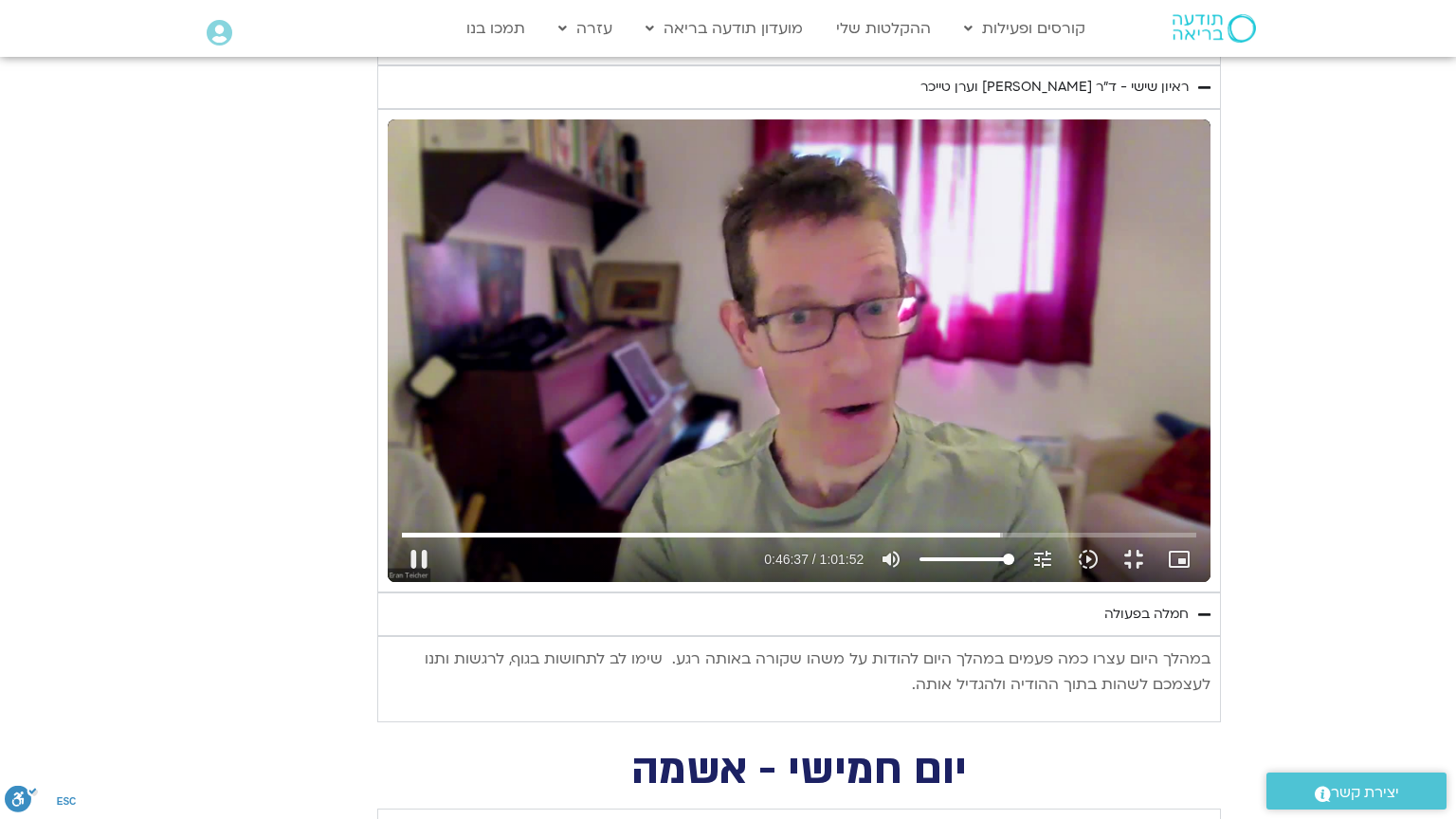
type input "1081.16"
type input "2797.937133"
type input "1081.16"
type input "2798.151618"
type input "1081.16"
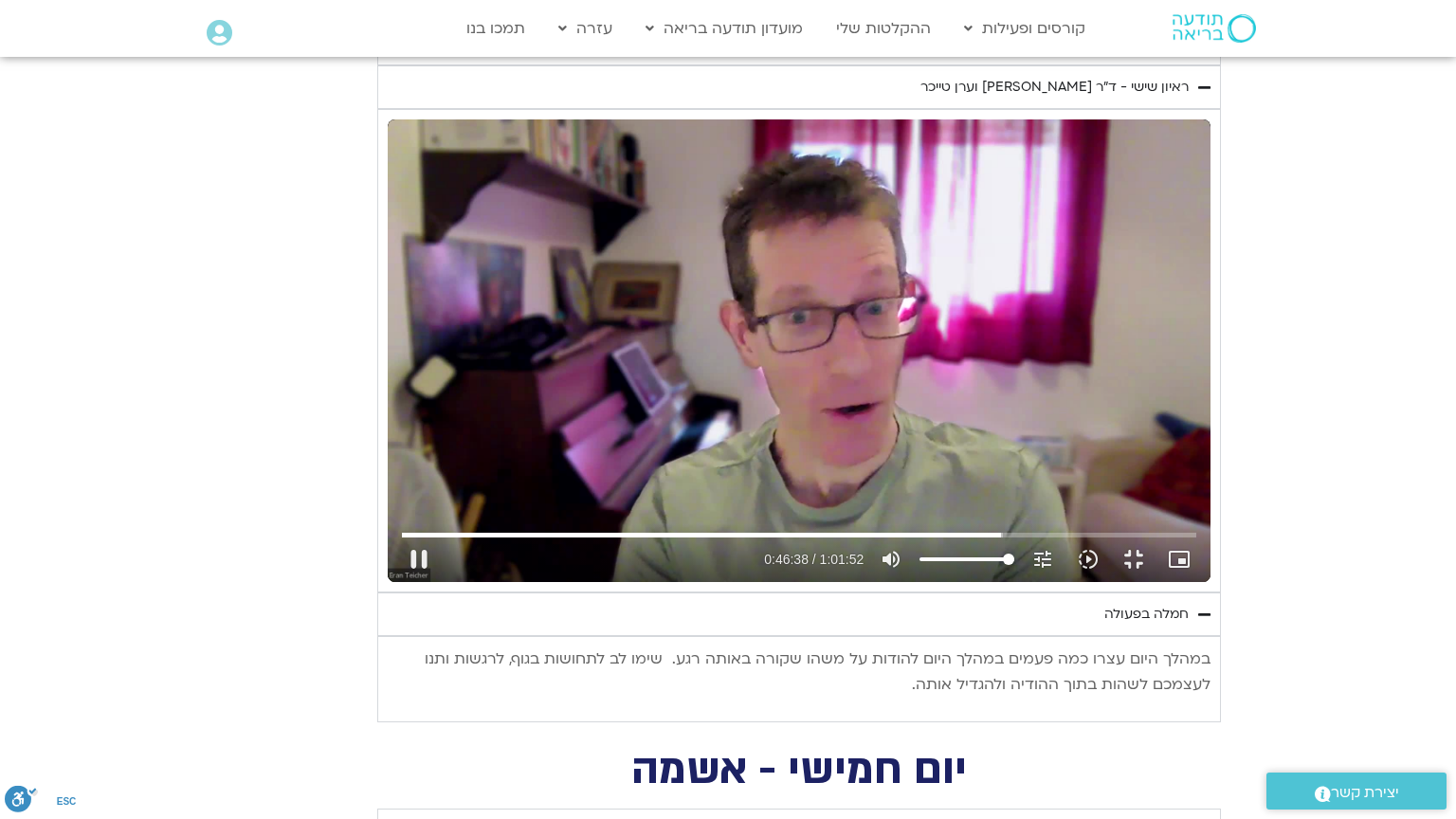
type input "2798.282605"
type input "1081.16"
type input "2798.426355"
type input "1081.16"
type input "2798.557855"
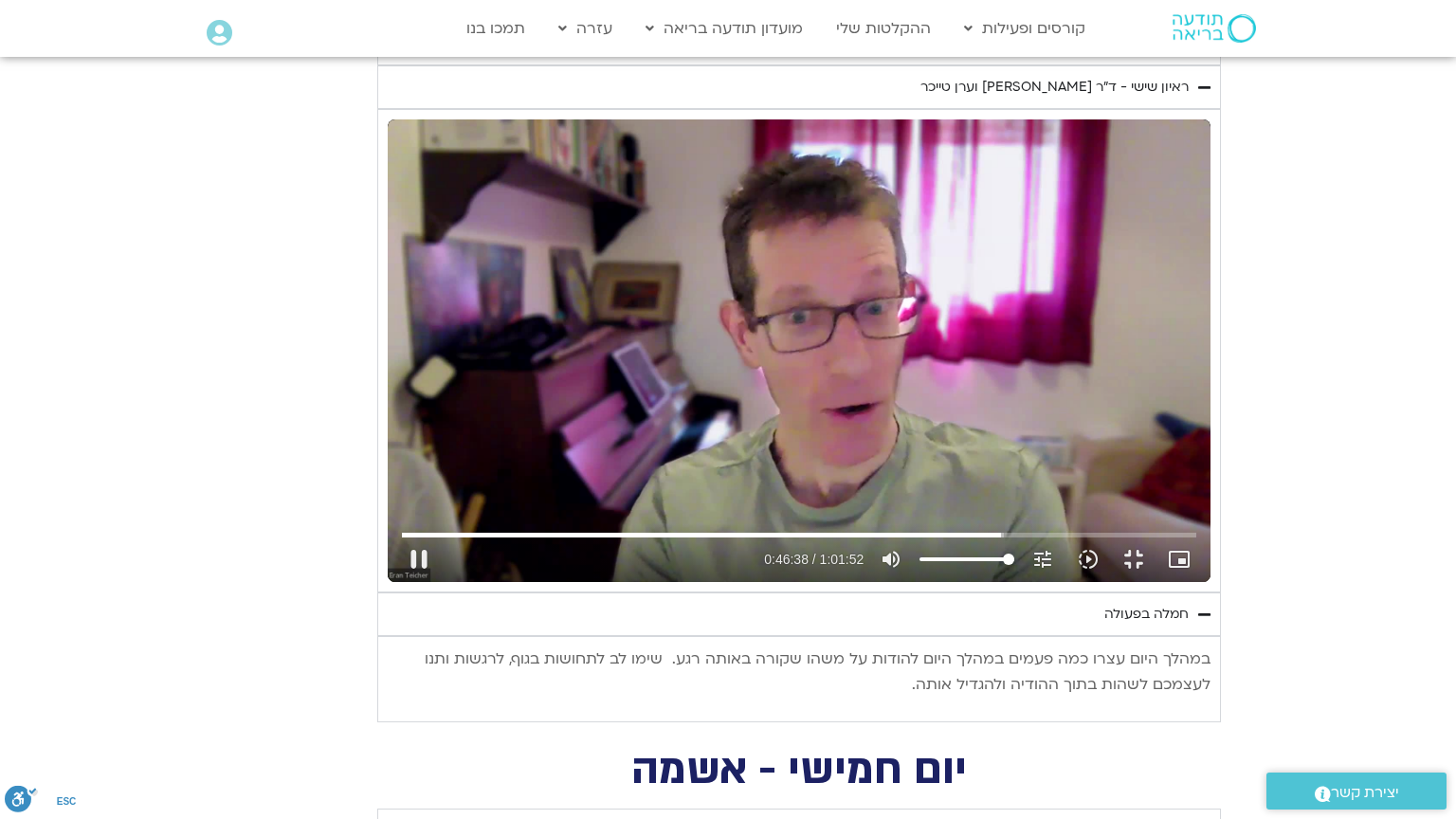
type input "1081.16"
type input "2798.687653"
type input "1081.16"
type input "2798.820789"
type input "1081.16"
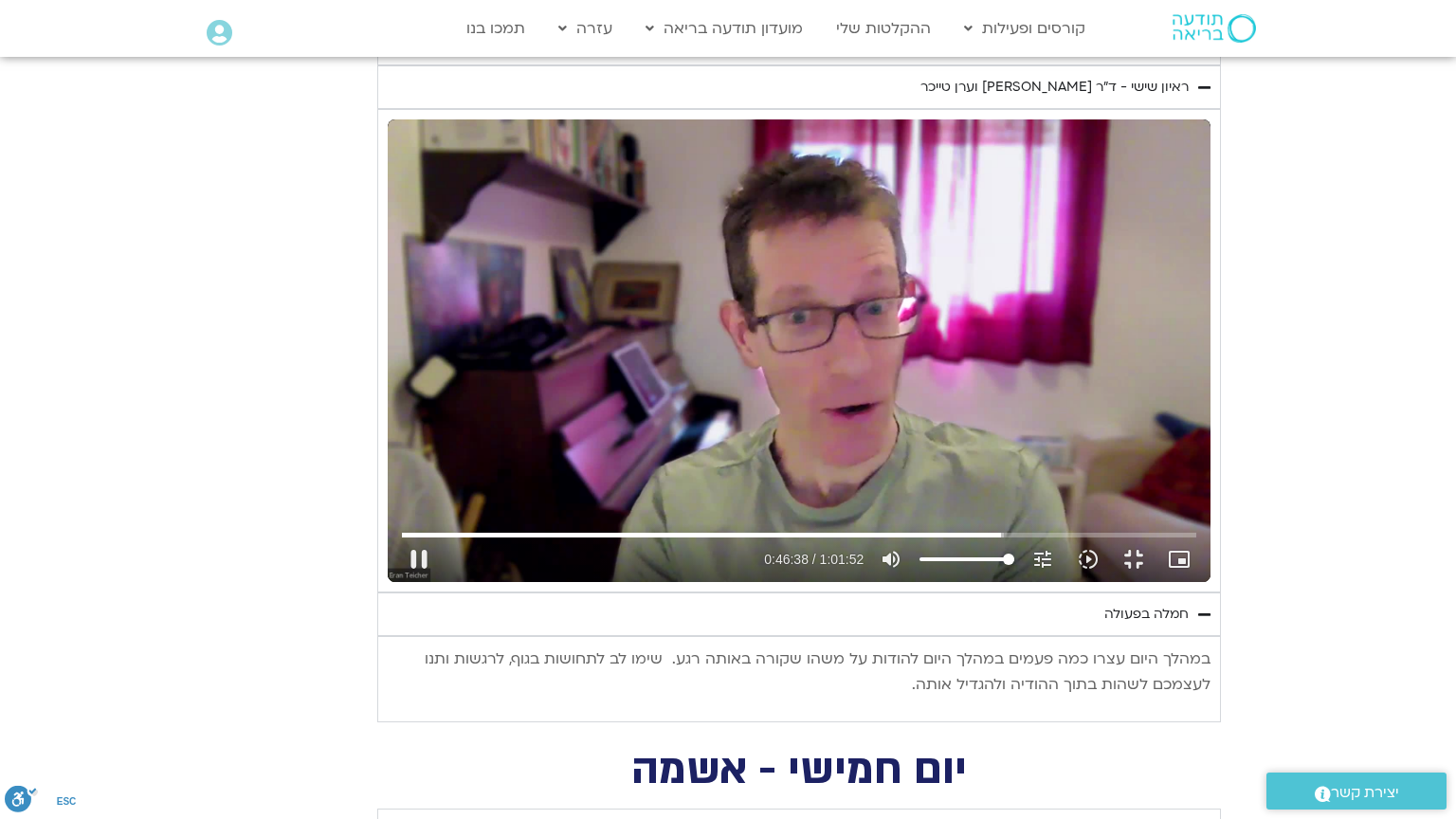
type input "2798.949301"
type input "1081.16"
type input "2799.079441"
type input "1081.16"
type input "2799.212914"
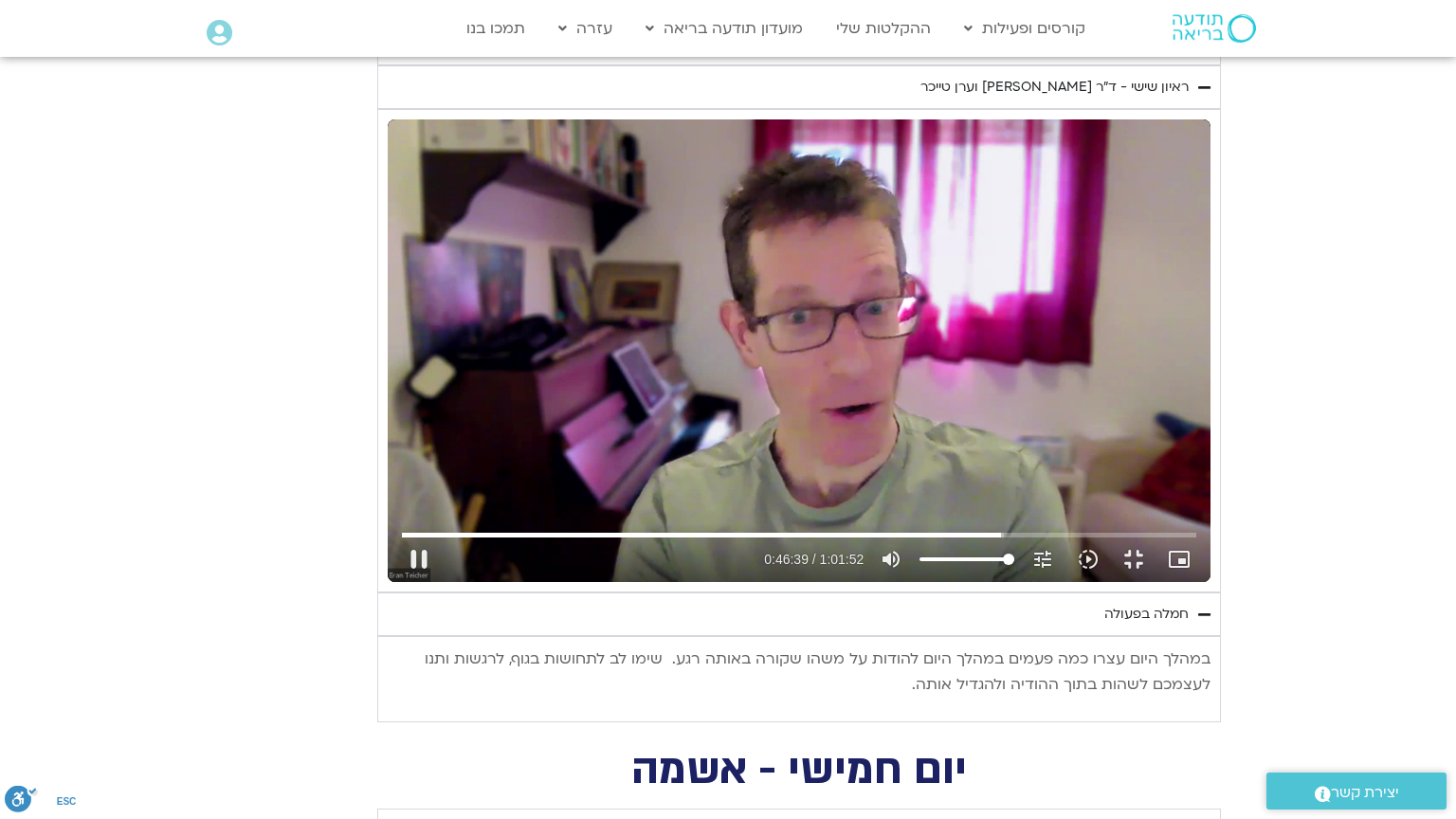
type input "1081.16"
type input "2799.348191"
type input "1081.16"
type input "2799.480236"
type input "1081.16"
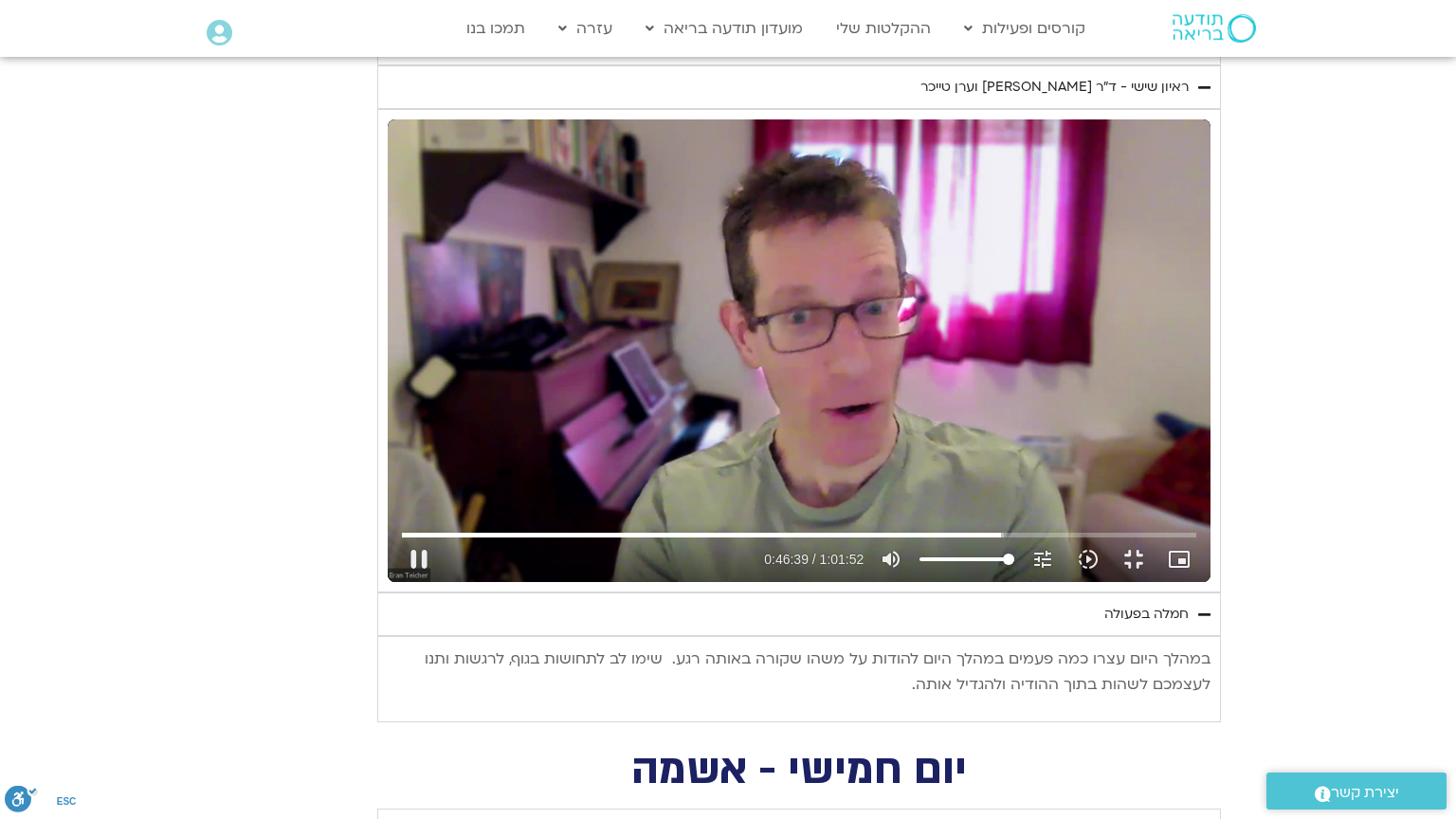
type input "2799.611164"
type input "1081.16"
type input "2799.748908"
type input "1081.16"
type input "2799.880901"
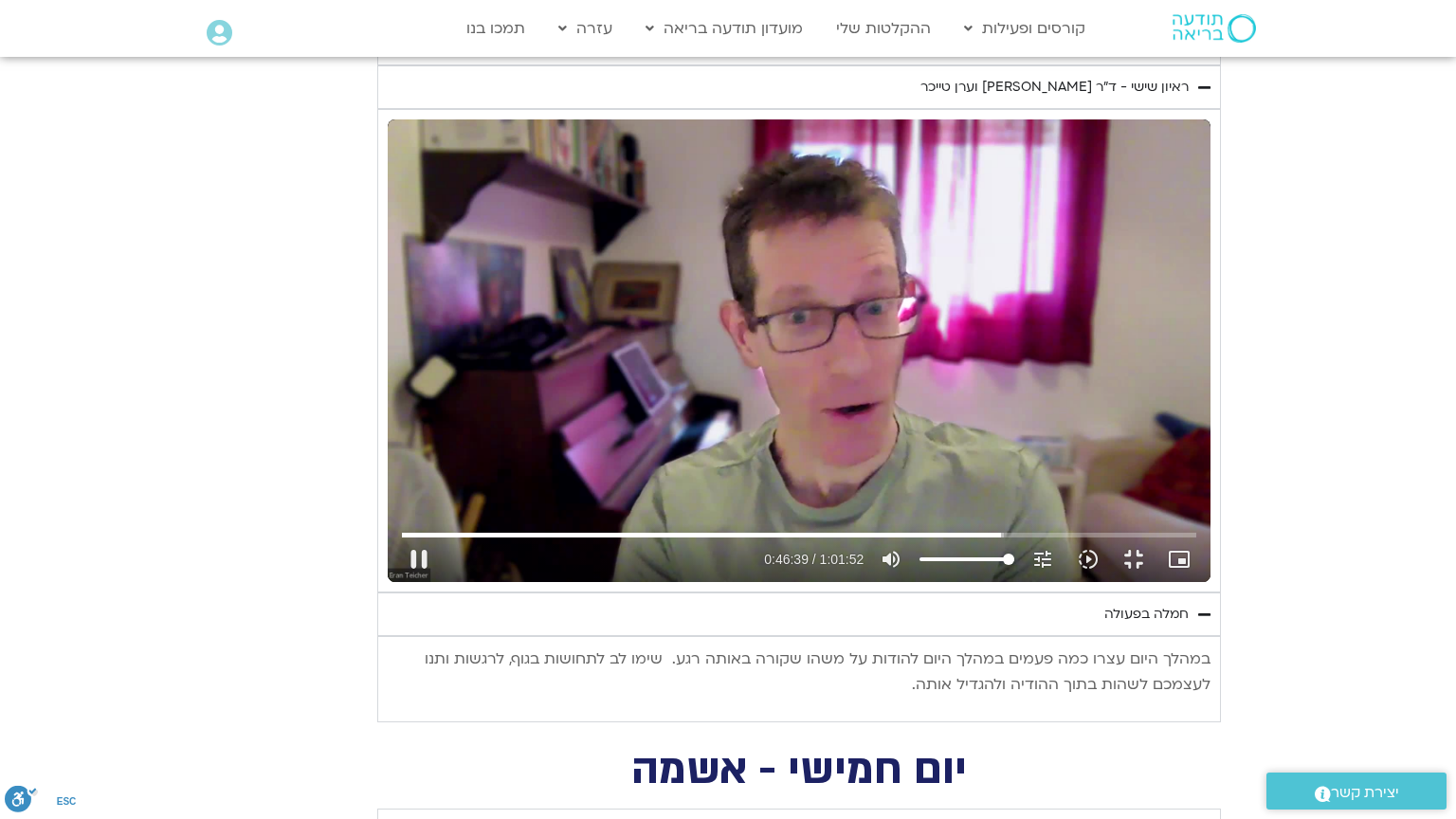
type input "1081.16"
type input "2800.019143"
type input "1081.16"
type input "2800.147662"
type input "1081.16"
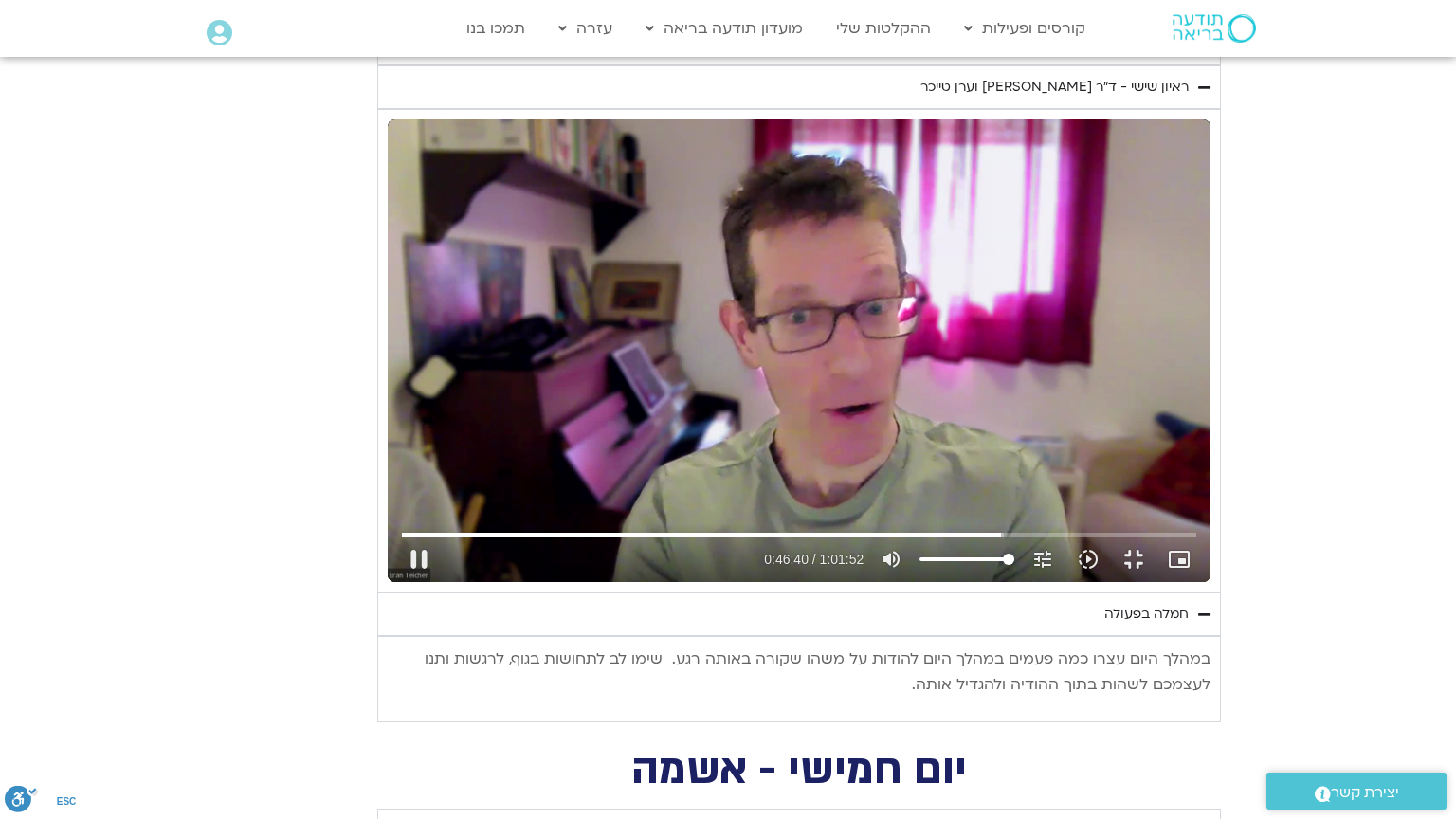
type input "2800.28177"
type input "1081.16"
type input "2800.413883"
type input "1081.16"
type input "2800.554088"
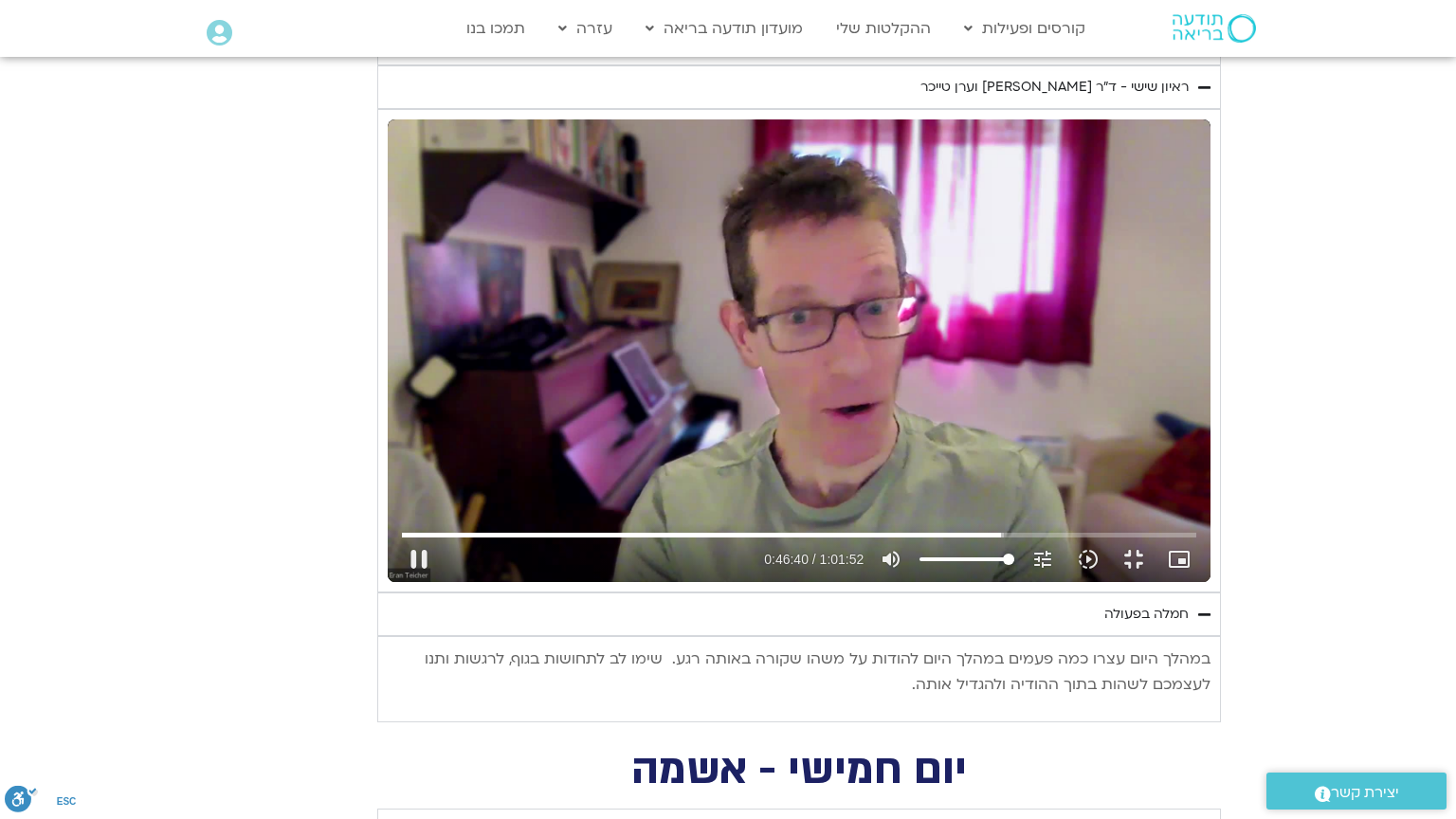
type input "1081.16"
type input "2800.684521"
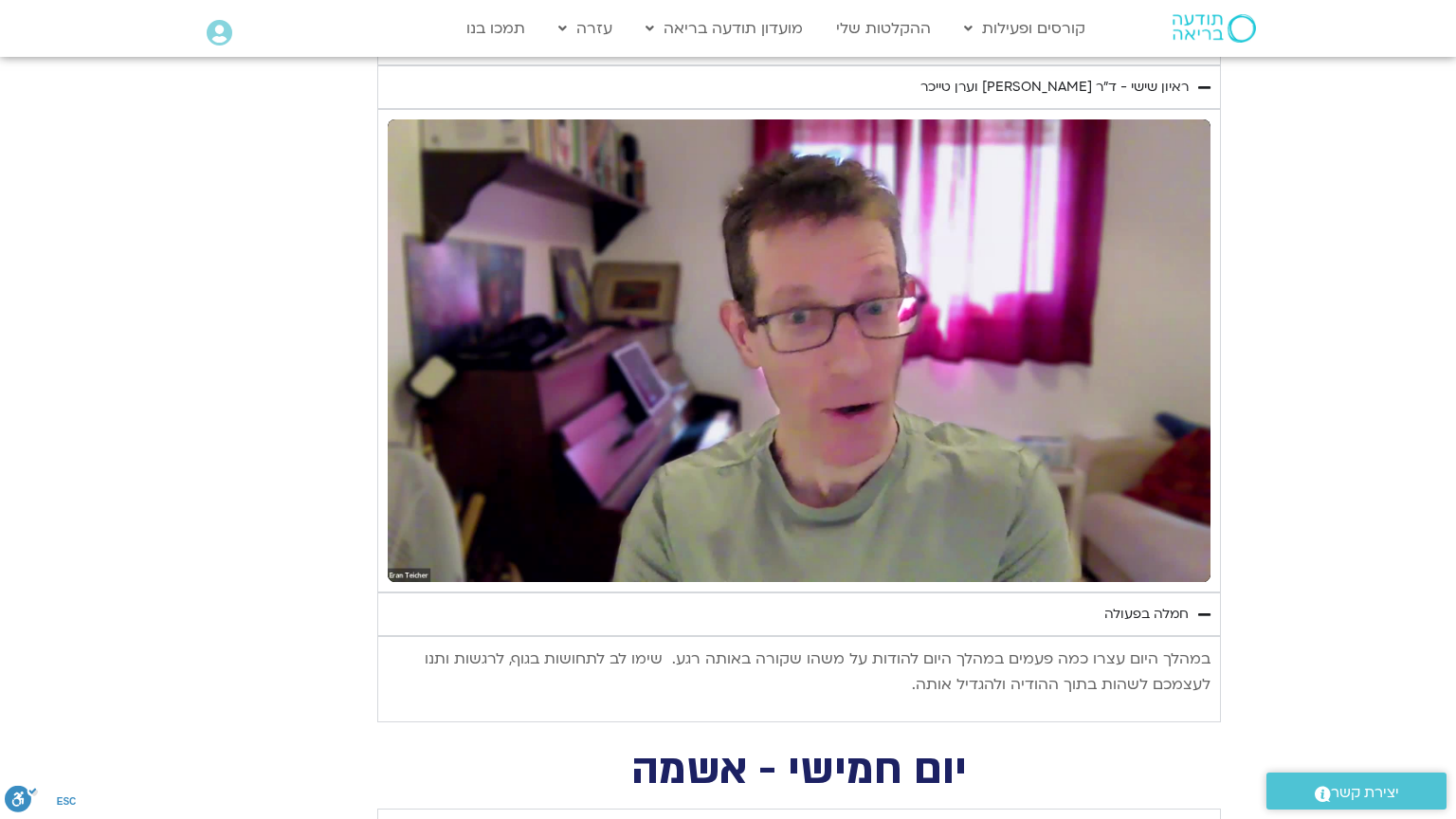
type input "1081.16"
type input "2803.698822"
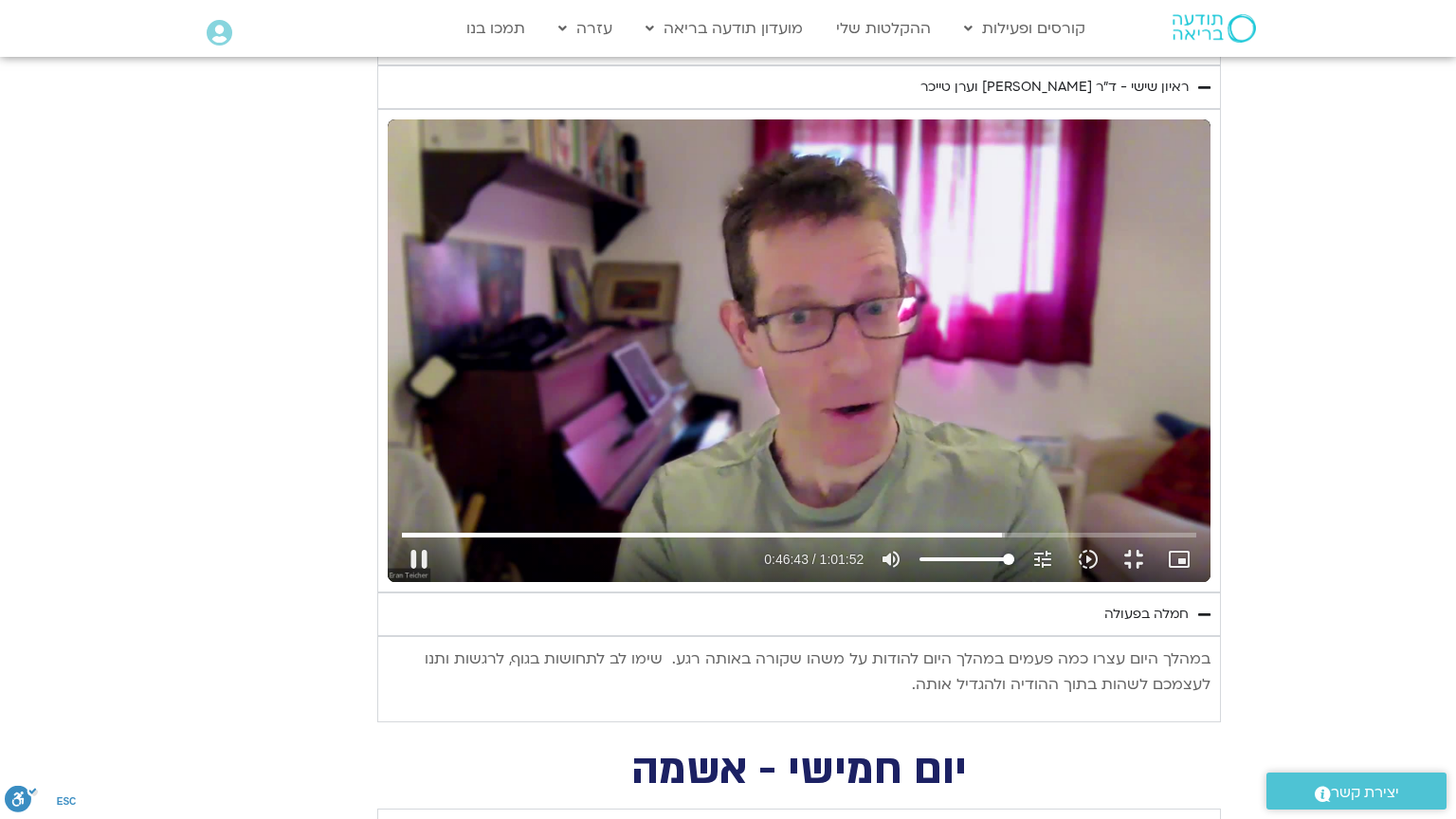
type input "1081.16"
type input "2803.865005"
type input "1081.16"
type input "2803.925968"
type input "1081.16"
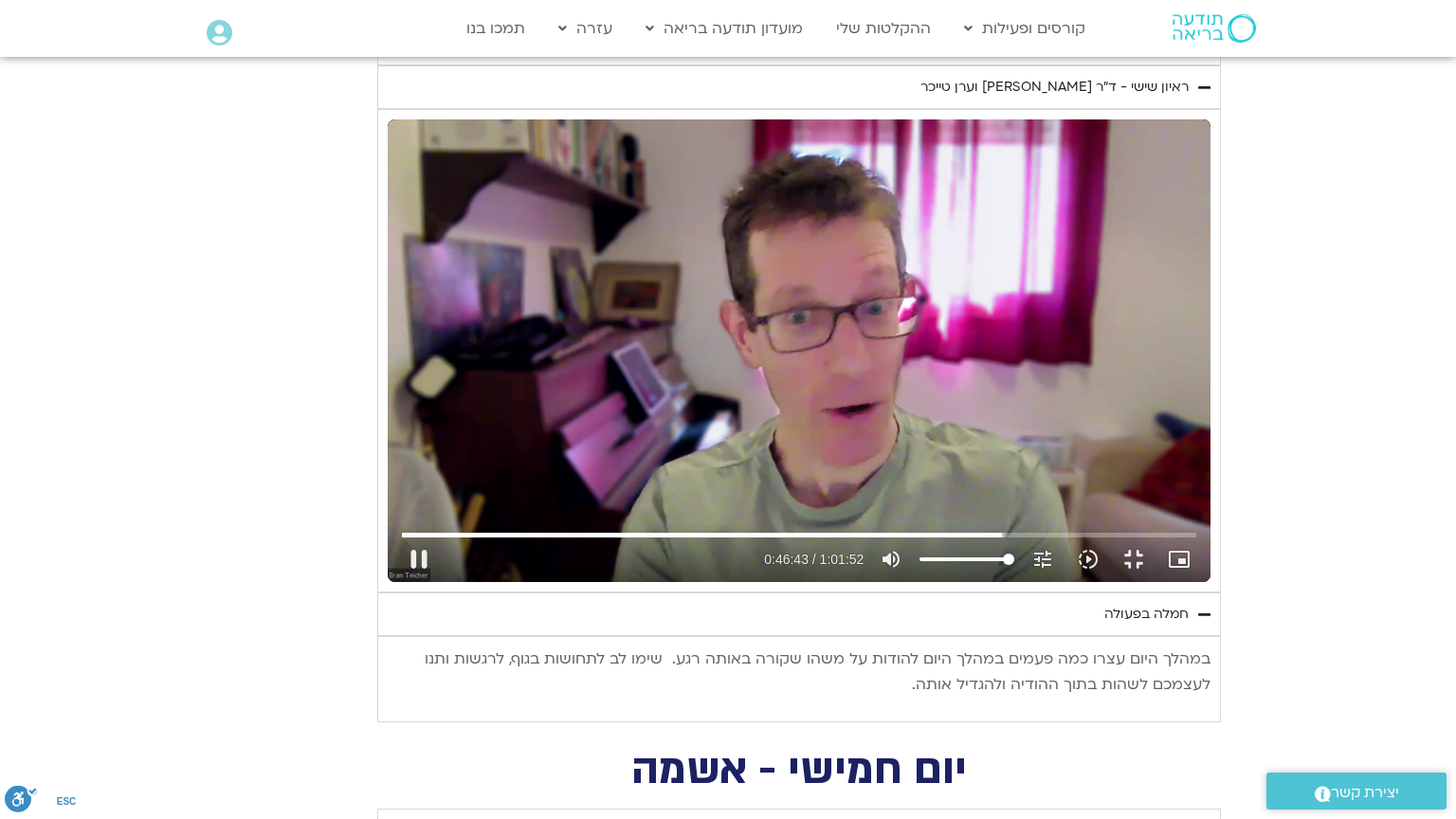
type input "2804.033362"
type input "1081.16"
type input "2804.163417"
type input "1081.16"
type input "2804.296728"
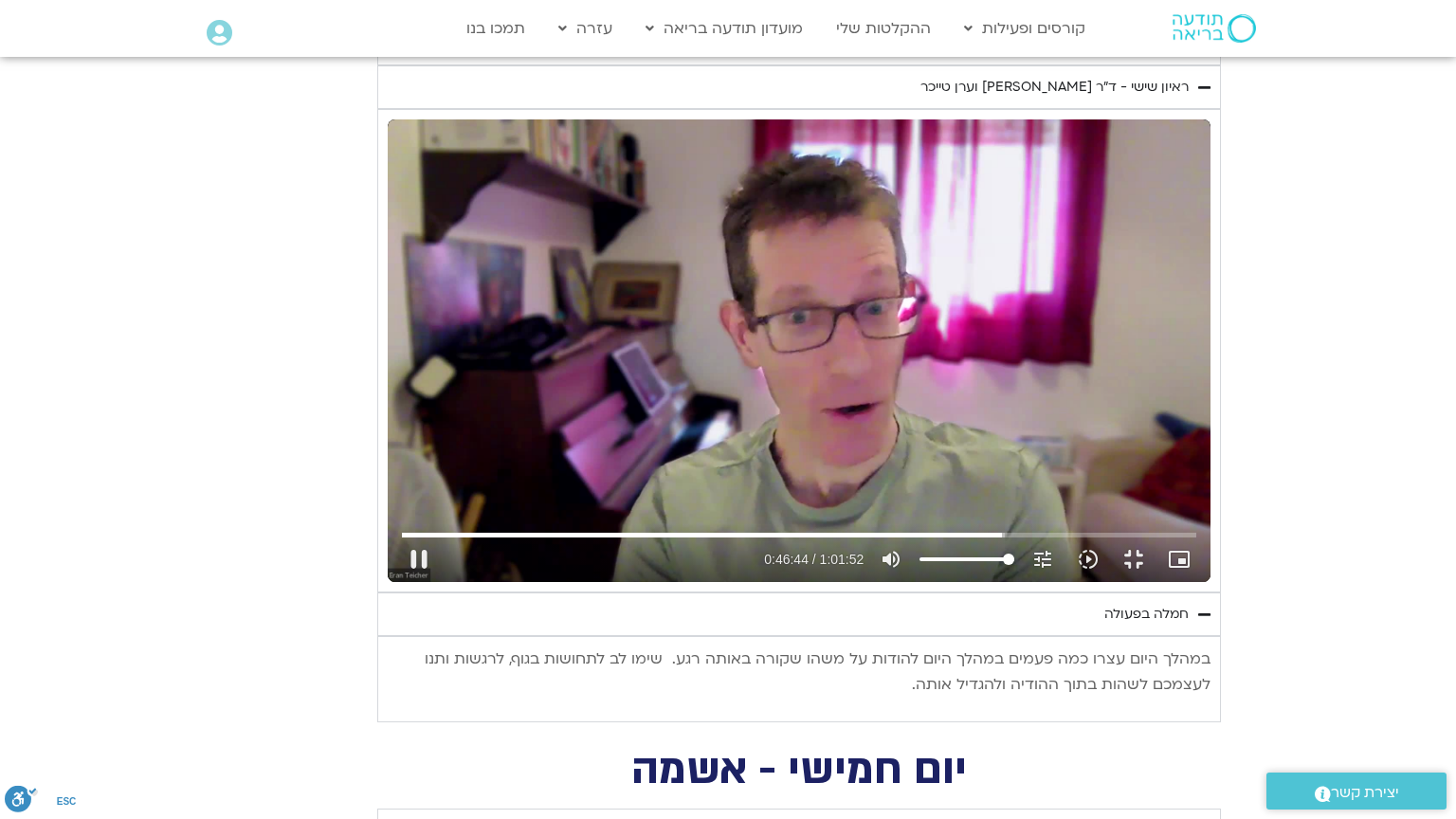
type input "1081.16"
type input "2804.42788"
type input "1081.16"
type input "2804.557037"
type input "1081.16"
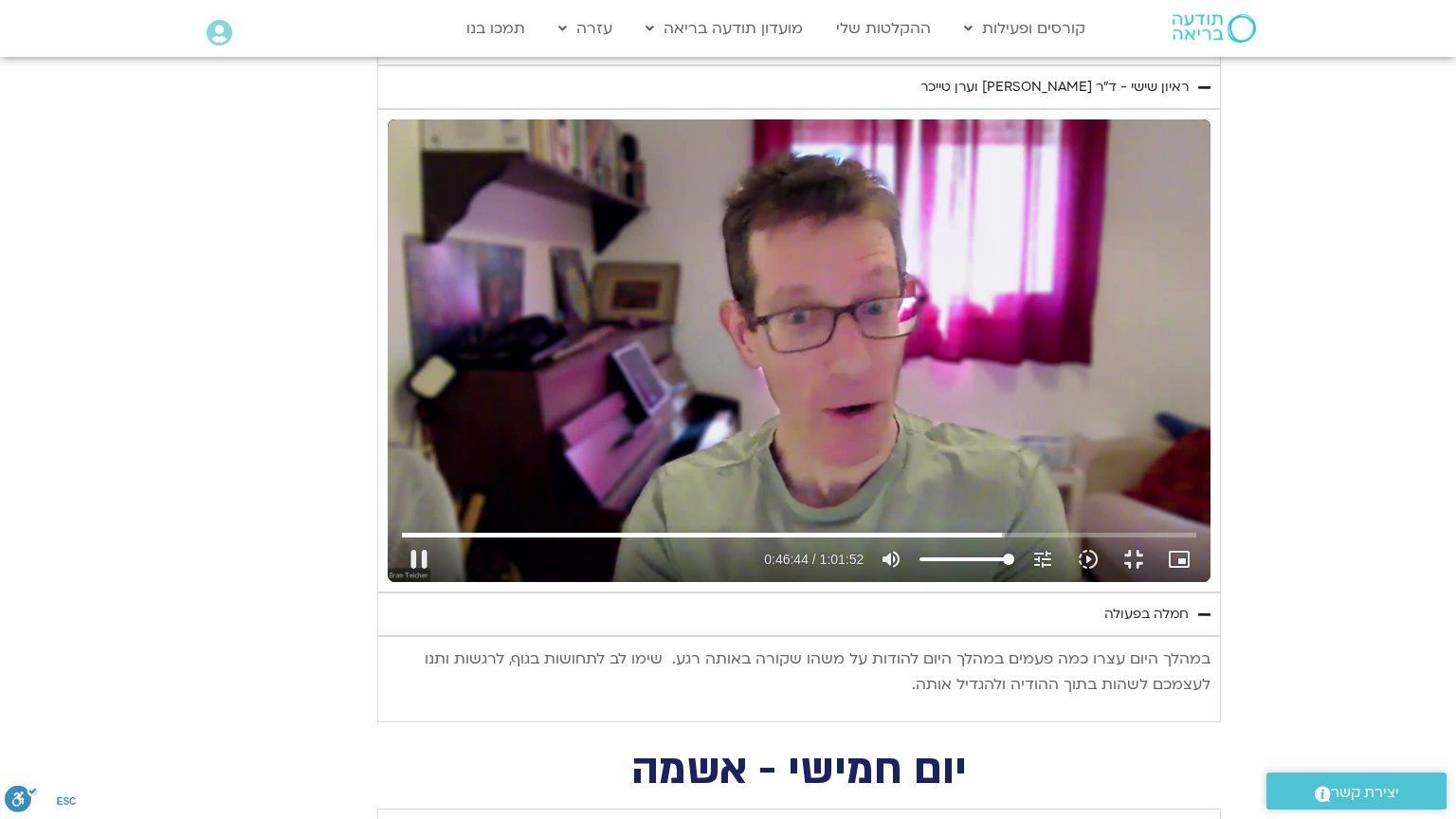
type input "2804.686617"
type input "1081.16"
type input "2804.816967"
type input "1081.16"
type input "2804.950606"
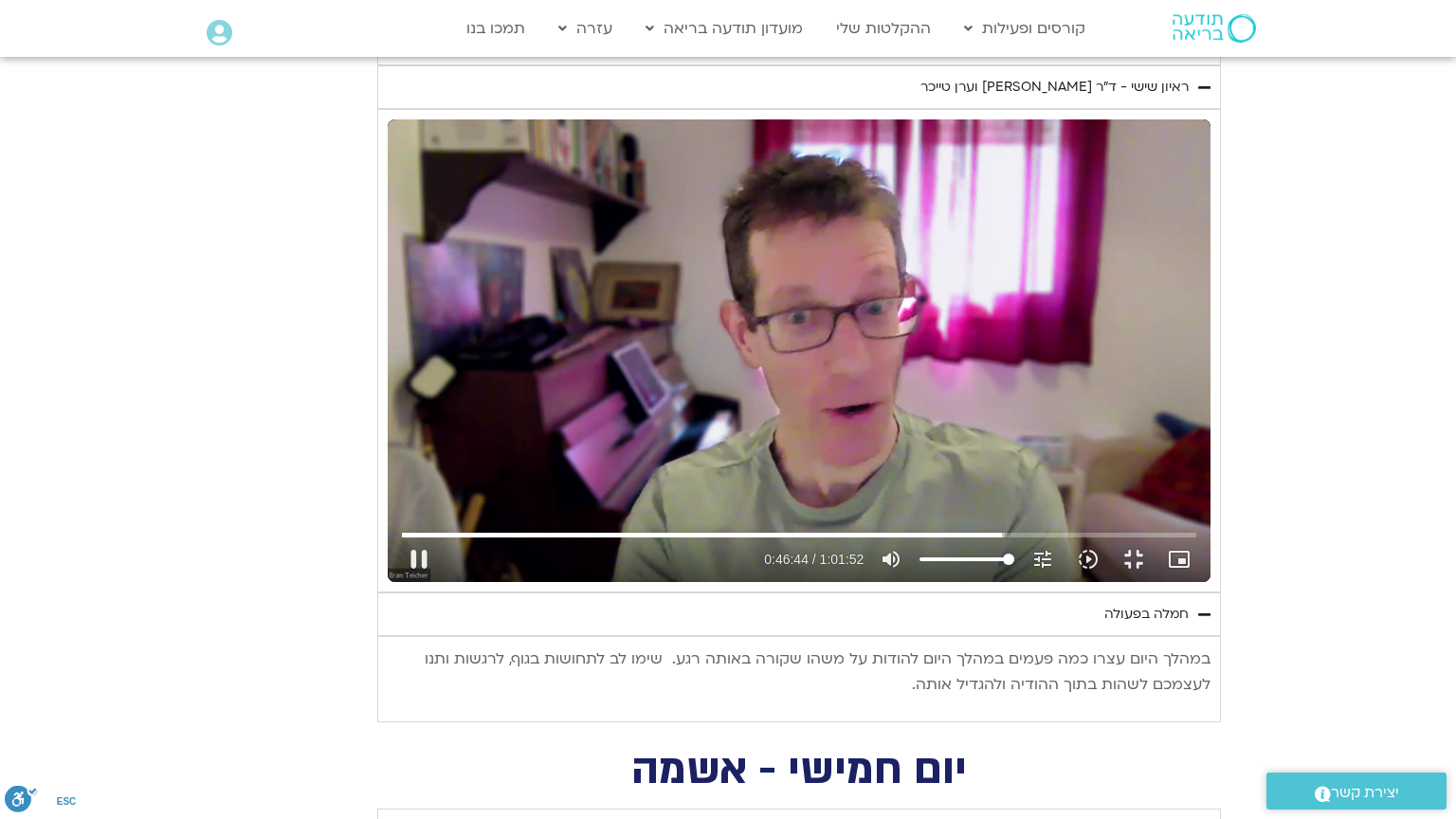
type input "1081.16"
type input "2805.081613"
type input "1081.16"
type input "2805.214736"
type input "1081.16"
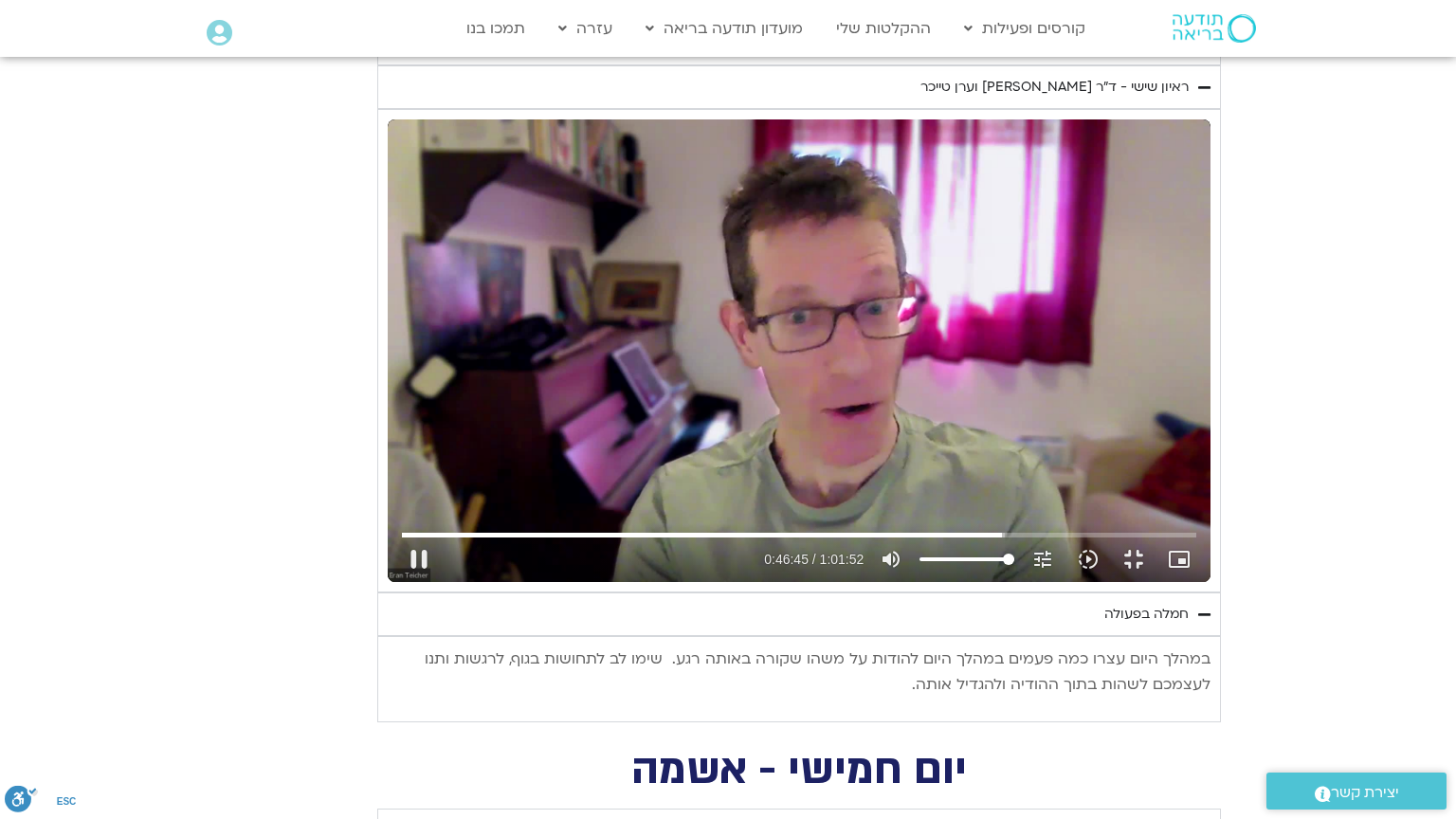
type input "2805.35098"
type input "1081.16"
type input "2805.482572"
type input "1081.16"
type input "2805.61406"
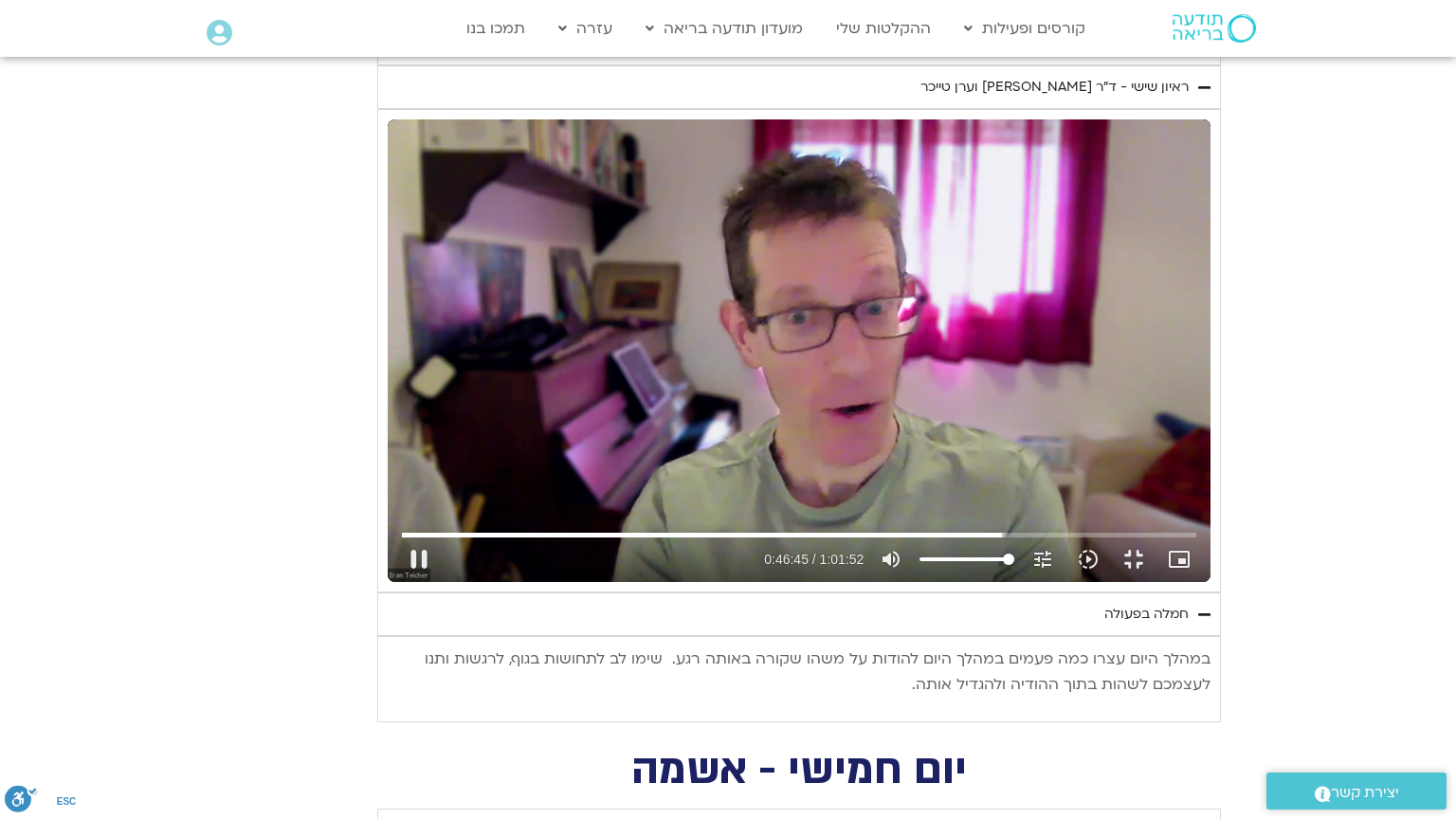
type input "1081.16"
type input "2805.751479"
type input "1081.16"
type input "2805.883213"
type input "1081.16"
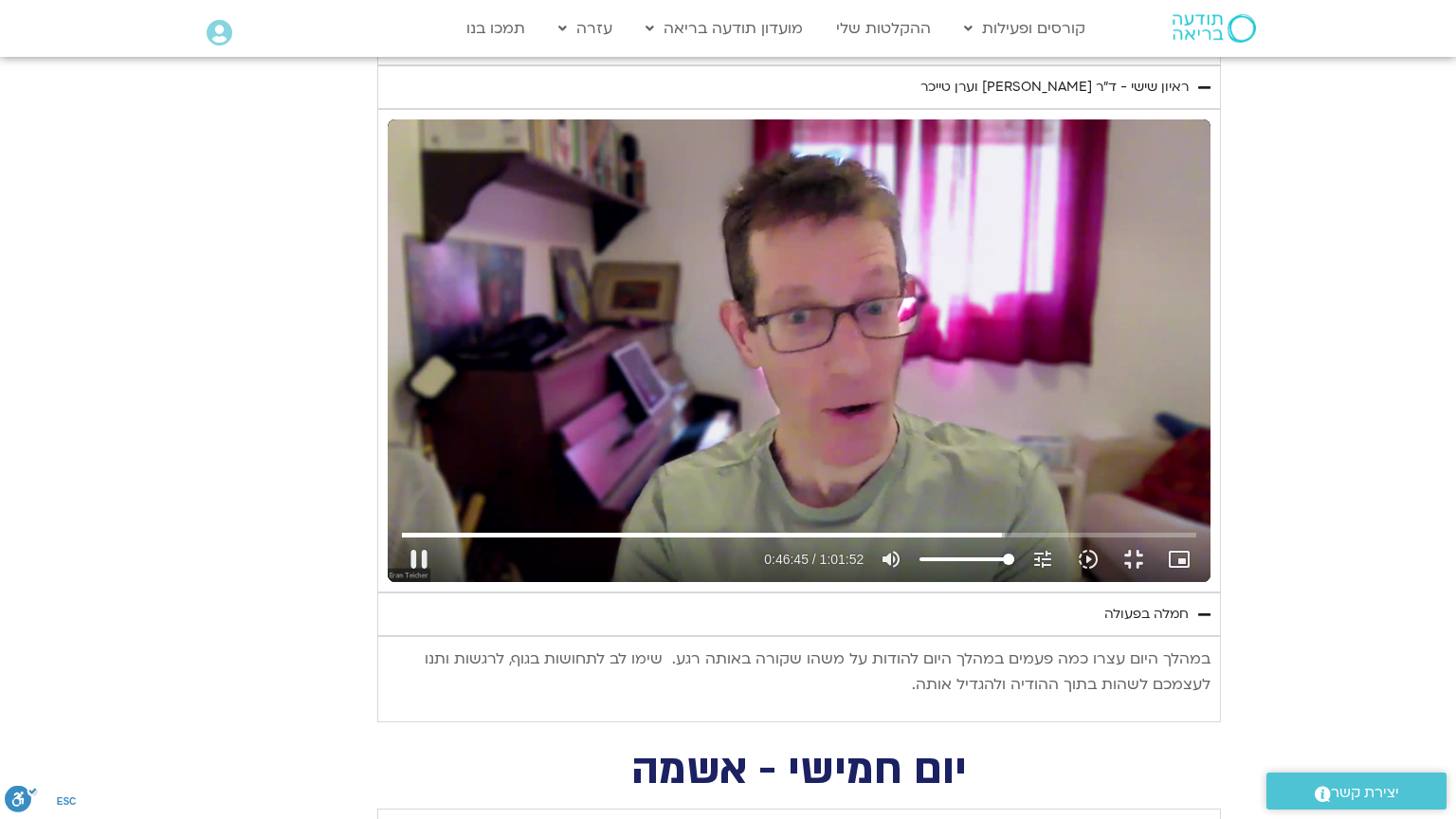
type input "2806.016198"
type input "1081.16"
type input "2806.154853"
type input "1081.16"
type input "2806.283706"
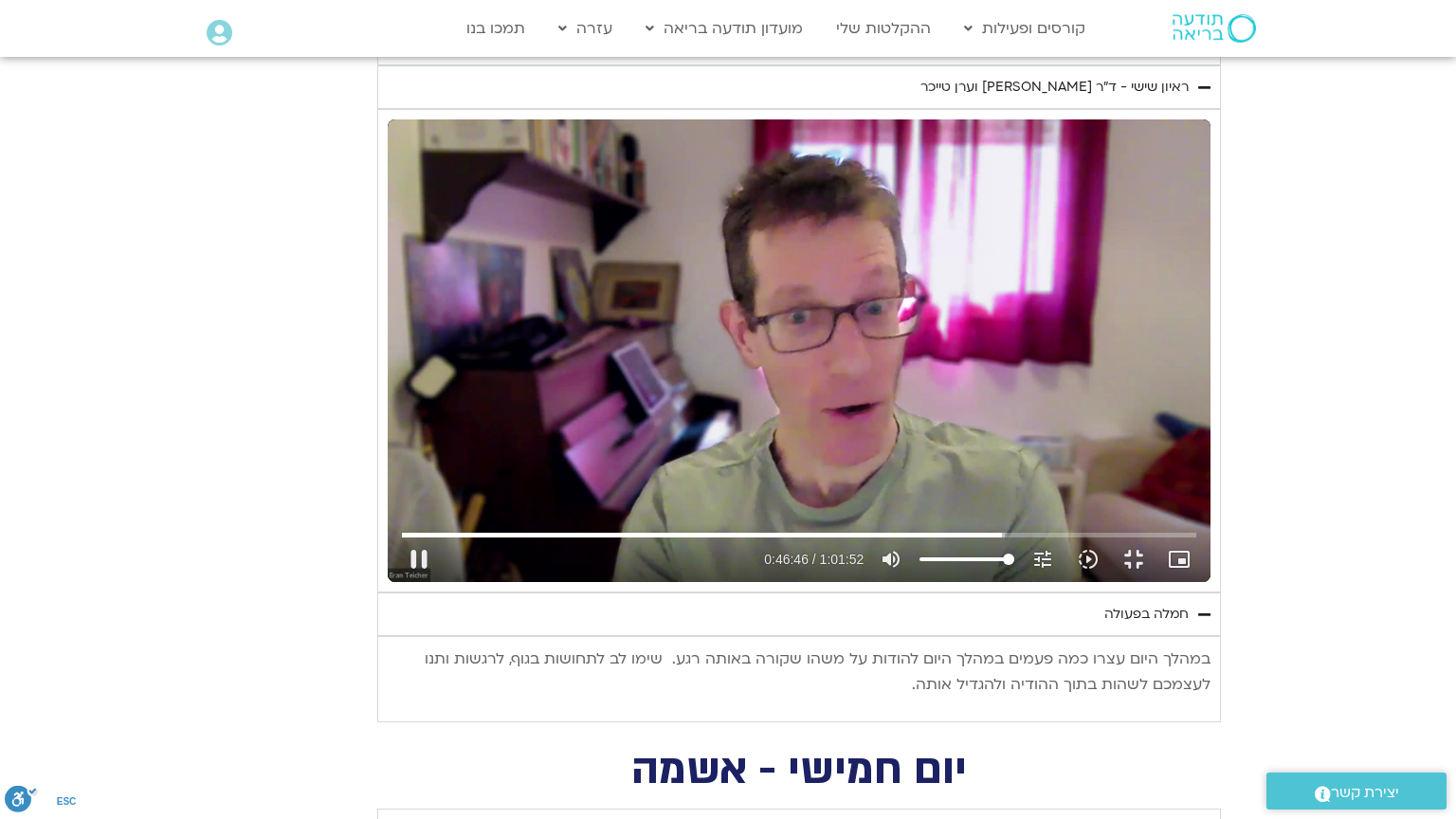
type input "1081.16"
type input "2806.413745"
type input "1081.16"
type input "2806.541887"
type input "1081.16"
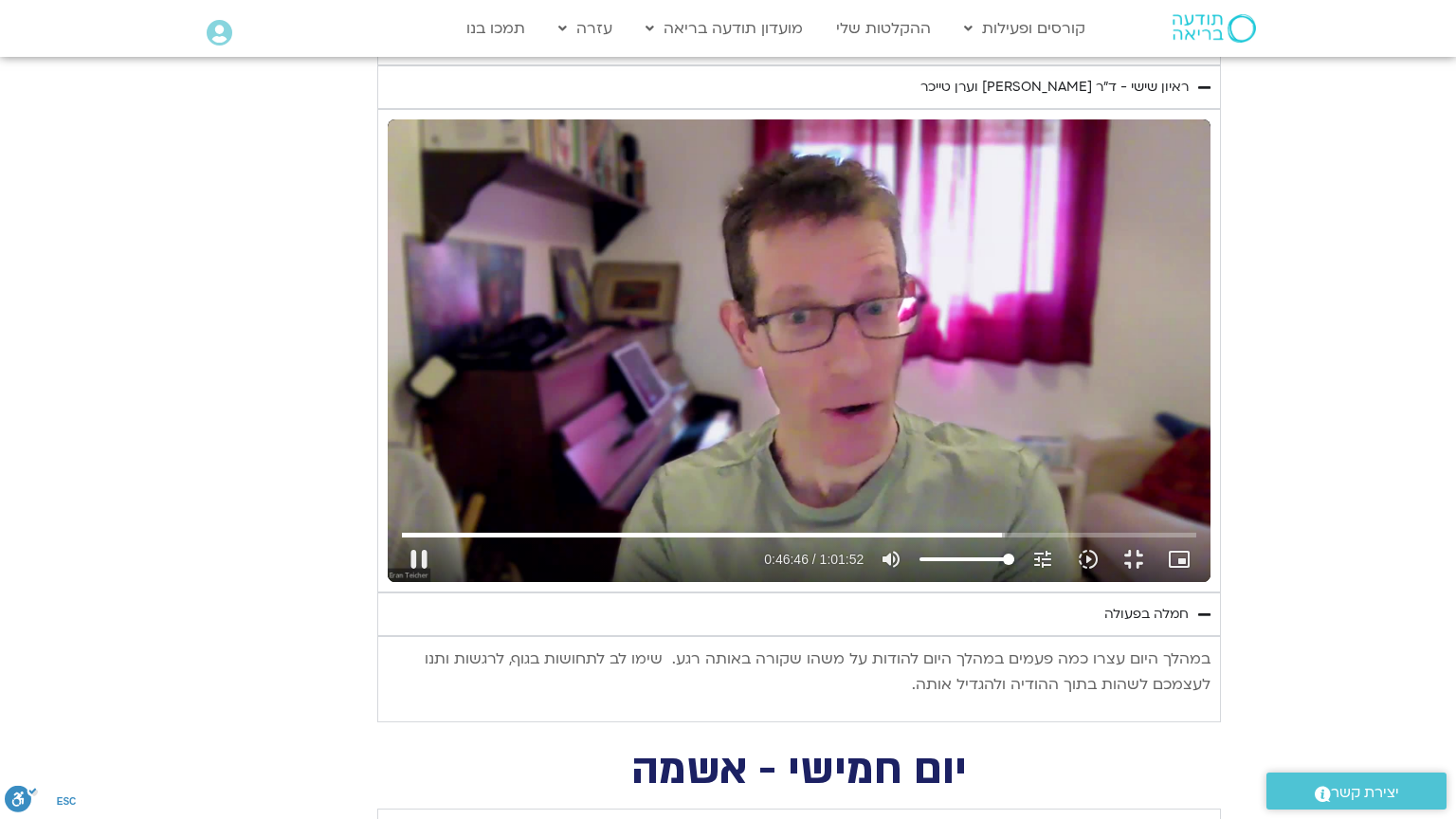
type input "2806.673443"
type input "1081.16"
type input "2806.806227"
type input "1081.16"
type input "2806.935951"
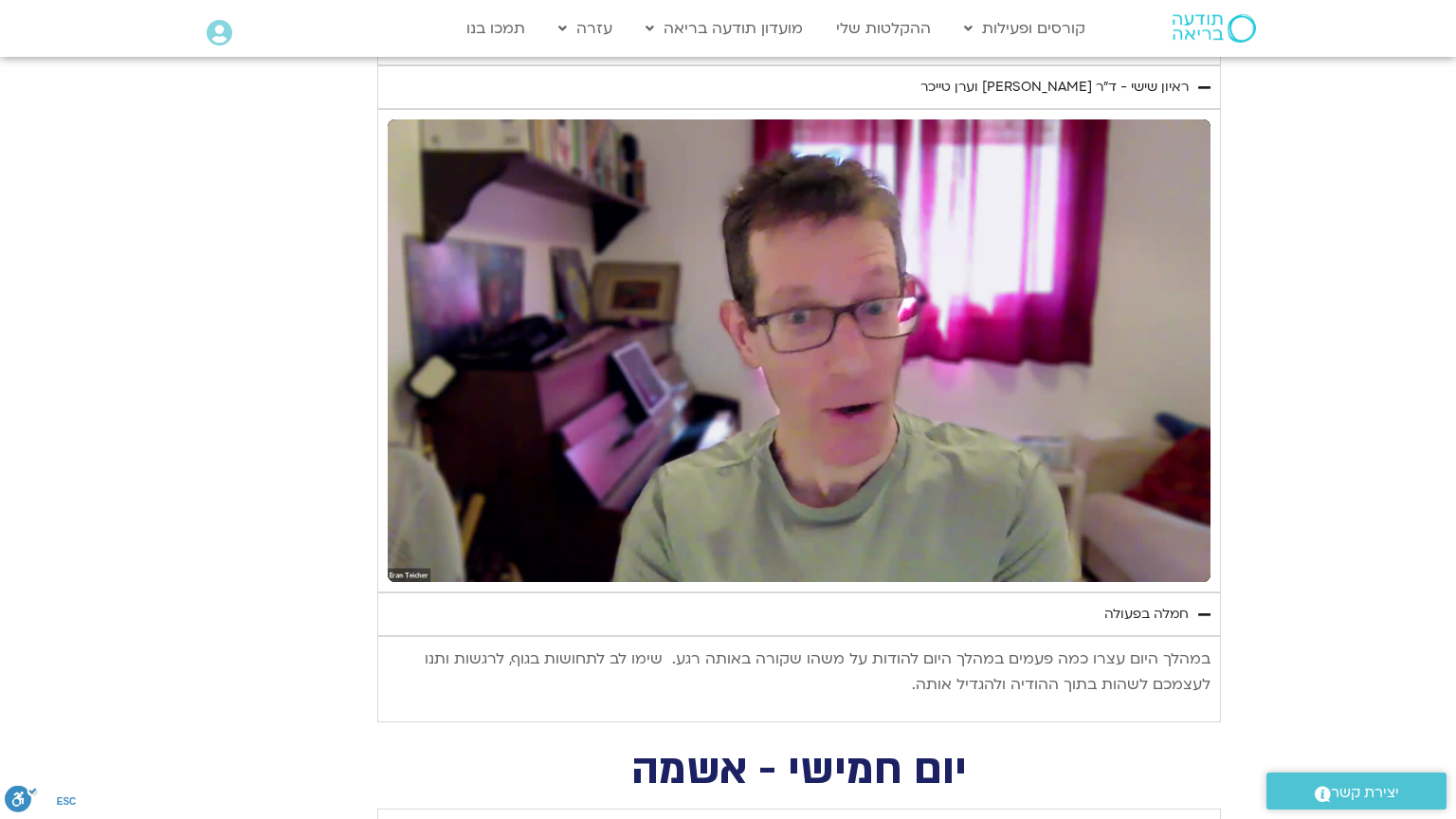
type input "1081.16"
type input "3574.522488"
type input "1081.16"
type input "3574.609433"
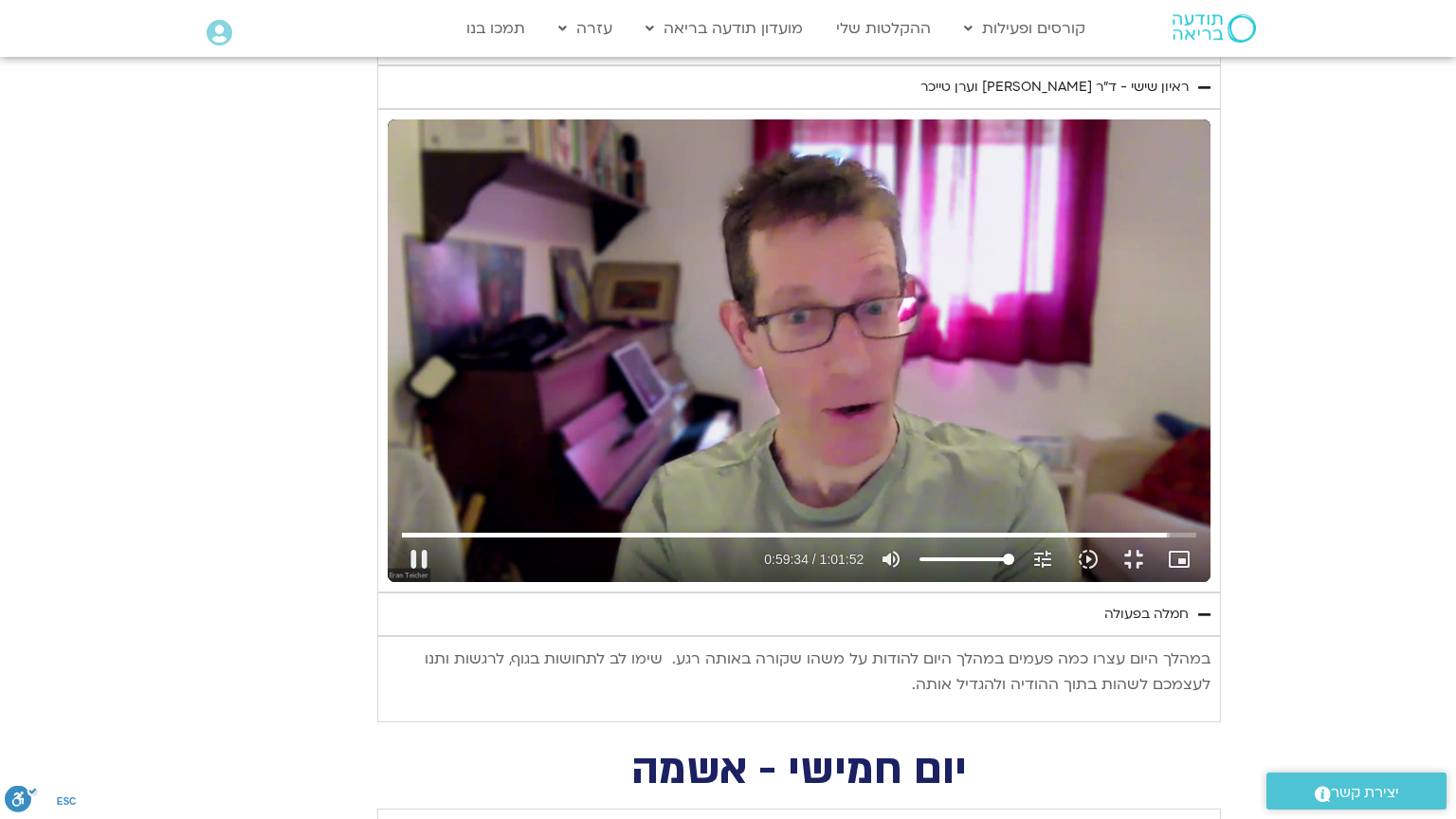
type input "1081.16"
type input "3574.804542"
type input "1081.16"
type input "3574.951001"
type input "1081.16"
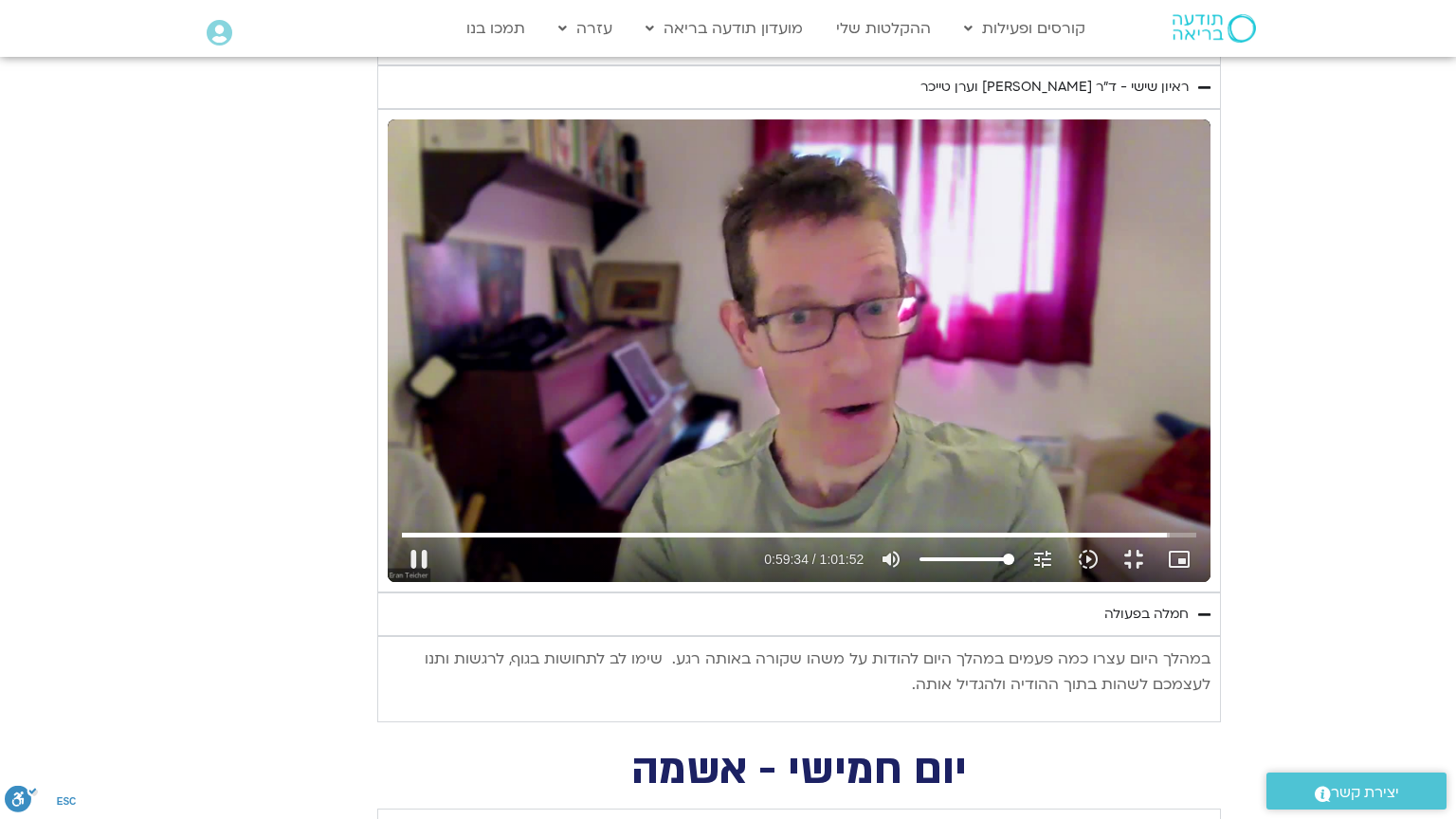
type input "3574.987738"
type input "1081.16"
type input "3575.11872"
type input "1081.16"
type input "3575.252065"
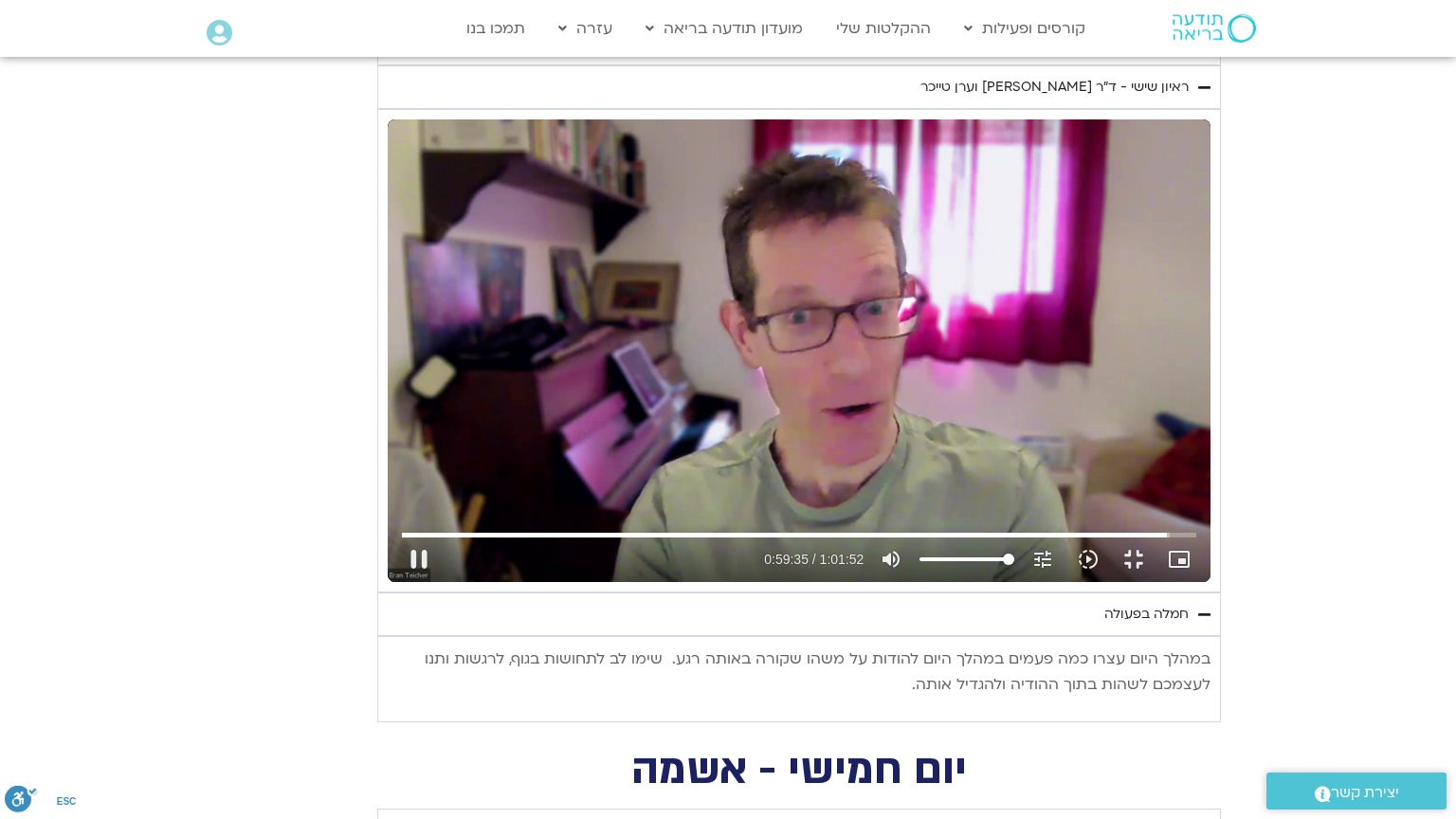
type input "1081.16"
type input "3575.38506"
type input "1081.16"
type input "3575.518429"
type input "1081.16"
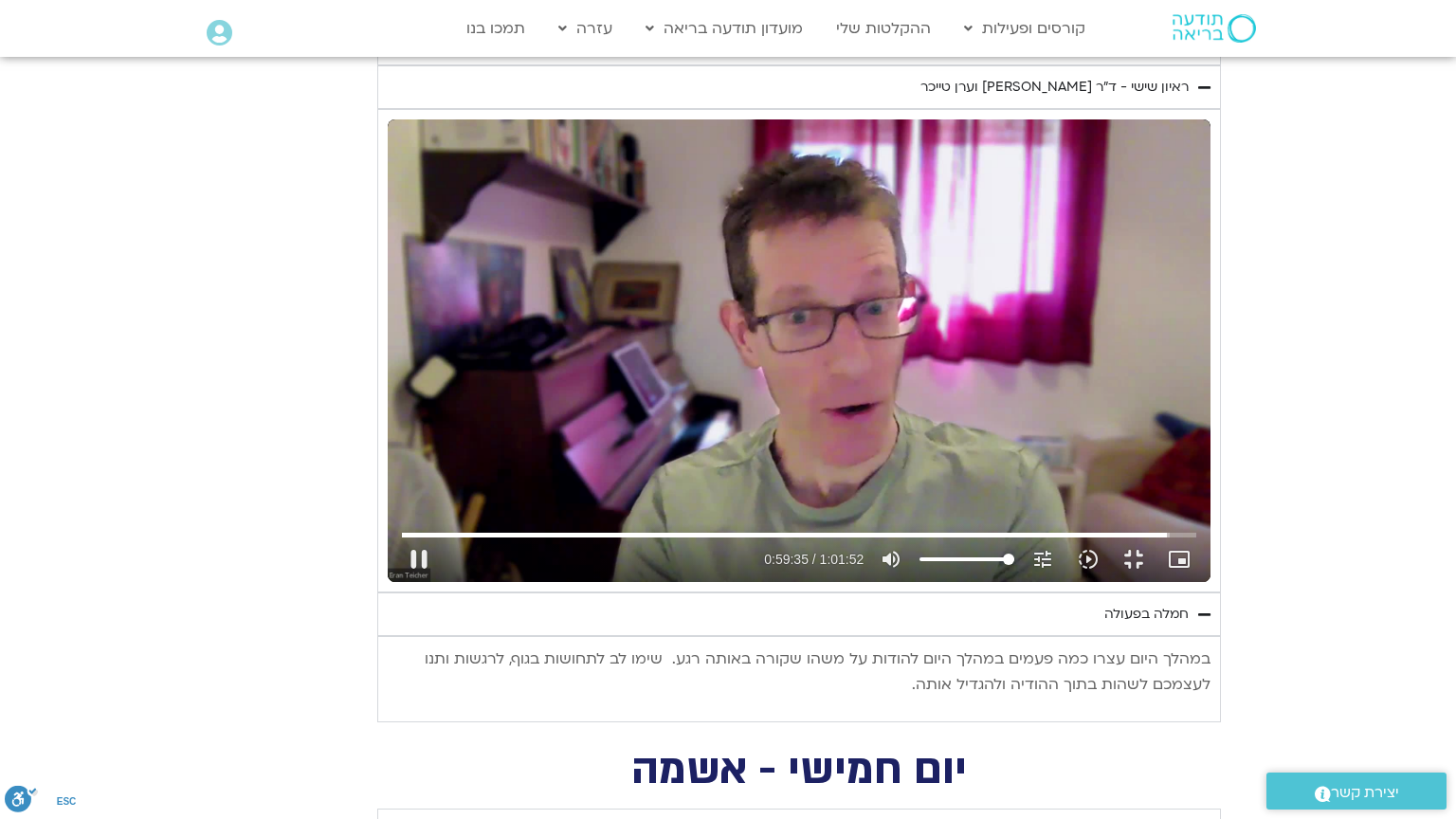
type input "3575.744816"
type input "1081.16"
type input "3575.785155"
type input "1081.16"
type input "3575.911778"
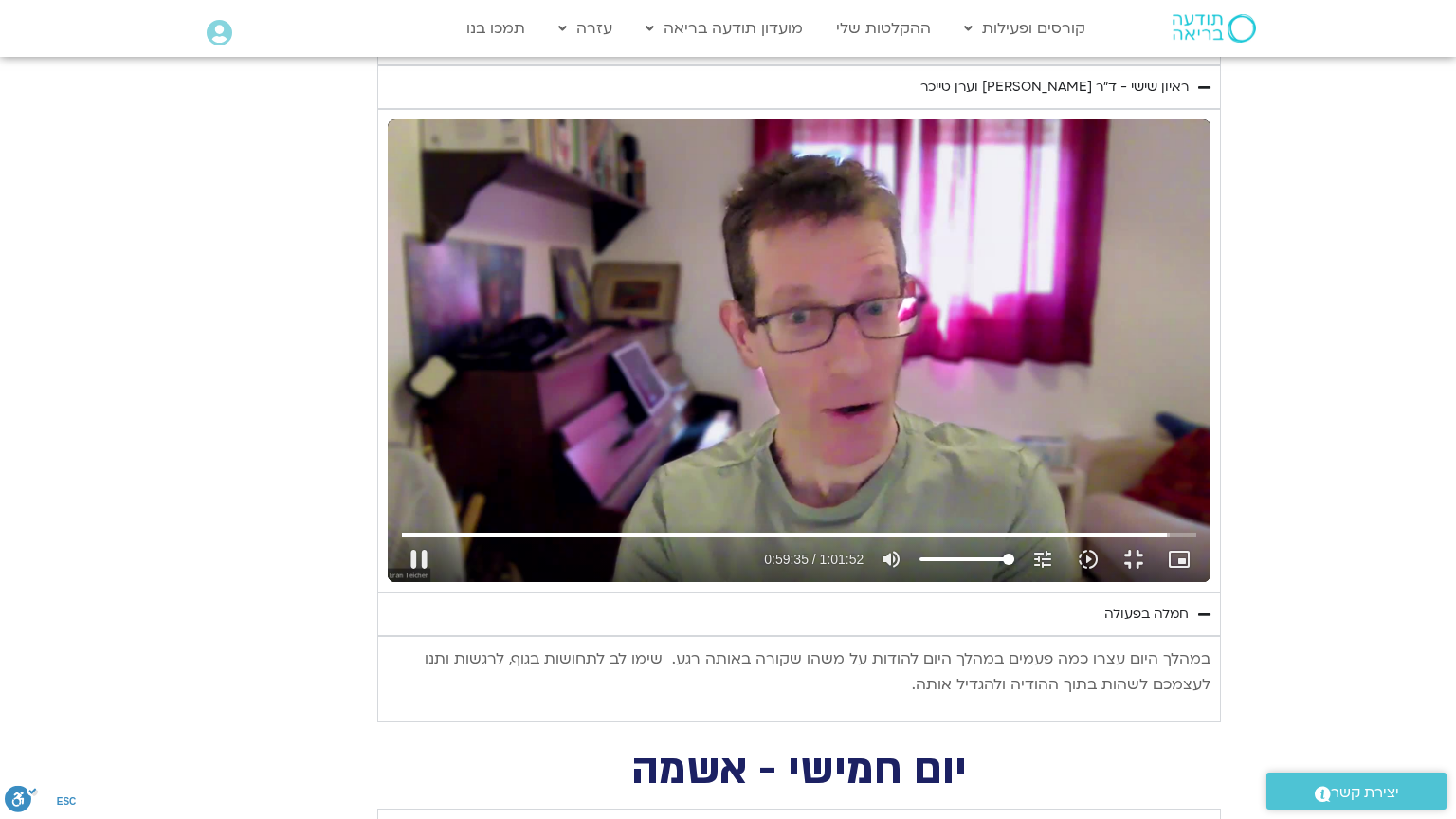
type input "1081.16"
type input "3576.161993"
type input "1081.16"
type input "3576.294672"
type input "1081.16"
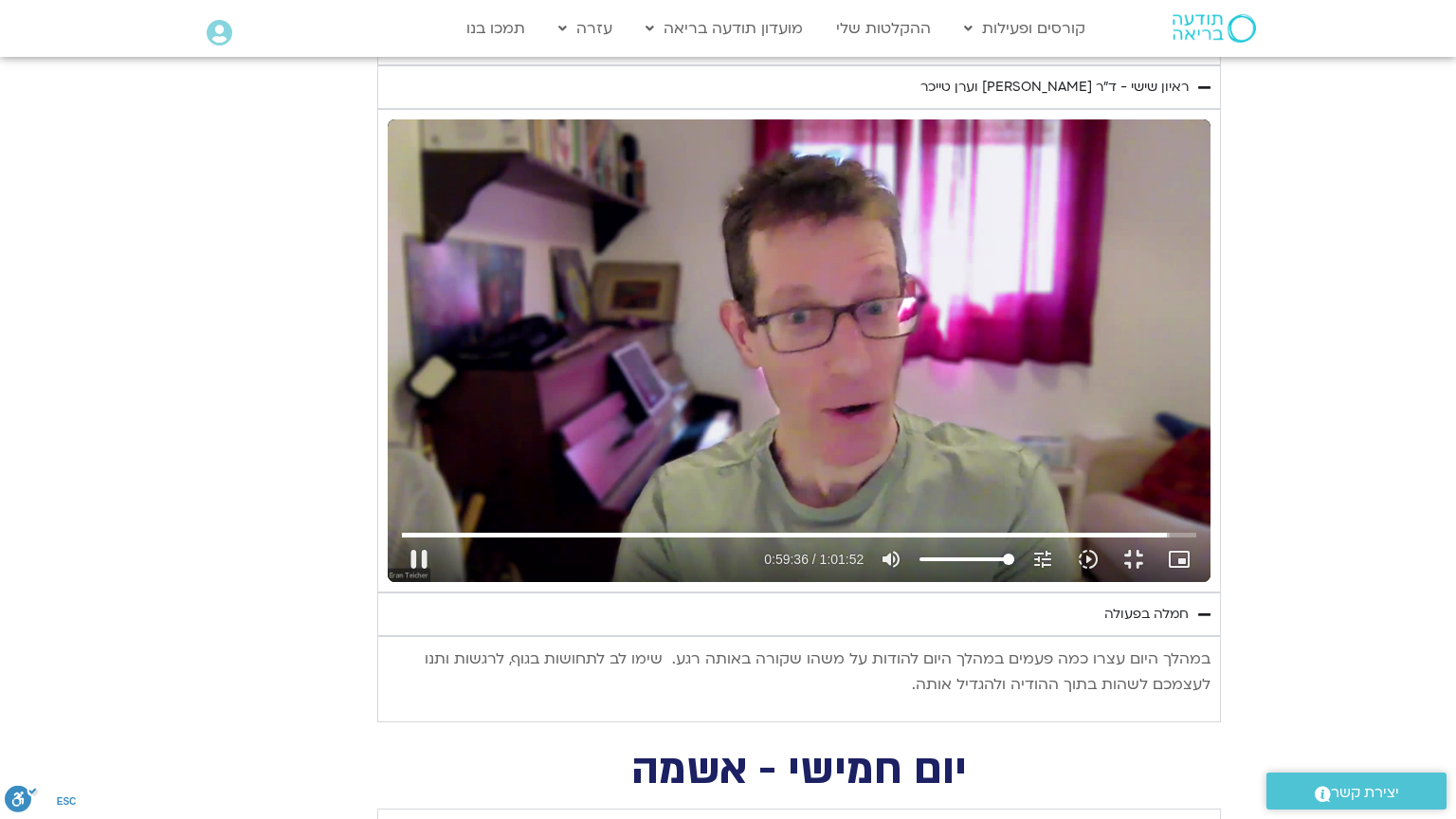
type input "3576.394837"
type input "1081.16"
type input "3576.562102"
type input "1081.16"
type input "3576.6953"
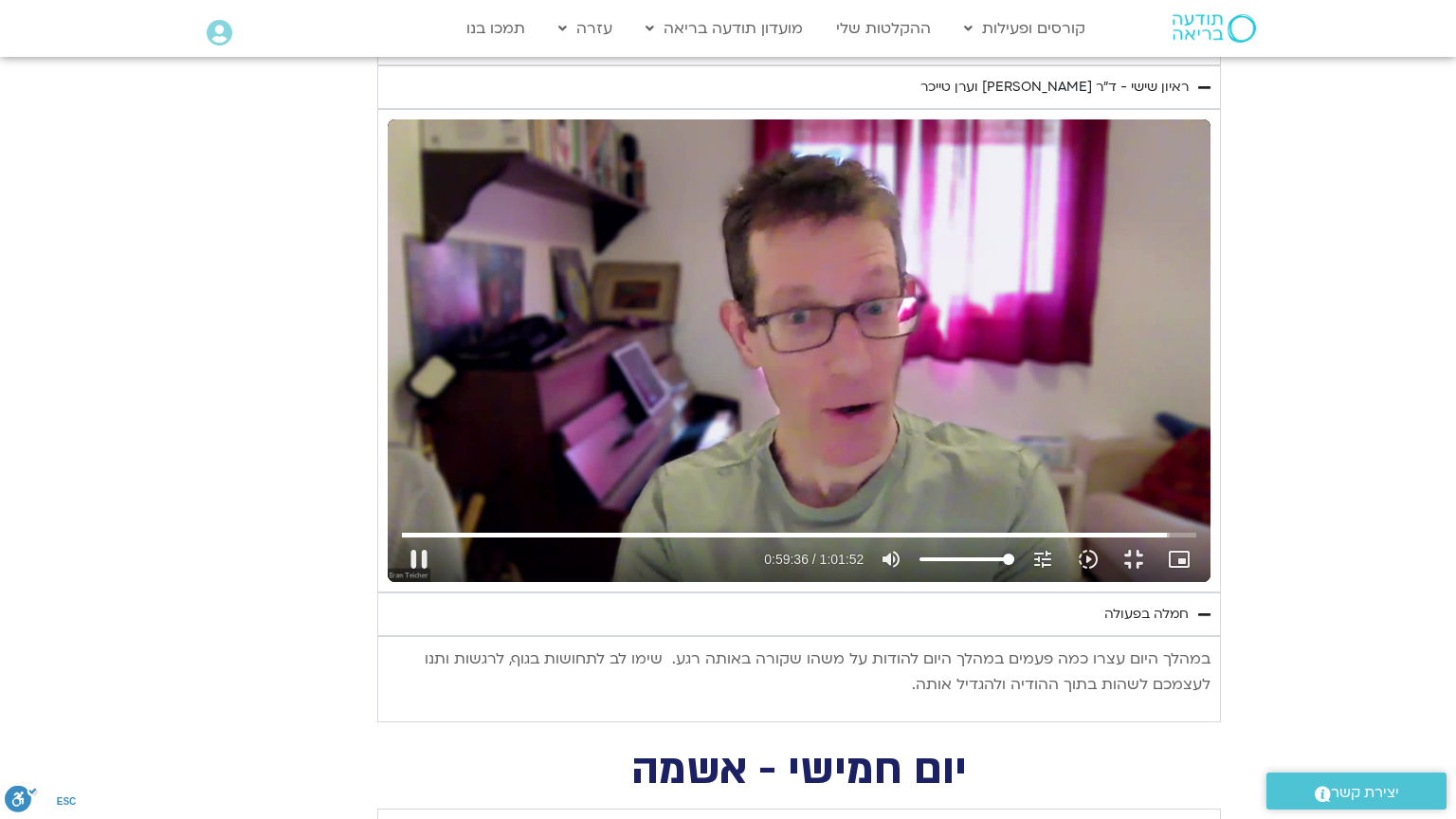
type input "1081.16"
type input "3576.780673"
type input "1081.16"
type input "3576.839968"
type input "1081.16"
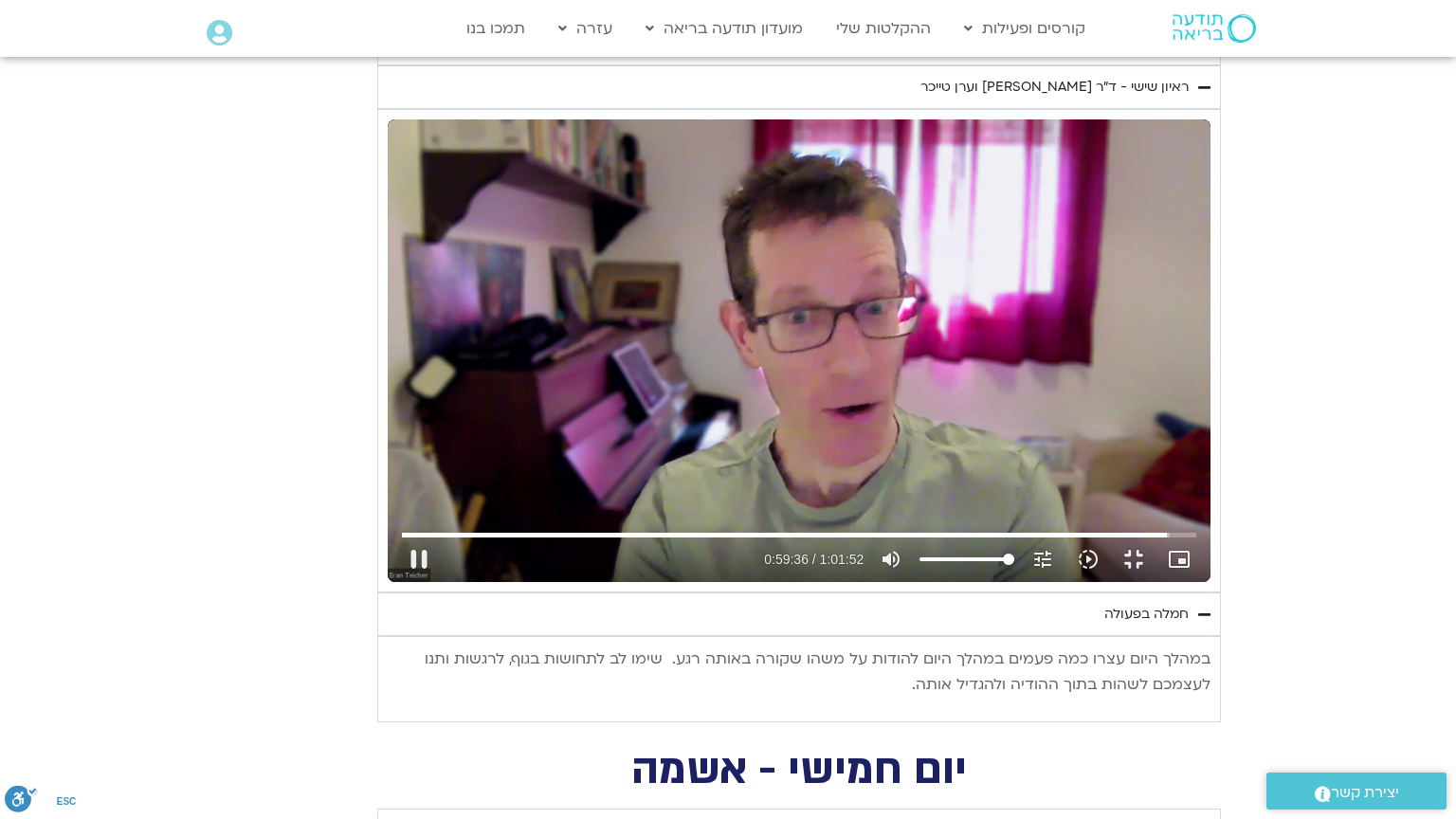
type input "3577.095566"
type input "1081.16"
type input "3577.12677"
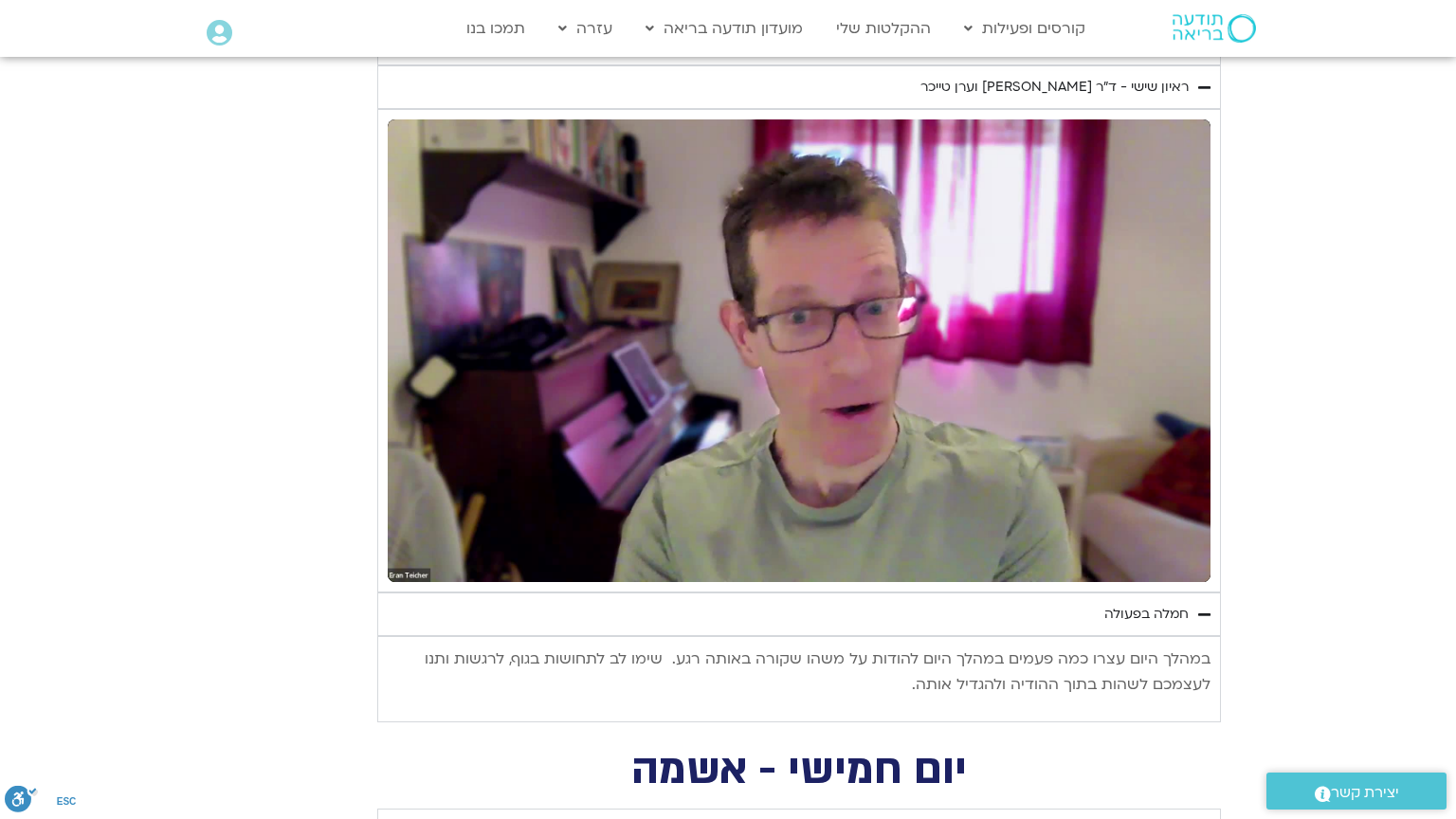
type input "1081.16"
type input "3577.313848"
type input "1081.16"
type input "3577.372293"
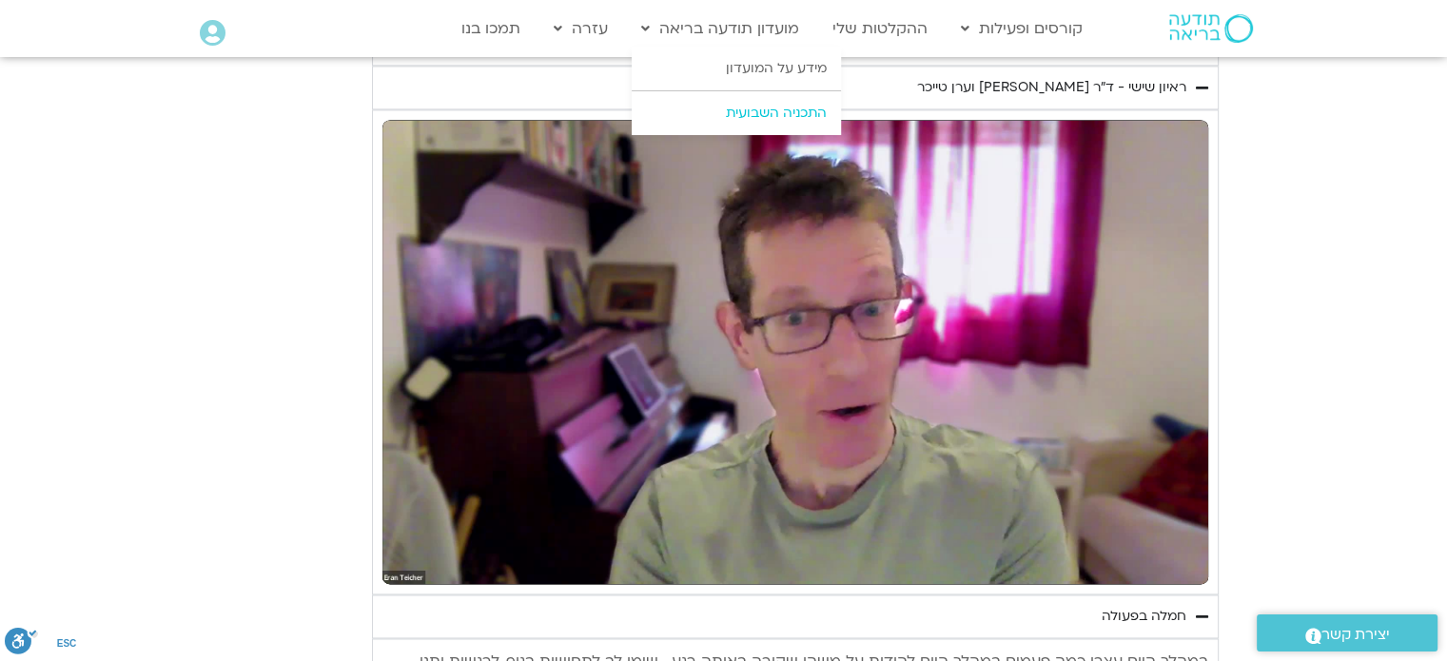
type input "1081.16"
type input "3578.574547"
type input "1081.16"
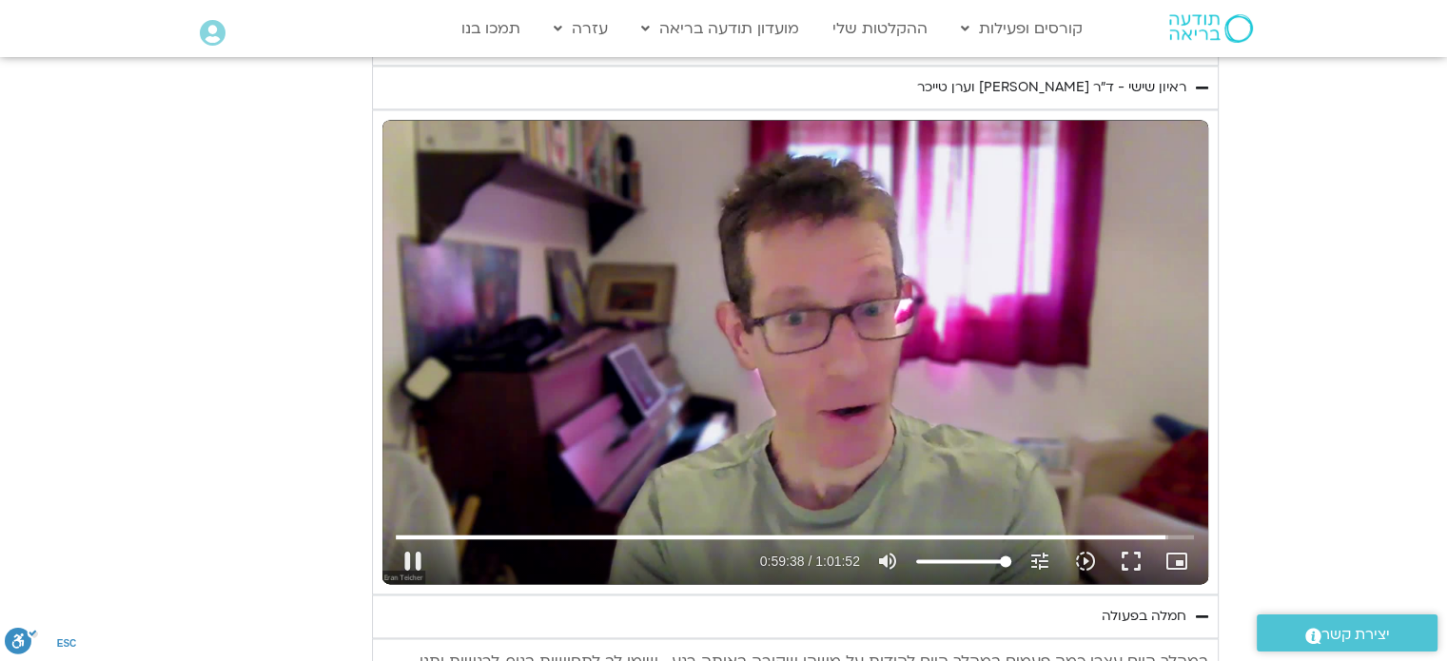
type input "3578.714777"
type input "1081.16"
type input "3578.848248"
type input "1081.16"
type input "3578.981924"
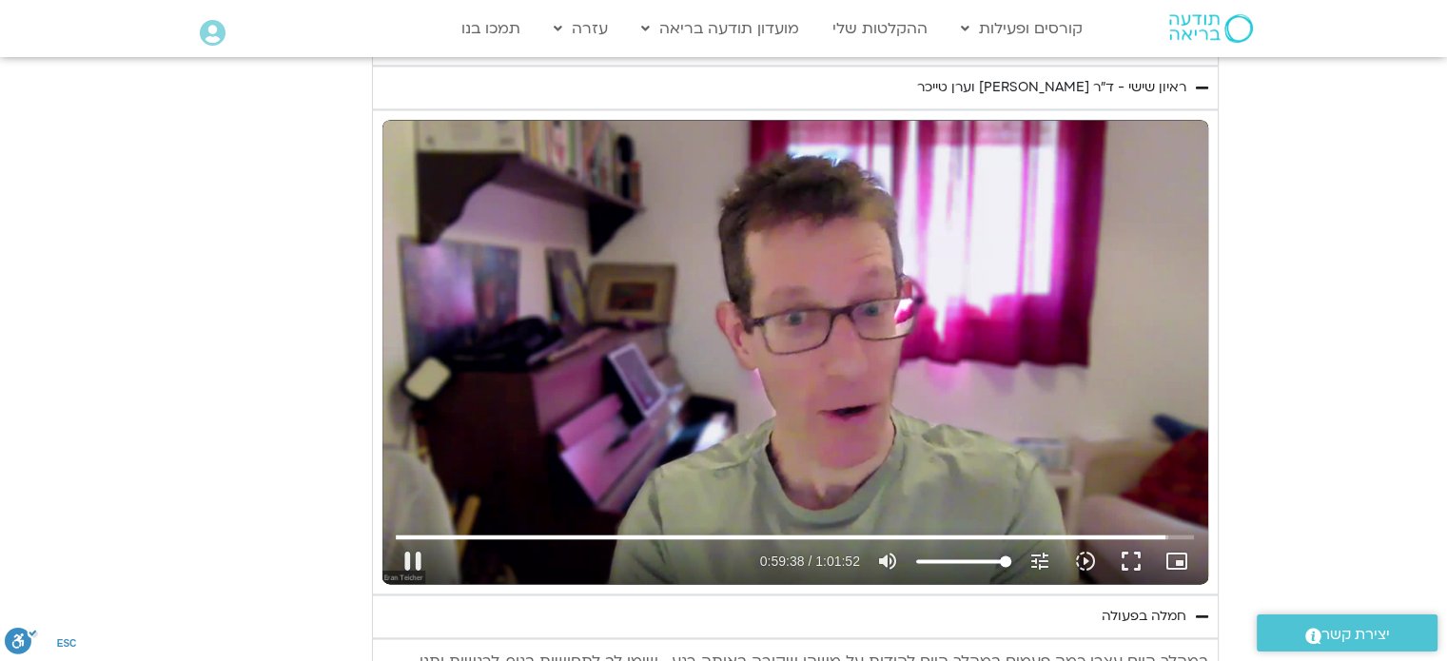
type input "1081.16"
type input "3579.115083"
type input "1081.16"
type input "3579.142905"
type input "1081.16"
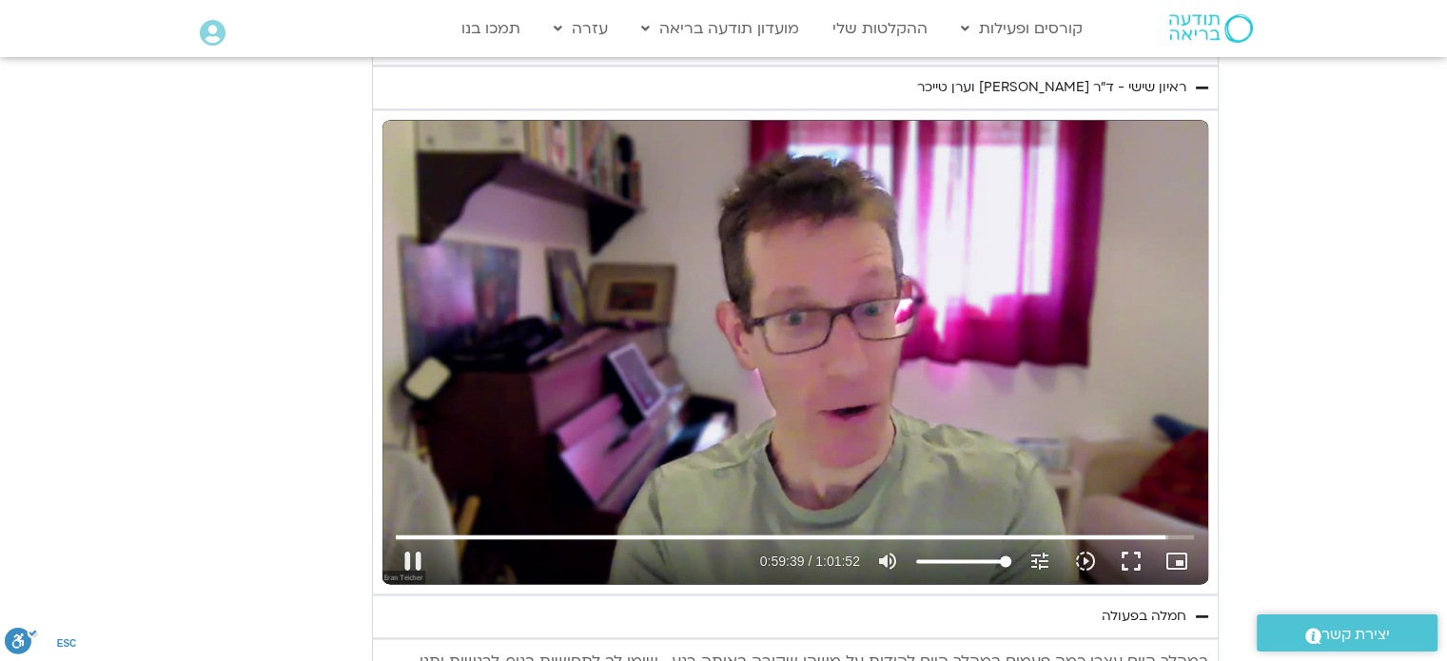
type input "3579.382113"
type input "1081.16"
type input "3579.419935"
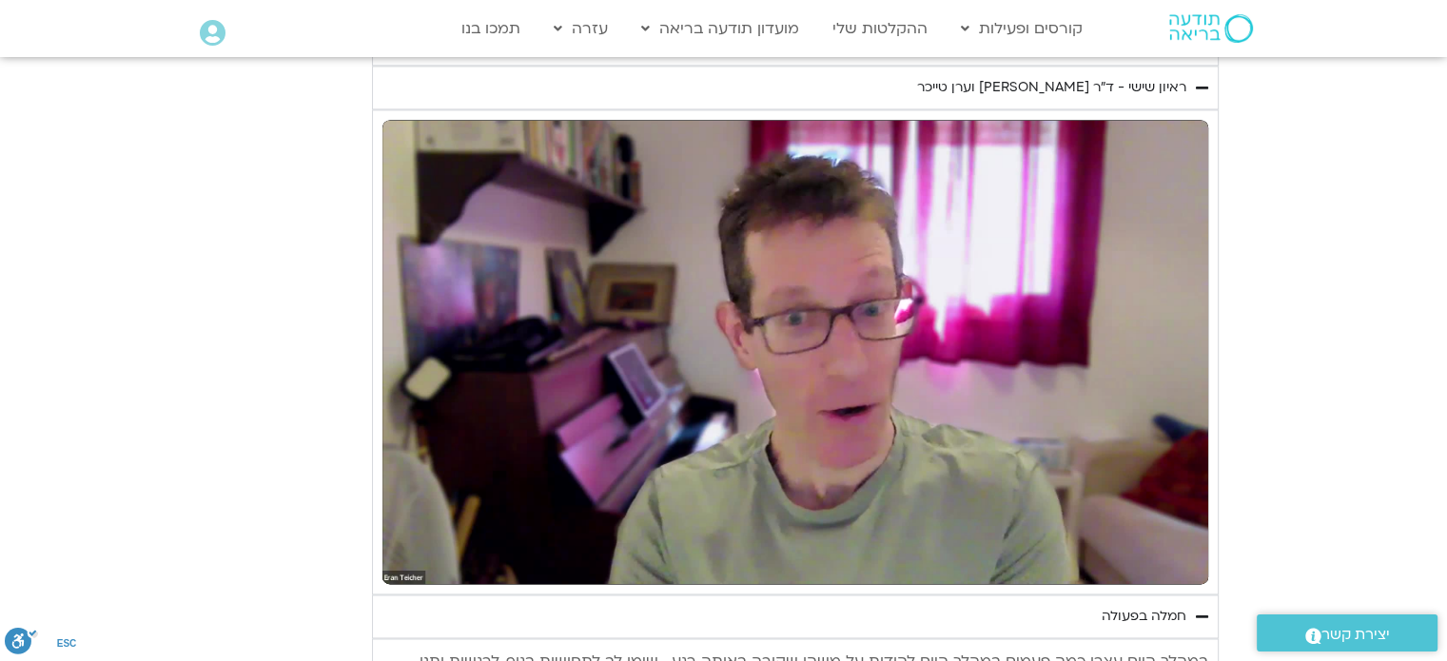
type input "1081.16"
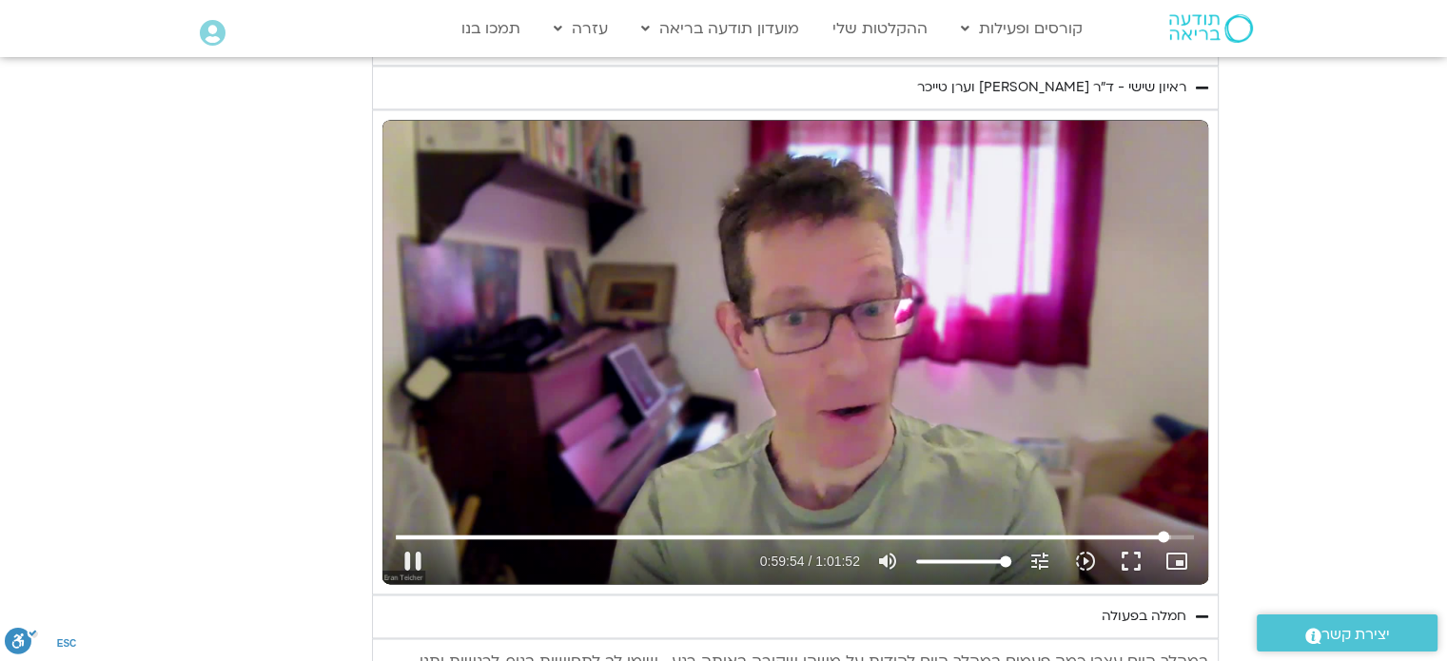
type input "3594.665299"
type input "1081.16"
type input "3594.748639"
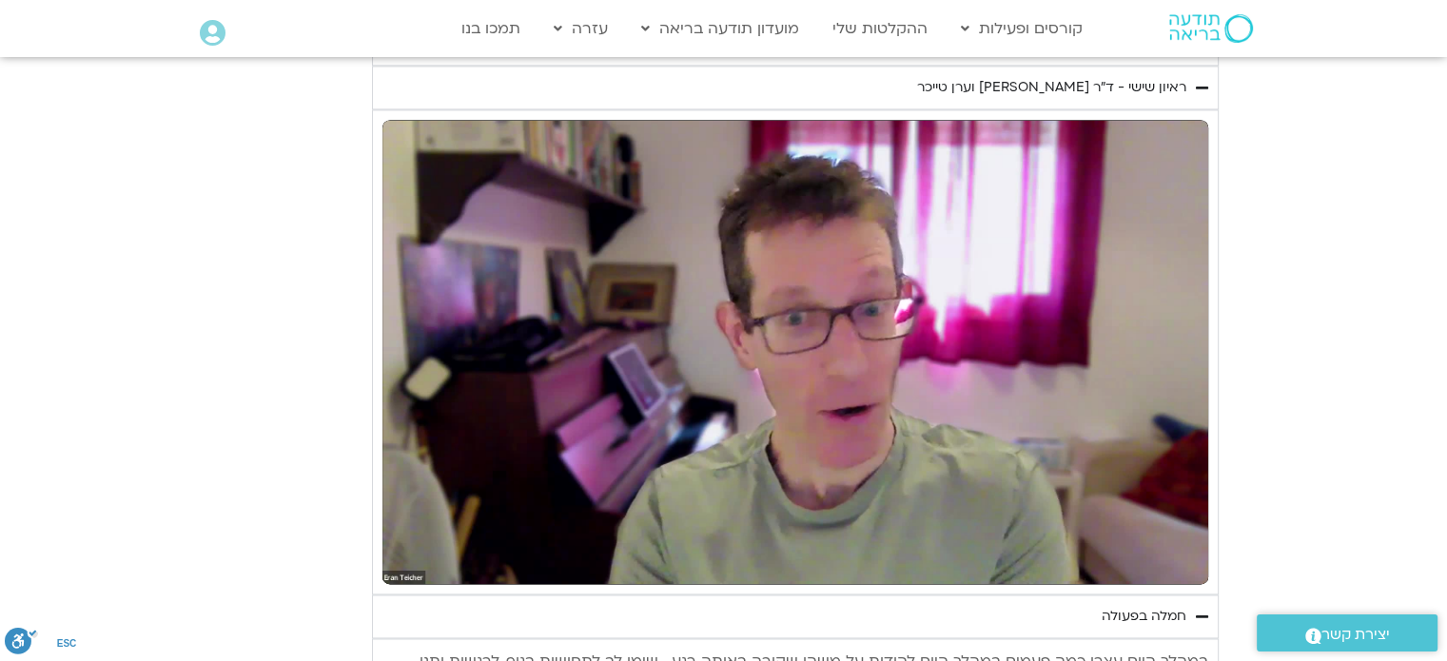
type input "1081.16"
type input "3595.333385"
type input "1081.16"
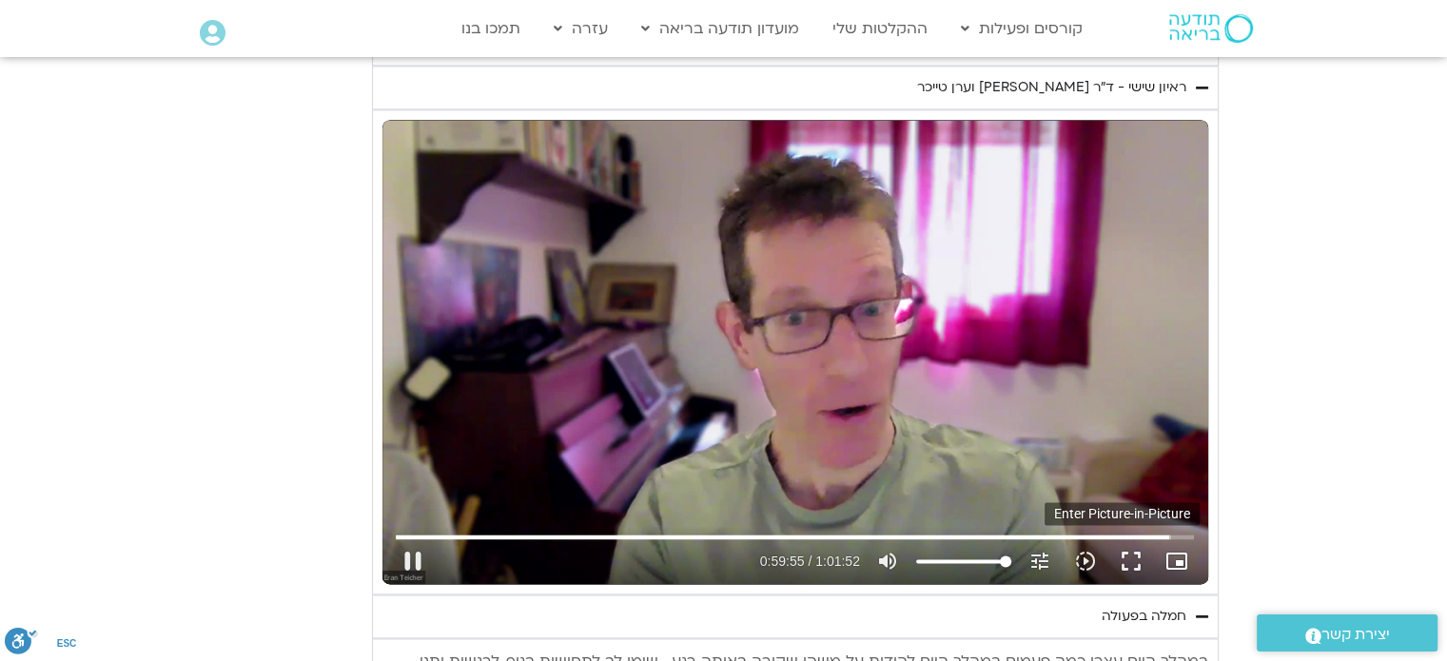
type input "3595.473272"
type input "1081.16"
type input "3595.617573"
type input "1081.16"
type input "3595.739304"
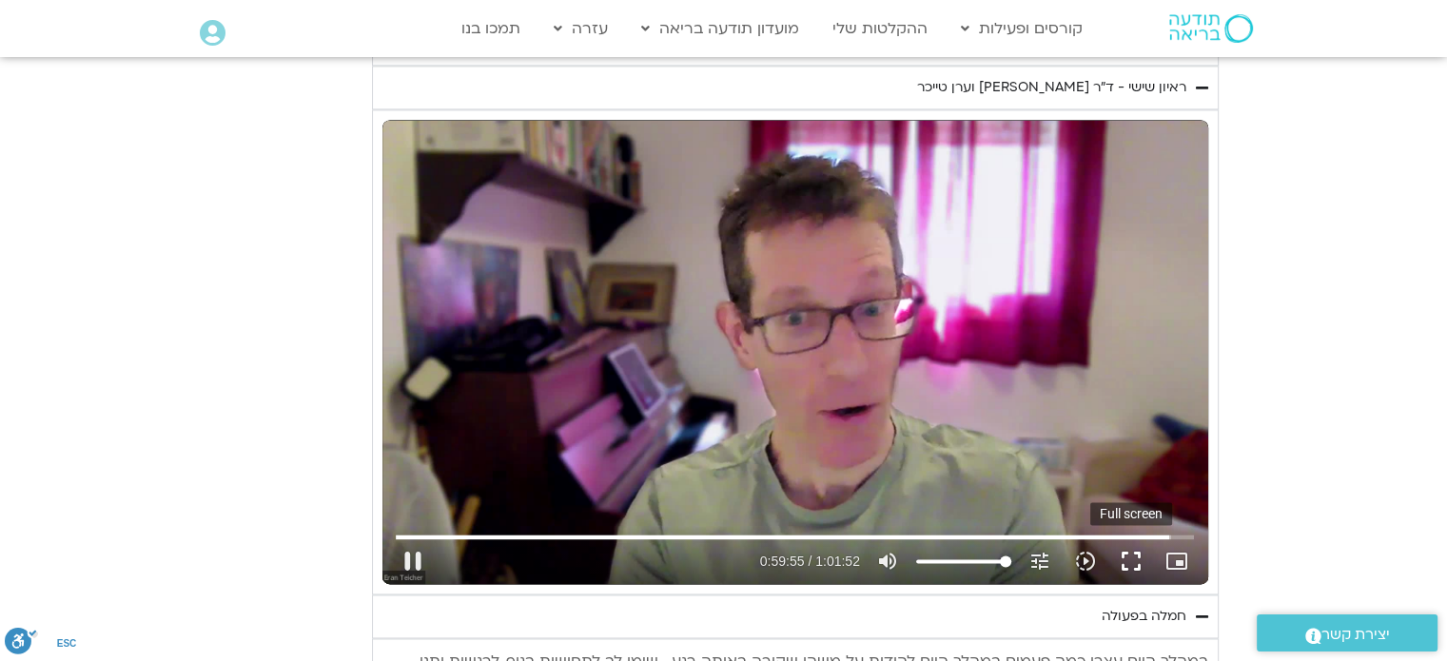
type input "1081.16"
type input "3595.900575"
type input "1081.16"
type input "3595.9242"
type input "1081.16"
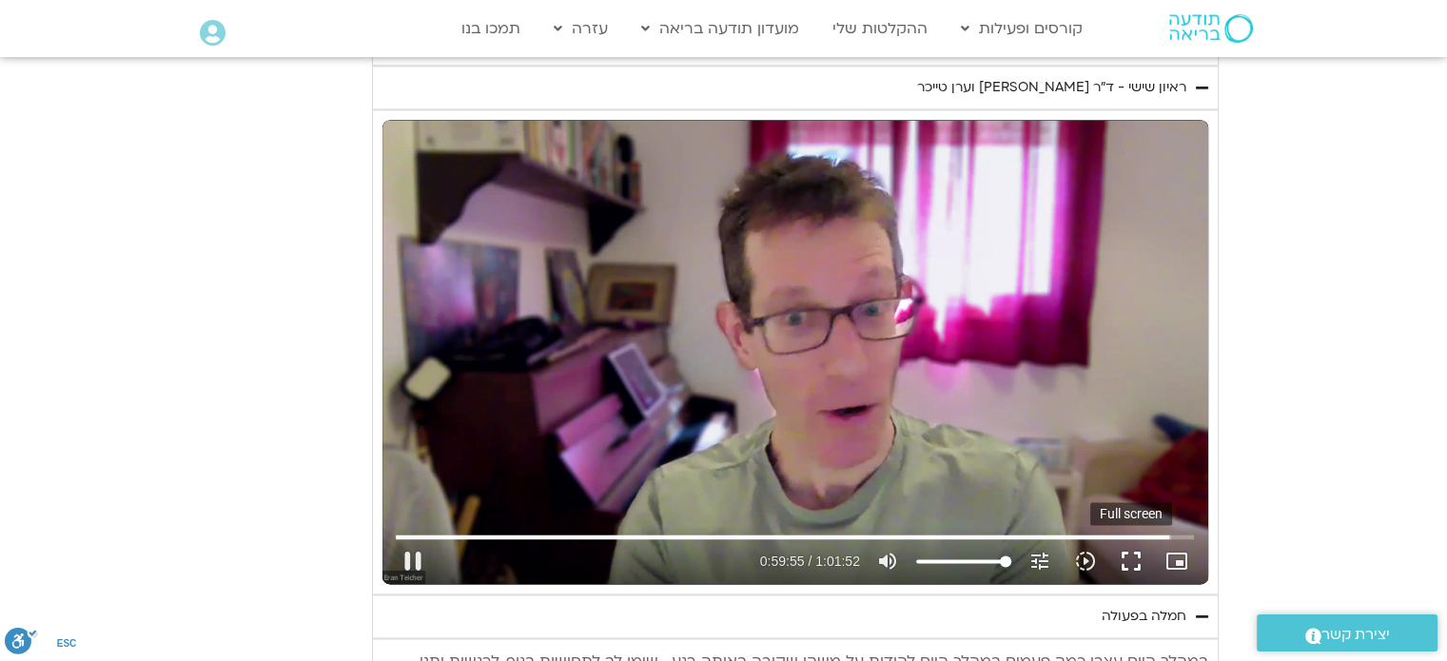
type input "3596.045089"
type input "1081.16"
type input "3596.184251"
type input "1081.16"
click at [1136, 551] on button "fullscreen" at bounding box center [1131, 561] width 46 height 46
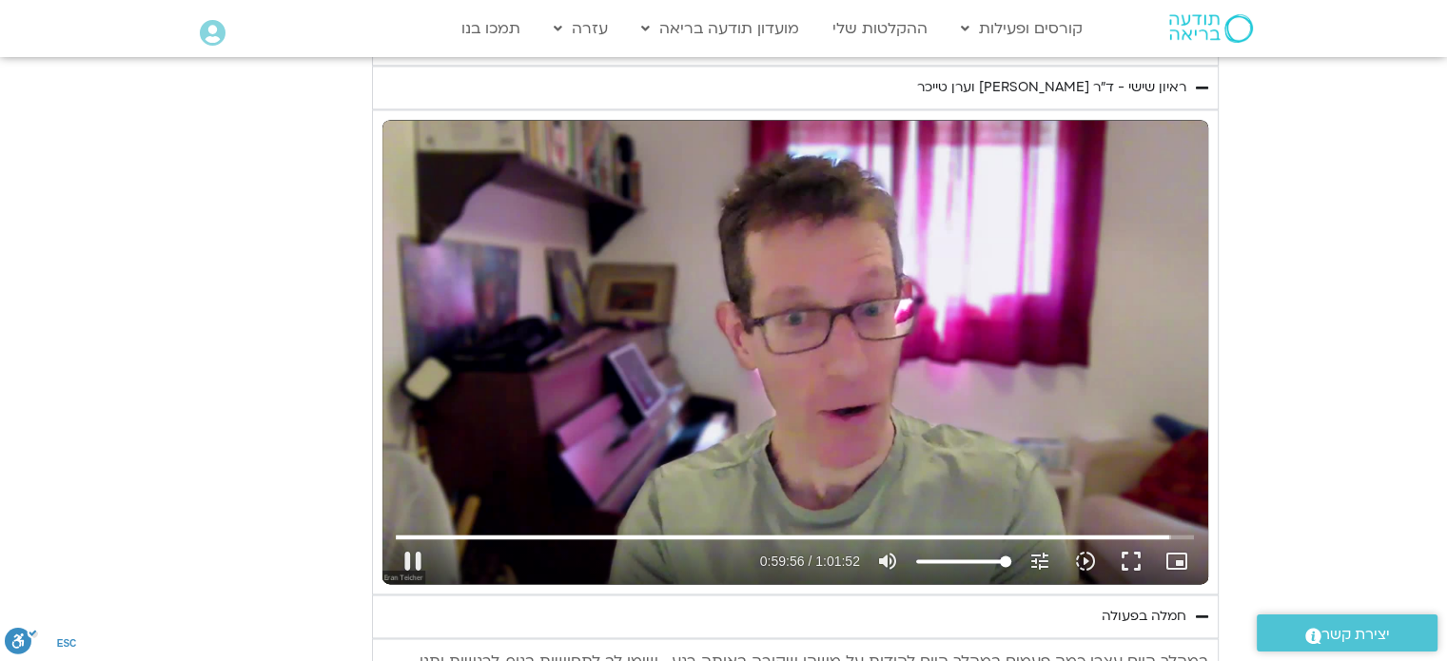
type input "3596.414759"
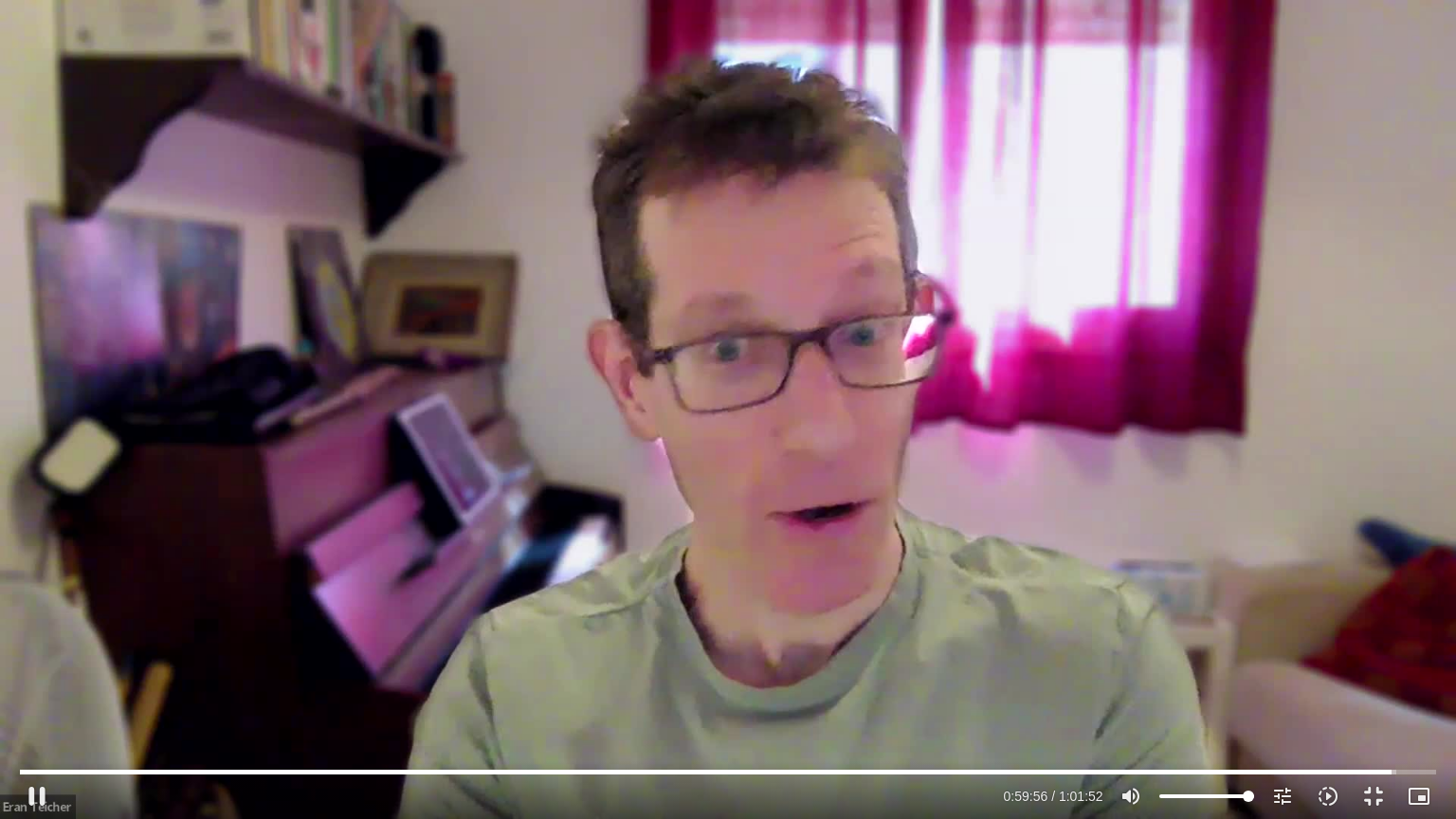
type input "1081.16"
type input "3596.61801"
type input "1081.16"
type input "3596.753397"
type input "1081.16"
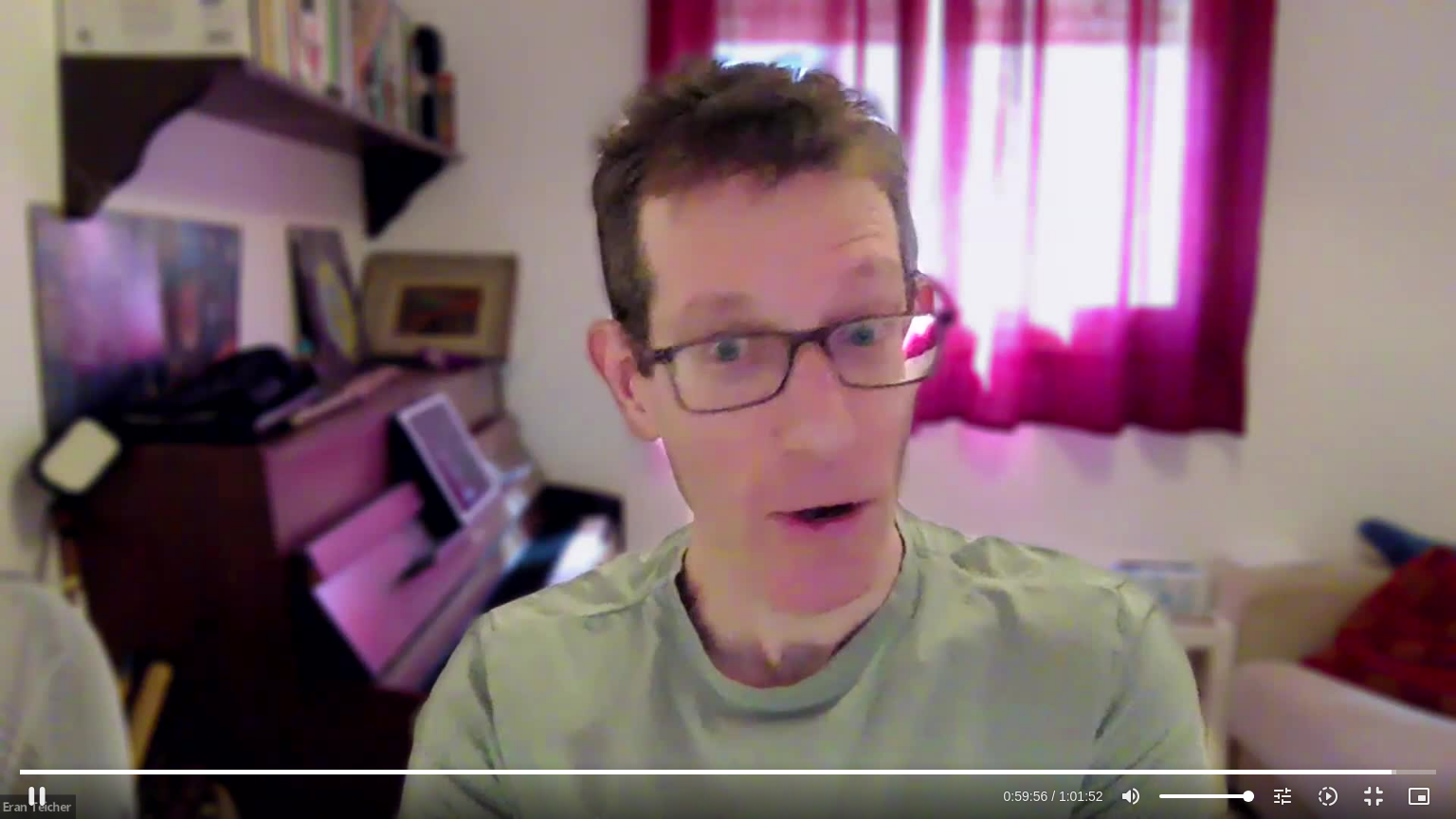
type input "3596.902614"
type input "1081.16"
type input "3596.920404"
type input "1081.16"
type input "3597.053728"
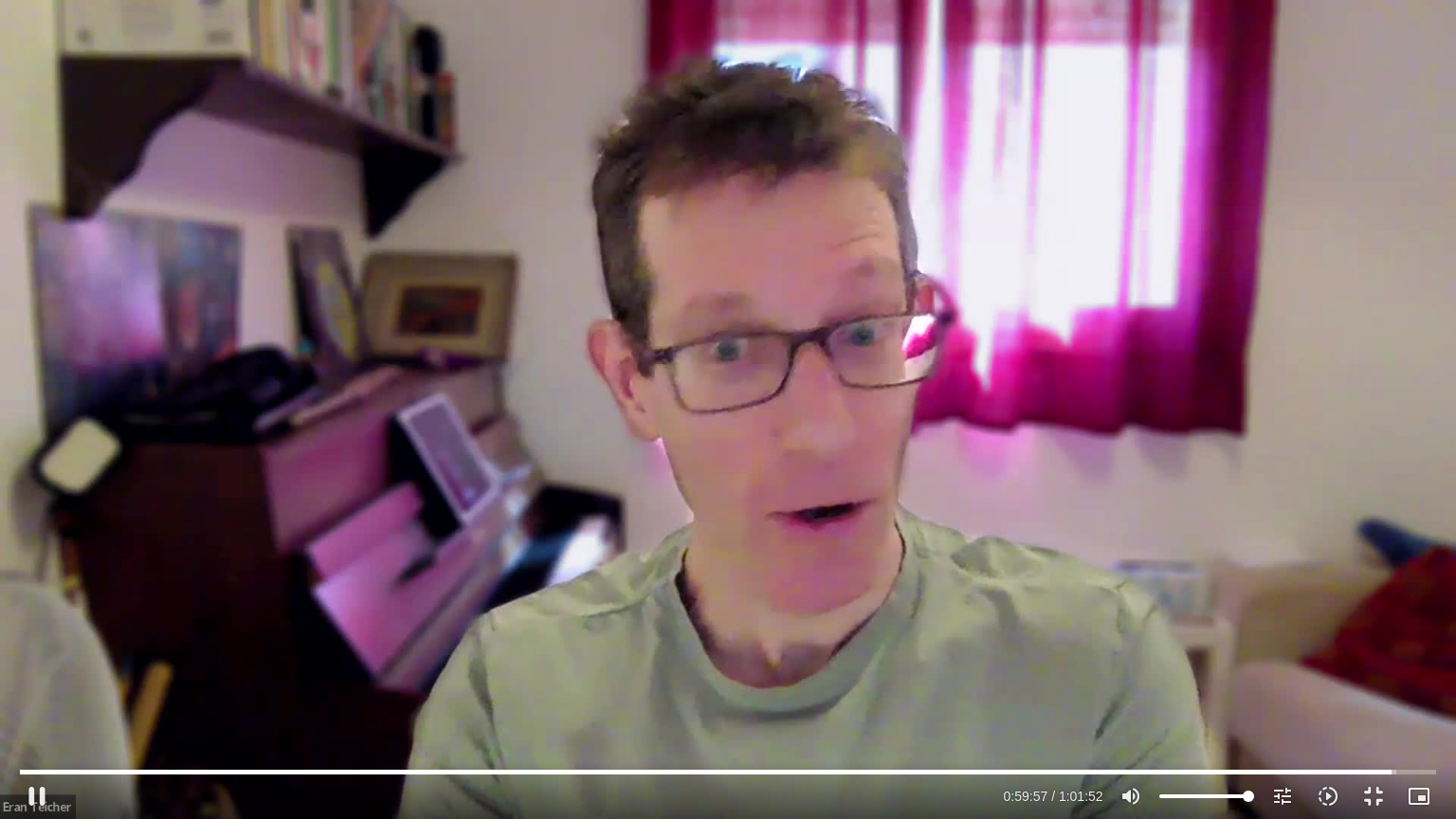
type input "1081.16"
type input "3597.187218"
type input "1081.16"
type input "3597.322936"
type input "1081.16"
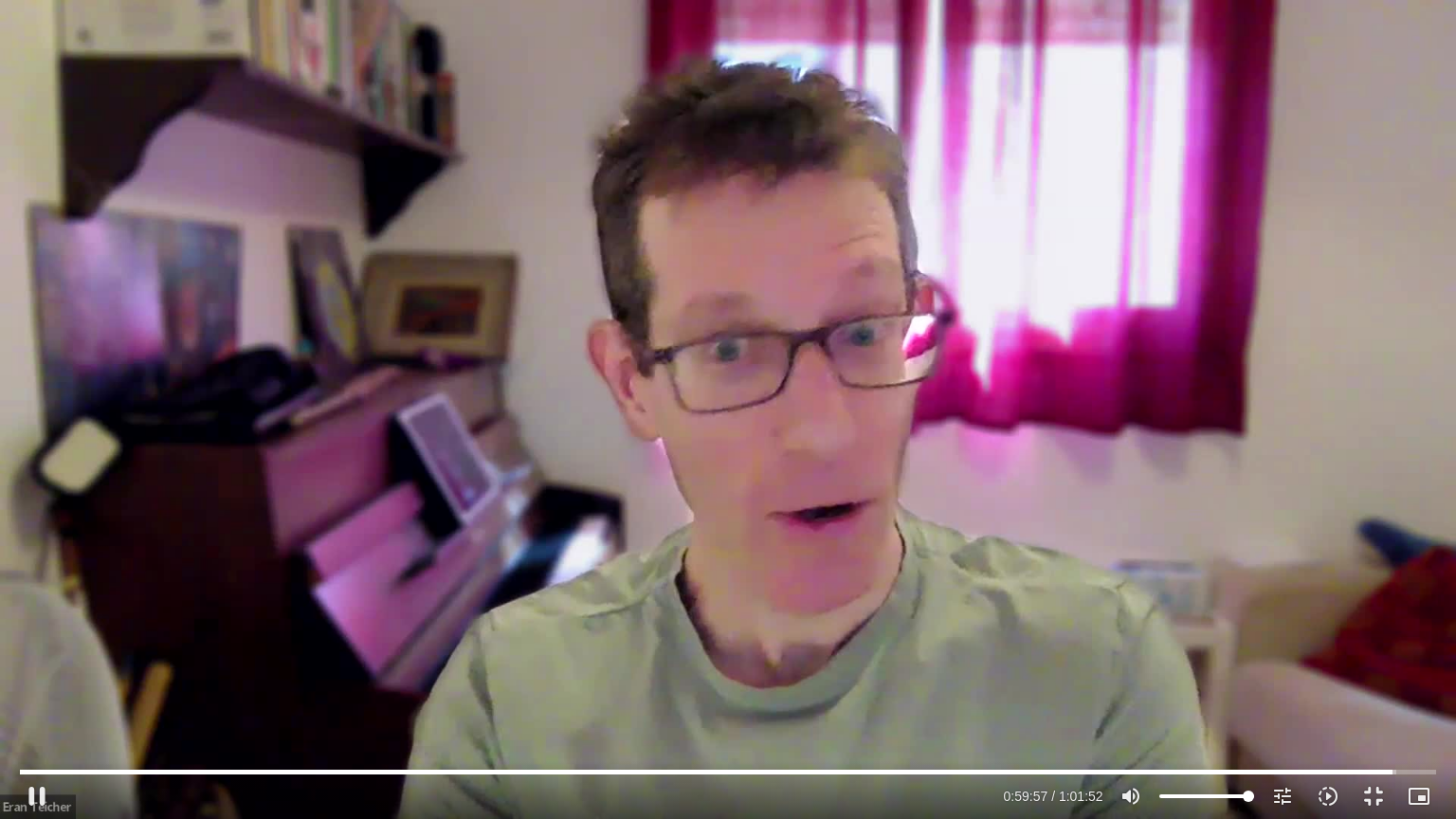
type input "3597.455576"
type input "1081.16"
type input "3597.587891"
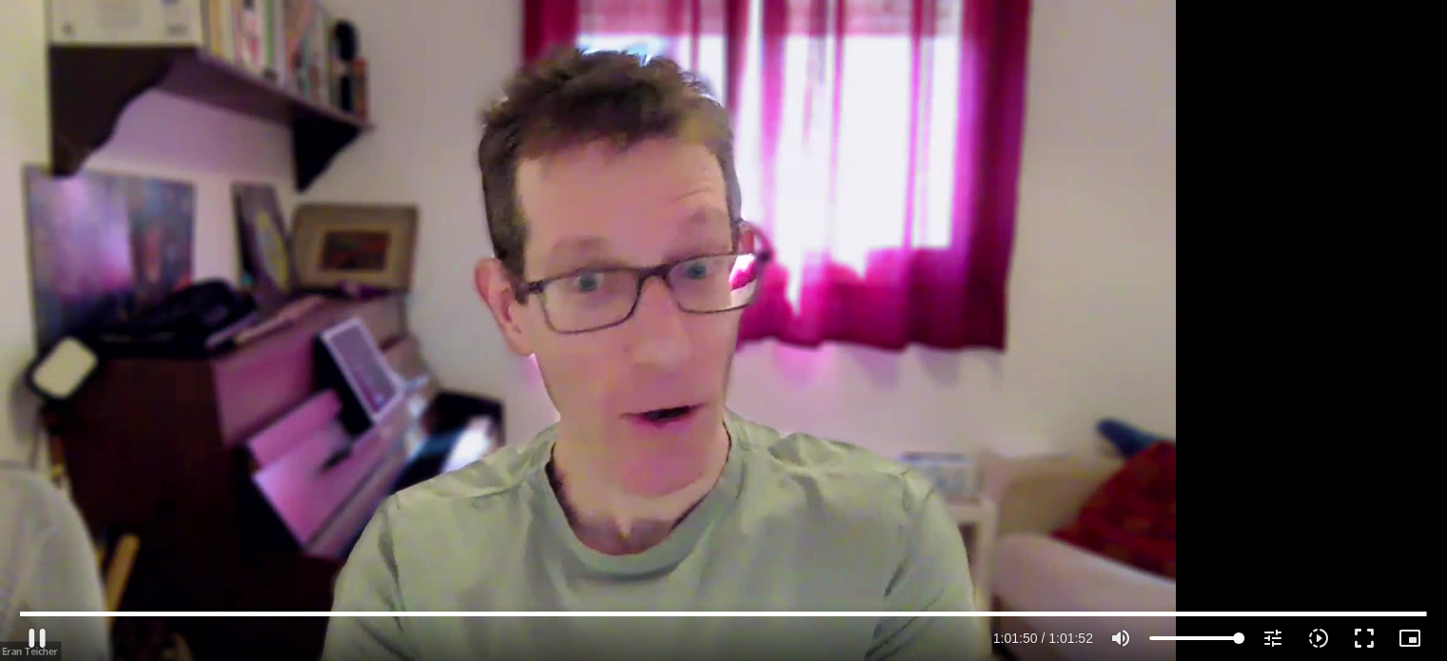
scroll to position [2871, 0]
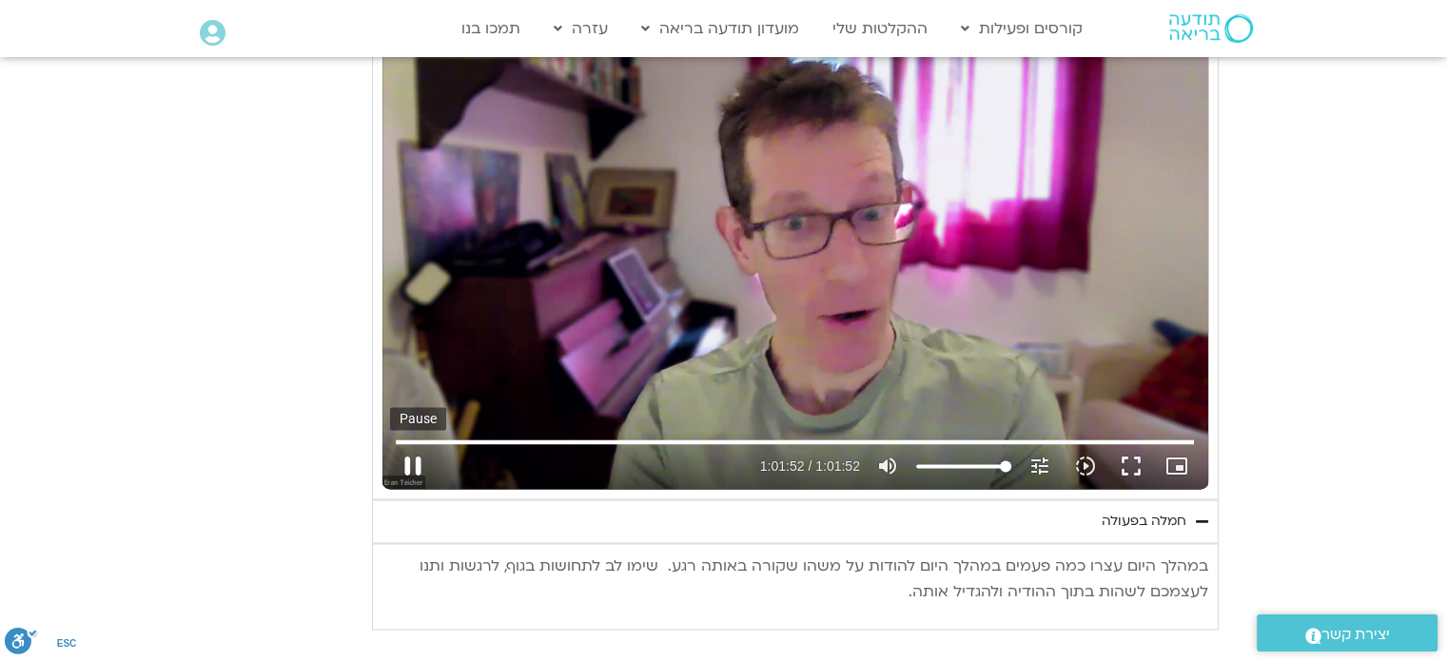
click at [417, 466] on button "pause" at bounding box center [413, 466] width 46 height 46
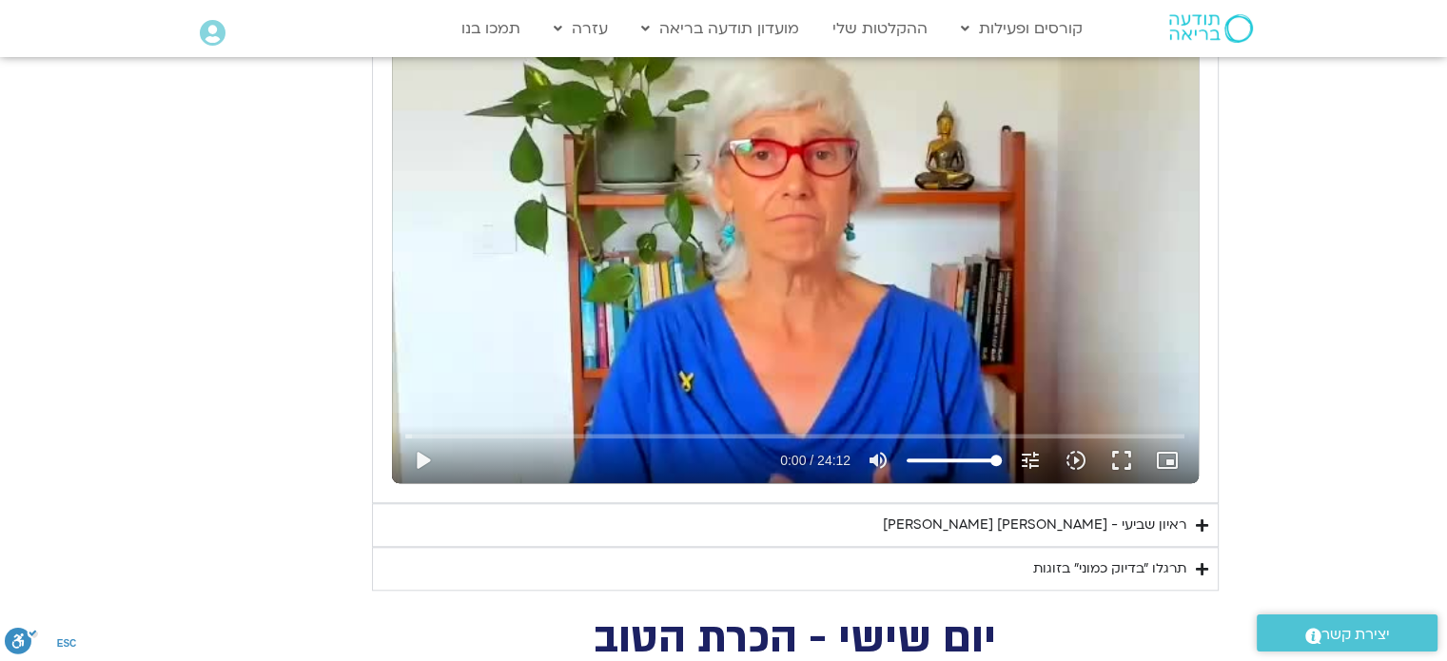
scroll to position [1635, 0]
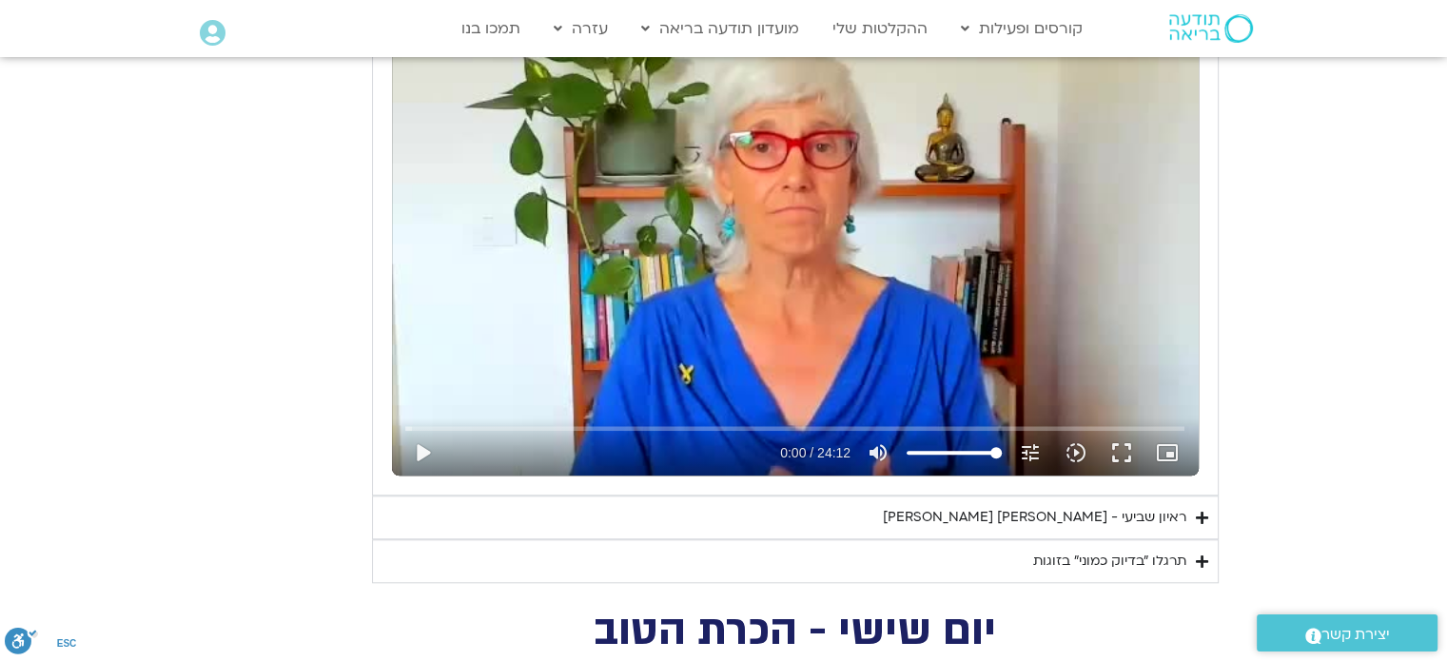
click at [1127, 517] on div "ראיון שביעי - [PERSON_NAME] וג[PERSON_NAME]" at bounding box center [1034, 517] width 303 height 23
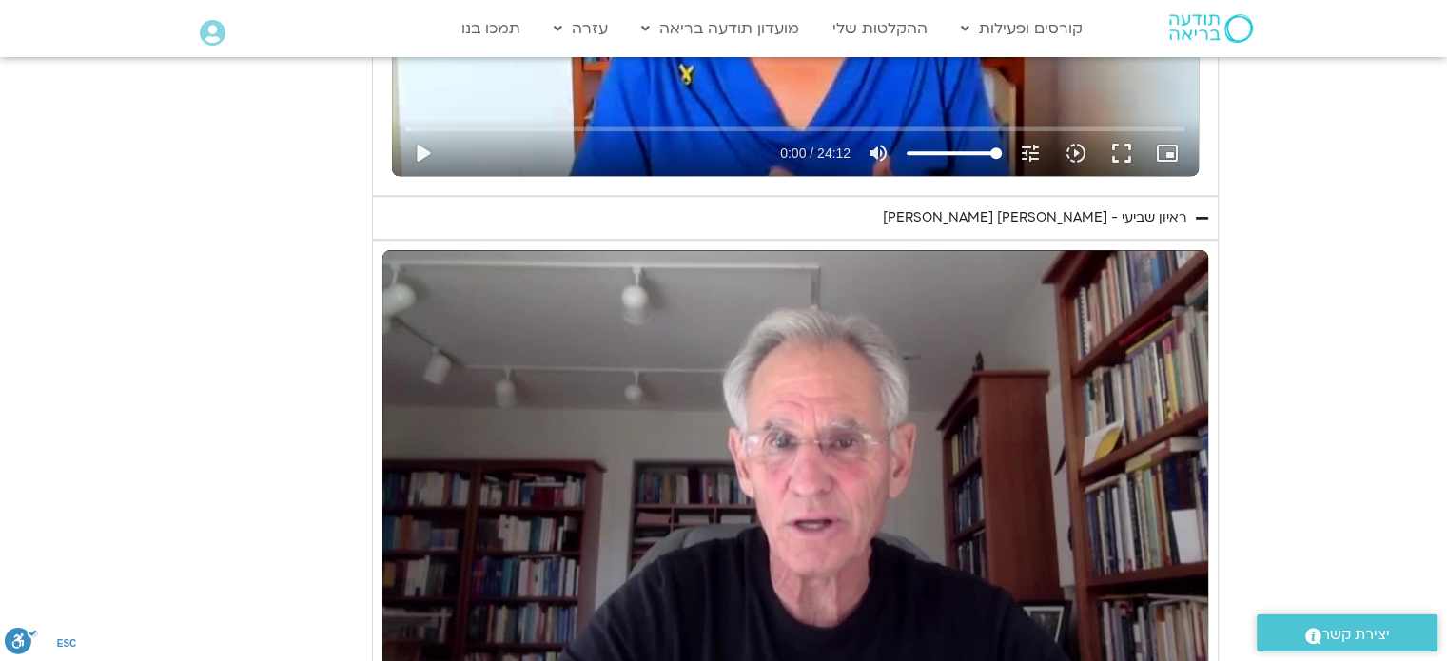
scroll to position [2110, 0]
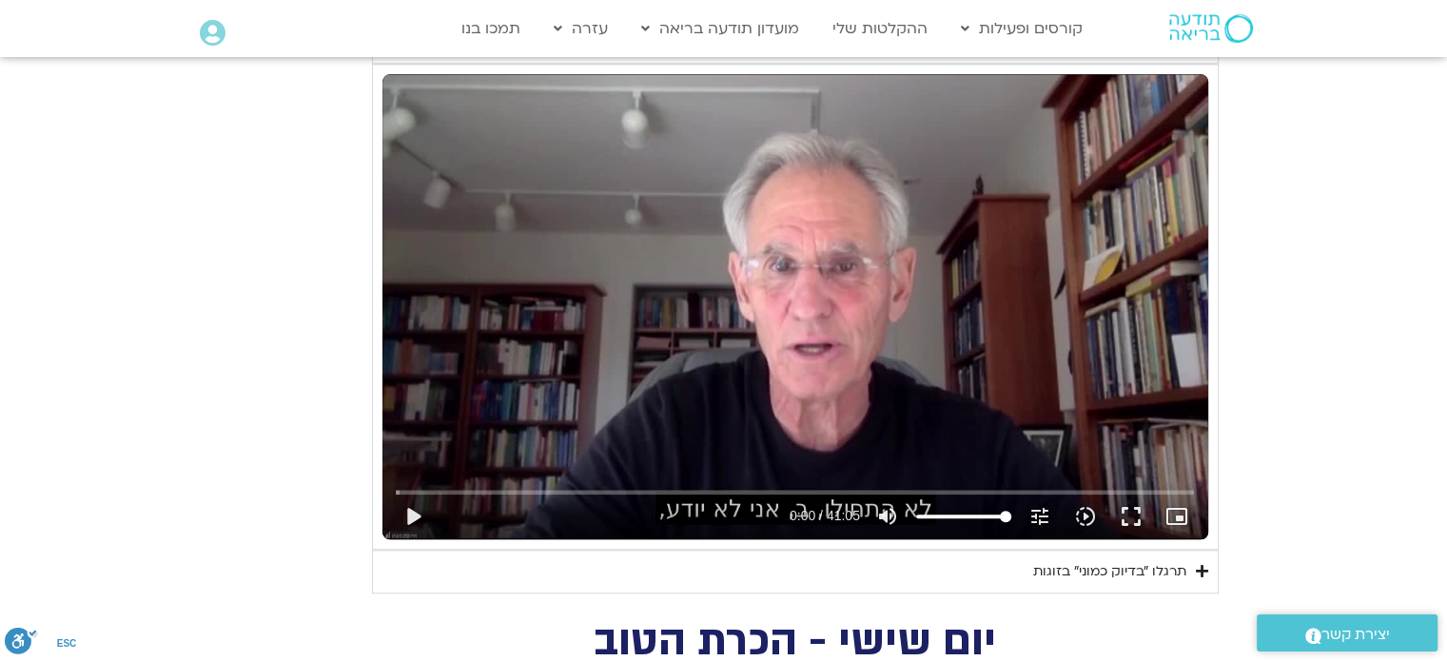
click at [1126, 572] on div "תרגלו ״בדיוק כמוני״ בזוגות" at bounding box center [1109, 571] width 153 height 23
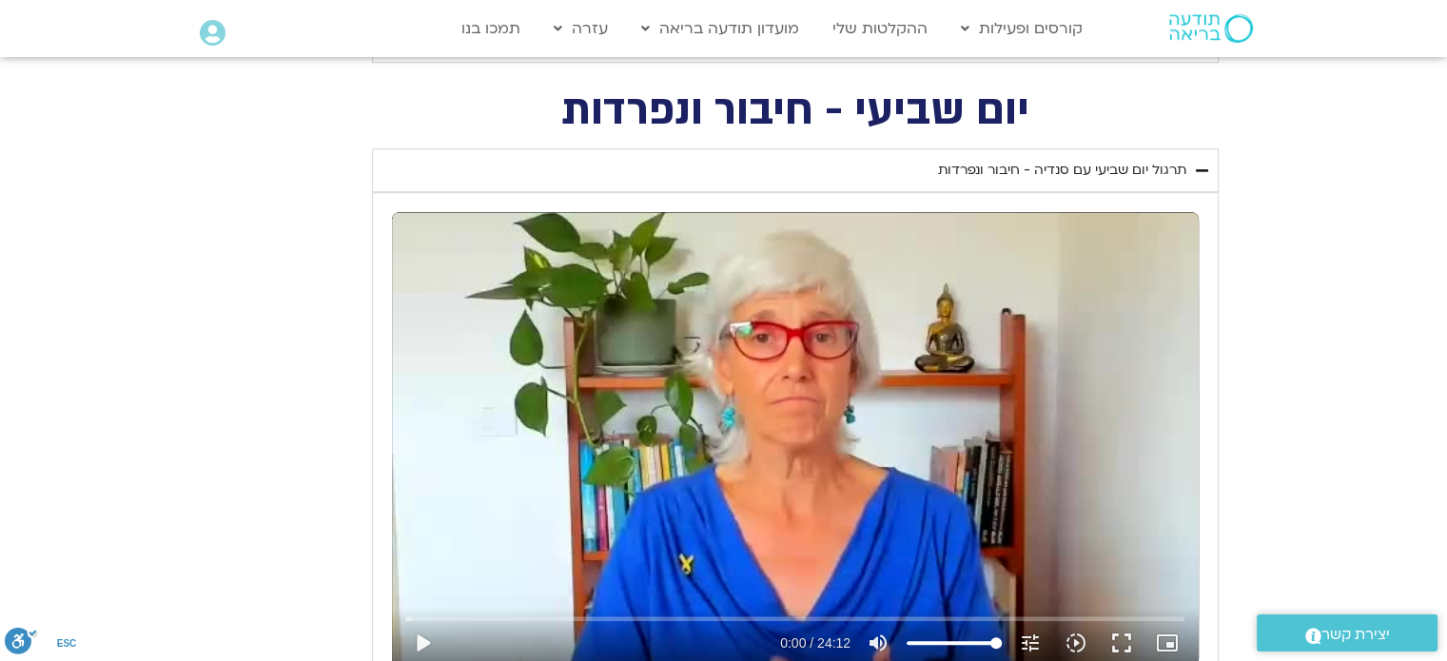
scroll to position [1350, 0]
